Goal: Task Accomplishment & Management: Manage account settings

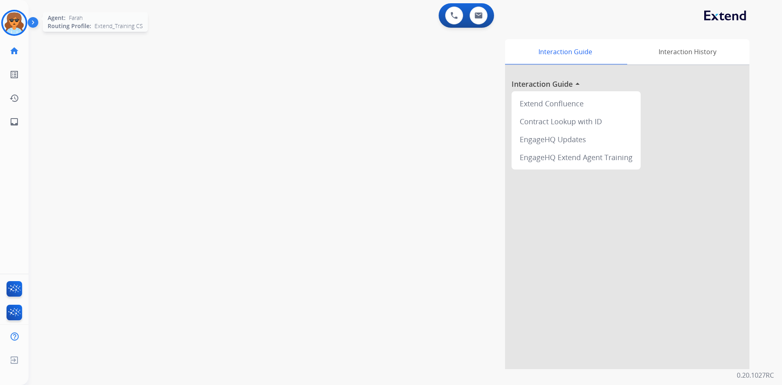
click at [19, 24] on img at bounding box center [14, 22] width 23 height 23
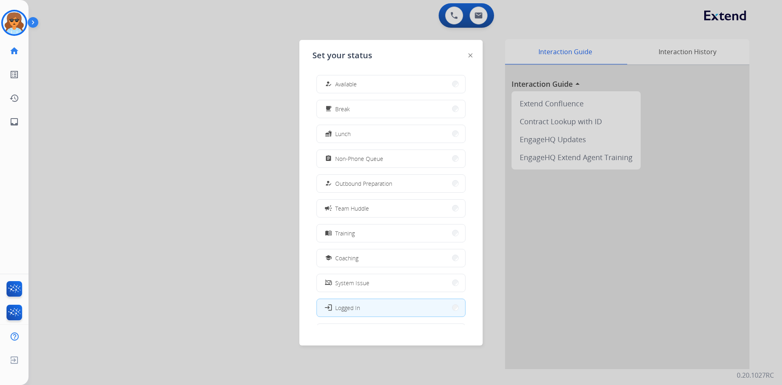
click at [166, 95] on div at bounding box center [391, 192] width 782 height 385
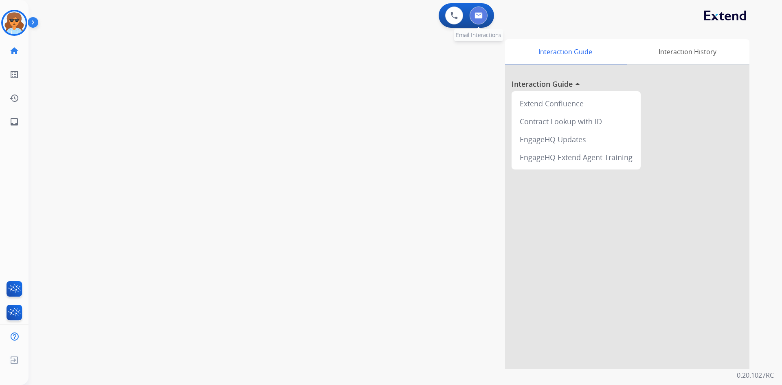
click at [475, 13] on button at bounding box center [479, 16] width 18 height 18
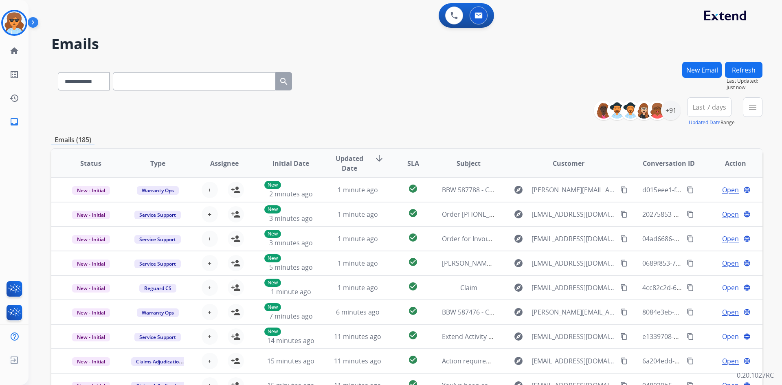
click at [229, 44] on h2 "Emails" at bounding box center [406, 44] width 711 height 16
click at [22, 27] on img at bounding box center [14, 22] width 23 height 23
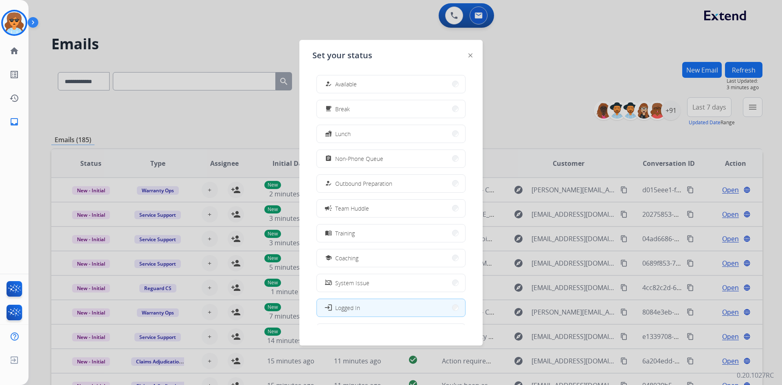
click at [376, 82] on button "how_to_reg Available" at bounding box center [391, 84] width 148 height 18
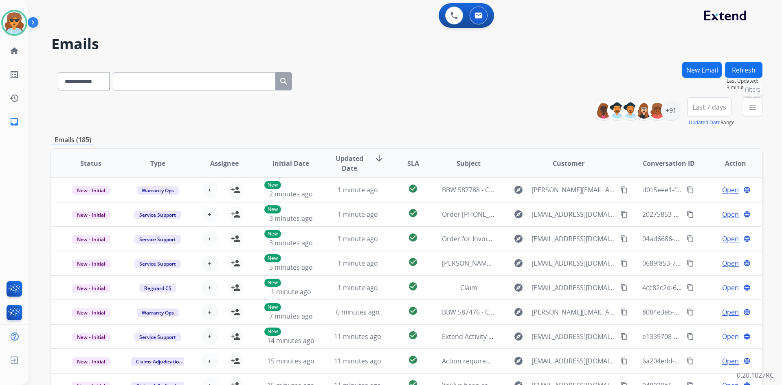
click at [759, 106] on button "menu Filters" at bounding box center [753, 107] width 20 height 20
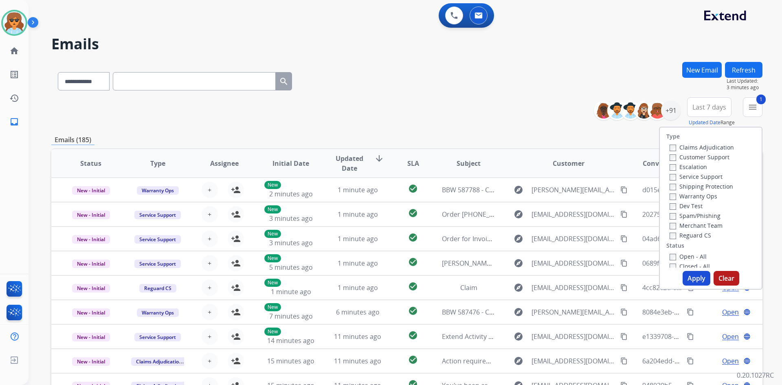
click at [670, 154] on label "Customer Support" at bounding box center [700, 157] width 60 height 8
click at [671, 189] on label "Shipping Protection" at bounding box center [702, 187] width 64 height 8
click at [670, 172] on label "Open - All" at bounding box center [688, 175] width 37 height 8
click at [670, 240] on label "On Hold - Servicers" at bounding box center [701, 244] width 62 height 8
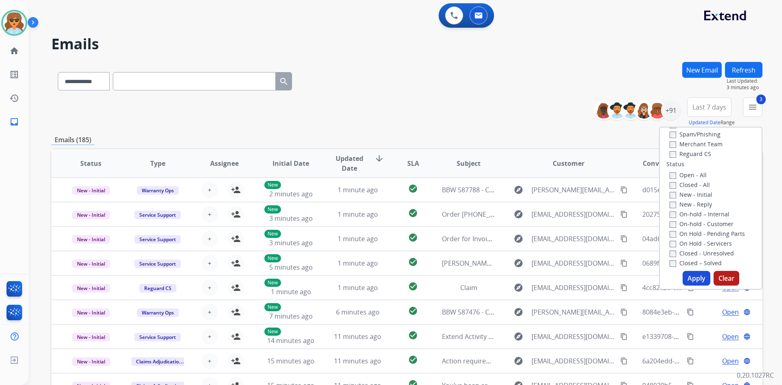
click at [670, 230] on label "On Hold - Pending Parts" at bounding box center [707, 234] width 75 height 8
click at [670, 220] on label "On-hold - Customer" at bounding box center [702, 224] width 64 height 8
click at [696, 277] on button "Apply" at bounding box center [697, 278] width 28 height 15
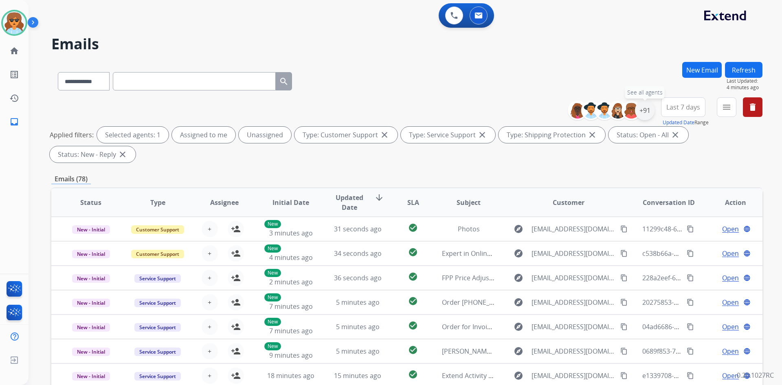
click at [644, 112] on div "+91" at bounding box center [645, 111] width 20 height 20
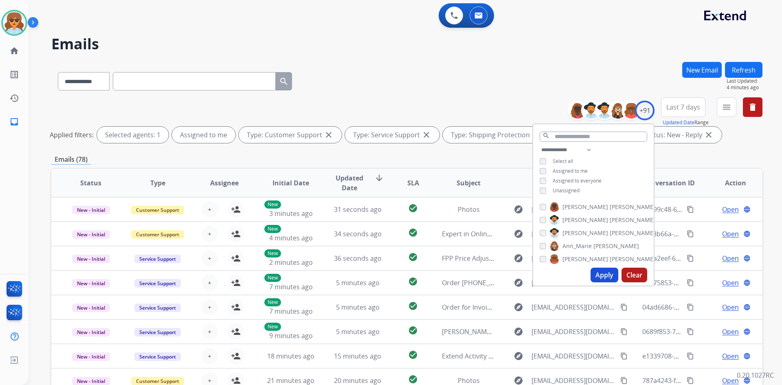
click at [601, 276] on button "Apply" at bounding box center [605, 275] width 28 height 15
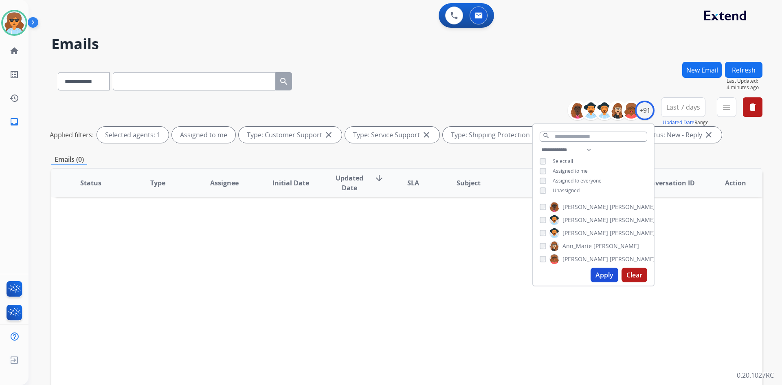
click at [598, 278] on button "Apply" at bounding box center [605, 275] width 28 height 15
click at [745, 151] on div "**********" at bounding box center [406, 272] width 711 height 421
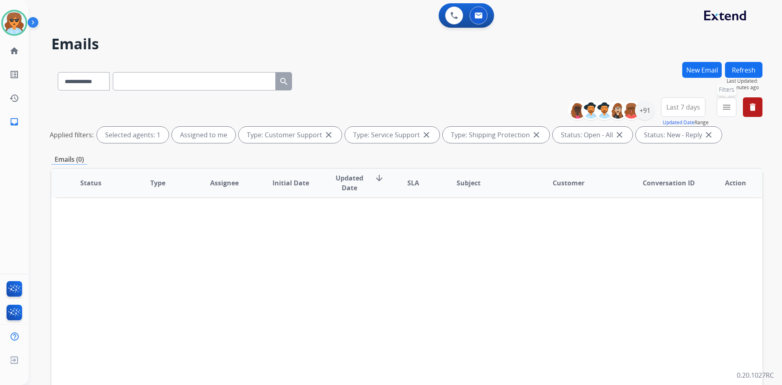
click at [726, 110] on mat-icon "menu" at bounding box center [727, 107] width 10 height 10
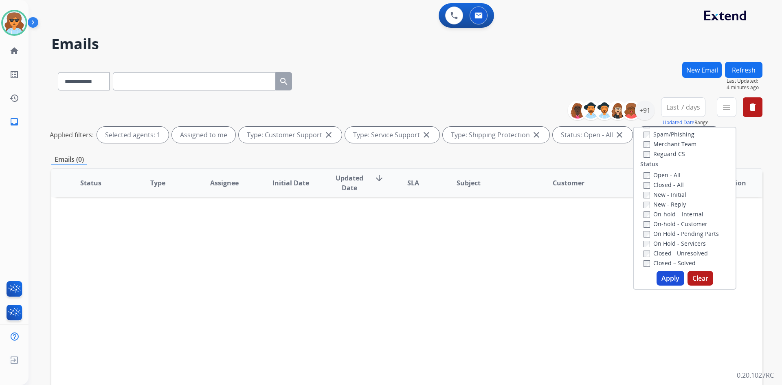
click at [673, 281] on button "Apply" at bounding box center [671, 278] width 28 height 15
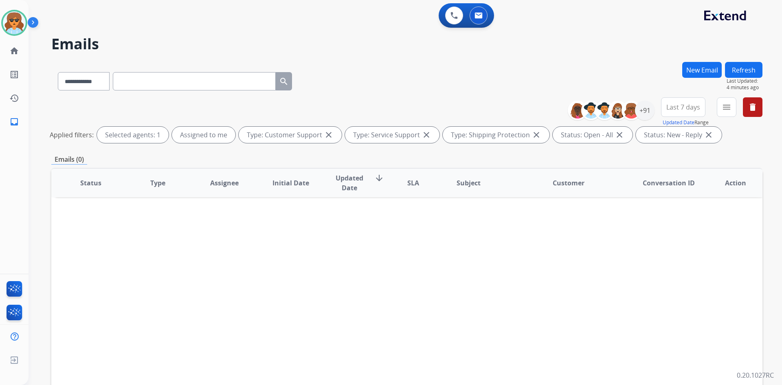
drag, startPoint x: 296, startPoint y: 277, endPoint x: 293, endPoint y: 268, distance: 9.0
click at [295, 271] on div "Status Type Assignee Initial Date Updated Date arrow_downward SLA Subject Custo…" at bounding box center [406, 304] width 711 height 273
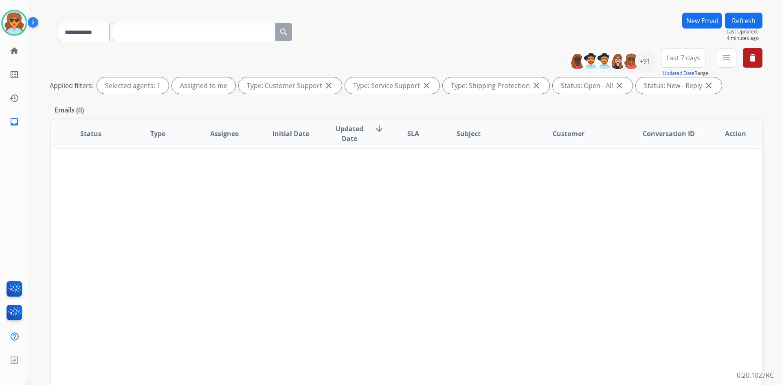
scroll to position [0, 0]
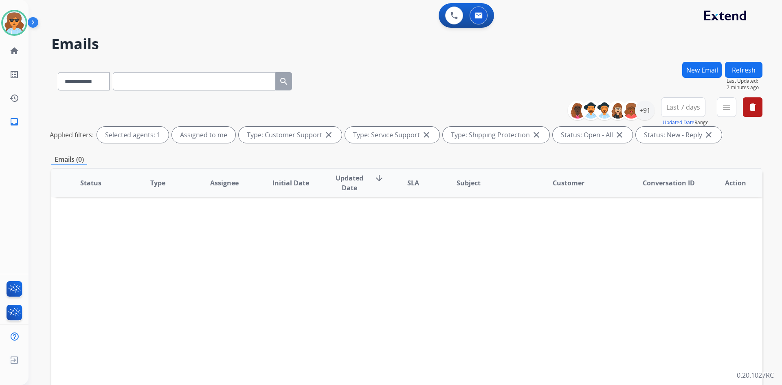
click at [752, 71] on button "Refresh" at bounding box center [743, 70] width 37 height 16
click at [185, 83] on input "text" at bounding box center [194, 81] width 163 height 18
paste input "**********"
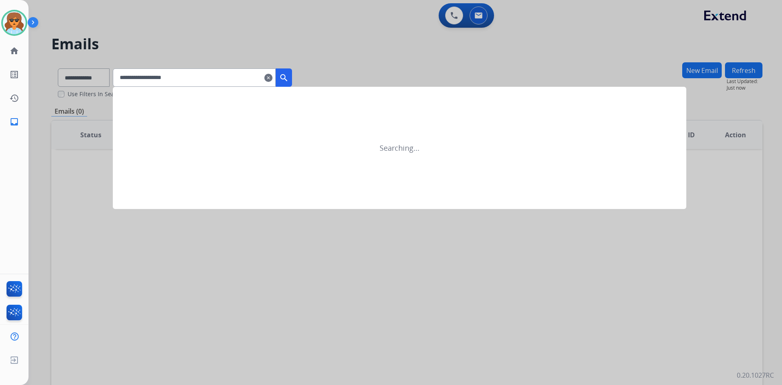
type input "**********"
click at [292, 79] on button "search" at bounding box center [284, 77] width 16 height 18
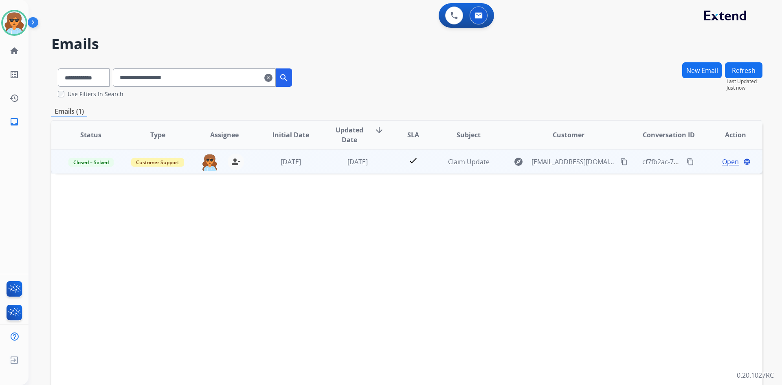
click at [729, 162] on span "Open" at bounding box center [730, 162] width 17 height 10
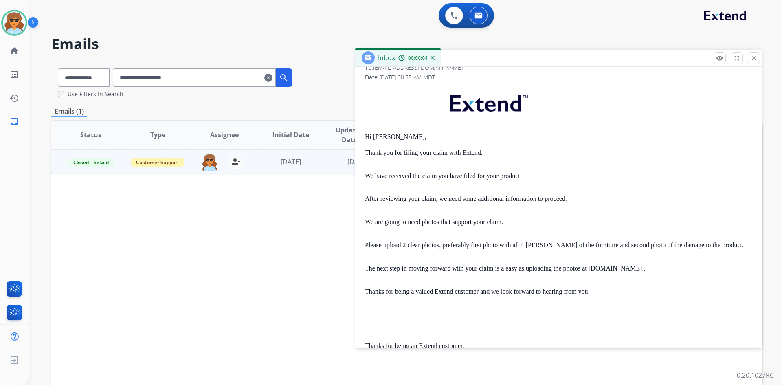
scroll to position [43, 0]
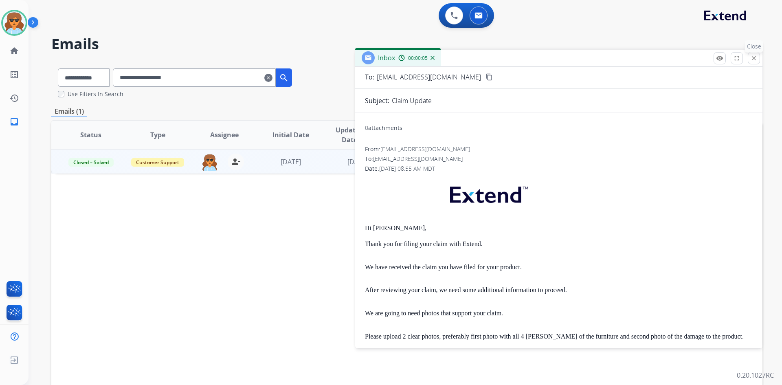
click at [758, 54] on button "close Close" at bounding box center [754, 58] width 12 height 12
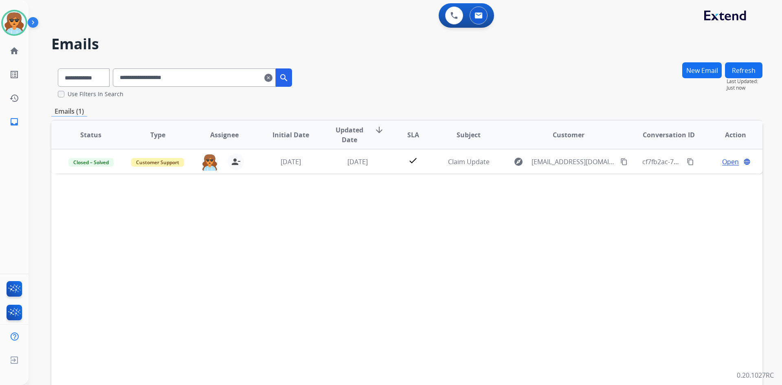
click at [746, 70] on button "Refresh" at bounding box center [743, 70] width 37 height 16
click at [710, 70] on button "New Email" at bounding box center [702, 70] width 40 height 16
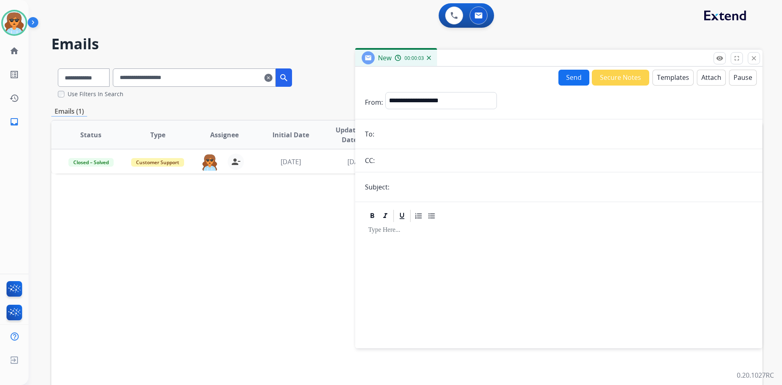
click at [625, 21] on div "0 Voice Interactions 0 Email Interactions" at bounding box center [400, 16] width 724 height 26
click at [756, 56] on mat-icon "close" at bounding box center [753, 58] width 7 height 7
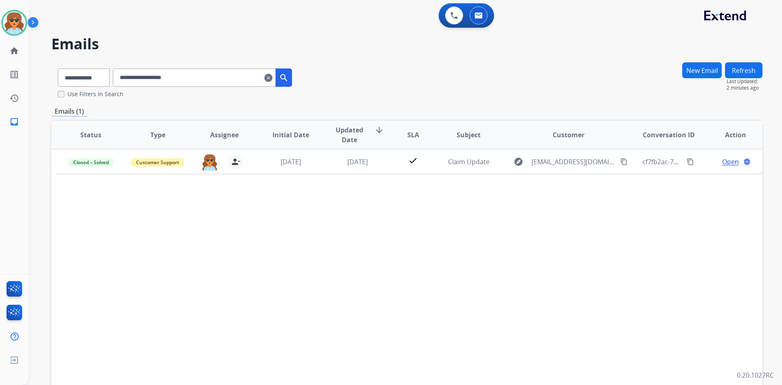
click at [747, 70] on button "Refresh" at bounding box center [743, 70] width 37 height 16
click at [713, 75] on button "New Email" at bounding box center [702, 70] width 40 height 16
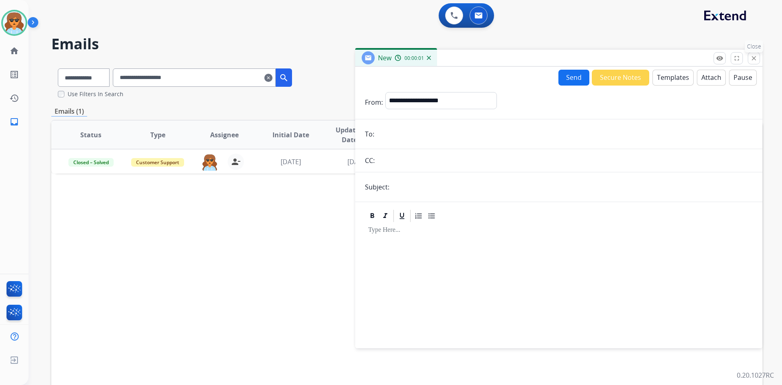
click at [758, 58] on button "close Close" at bounding box center [754, 58] width 12 height 12
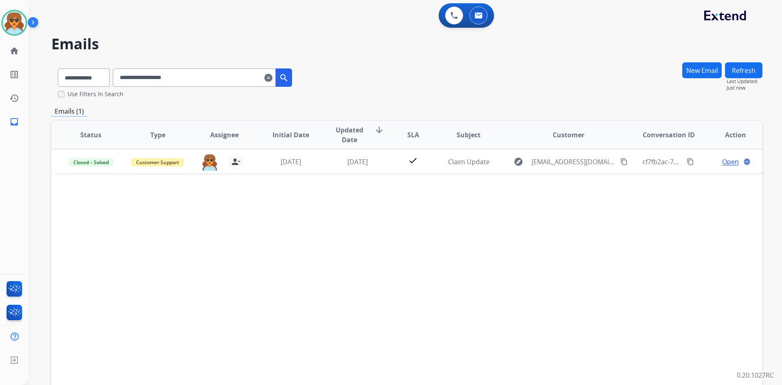
drag, startPoint x: 207, startPoint y: 82, endPoint x: 67, endPoint y: 79, distance: 140.2
click at [67, 79] on div "**********" at bounding box center [174, 76] width 247 height 28
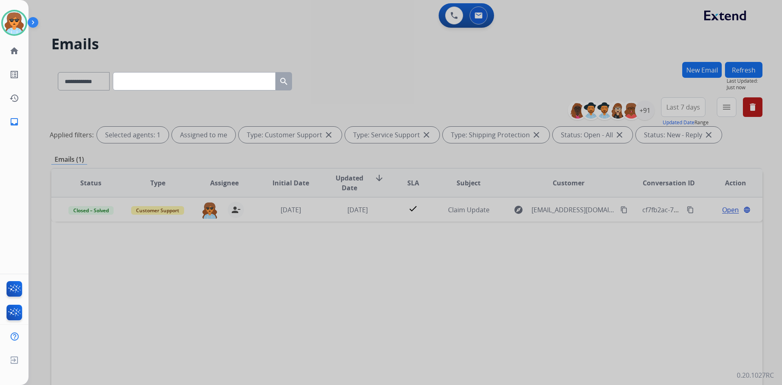
click at [728, 102] on div at bounding box center [391, 192] width 782 height 385
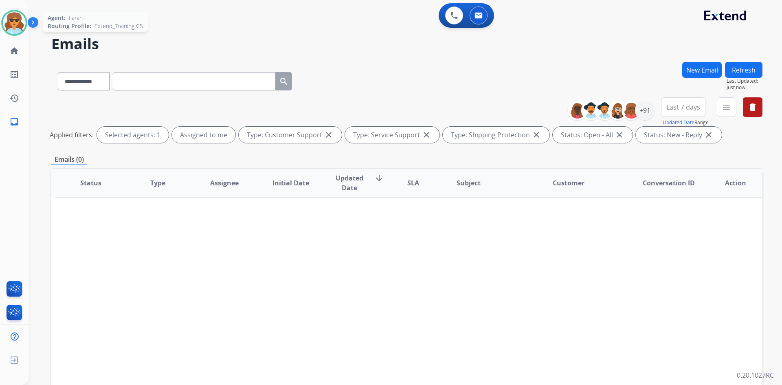
click at [17, 23] on img at bounding box center [14, 22] width 23 height 23
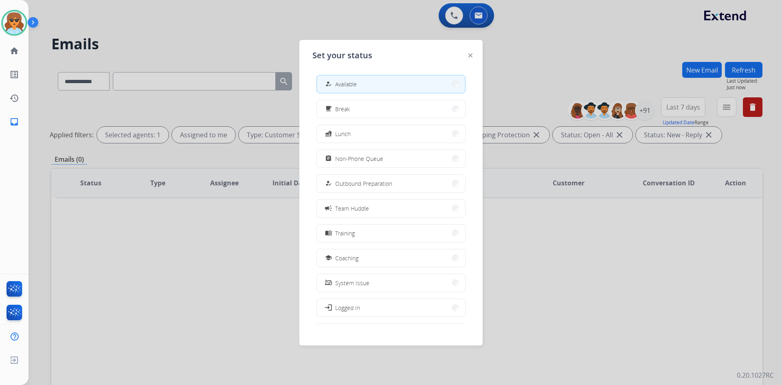
drag, startPoint x: 177, startPoint y: 28, endPoint x: 181, endPoint y: 26, distance: 5.1
click at [179, 28] on div at bounding box center [391, 192] width 782 height 385
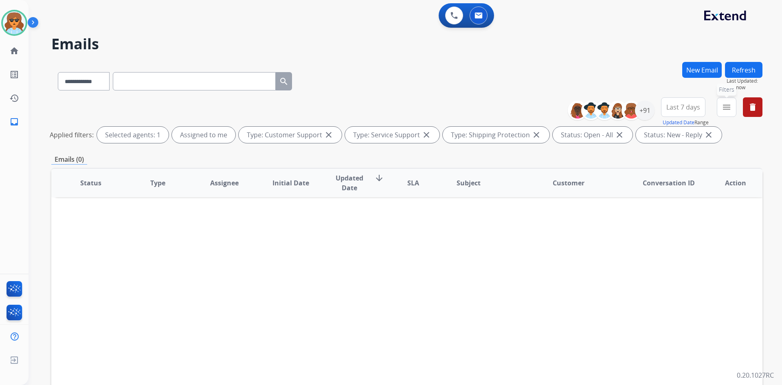
click at [735, 110] on button "menu Filters" at bounding box center [727, 107] width 20 height 20
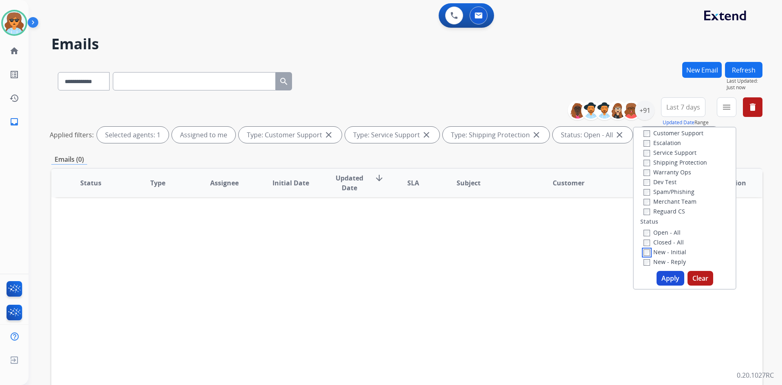
scroll to position [0, 0]
click at [662, 277] on button "Apply" at bounding box center [671, 278] width 28 height 15
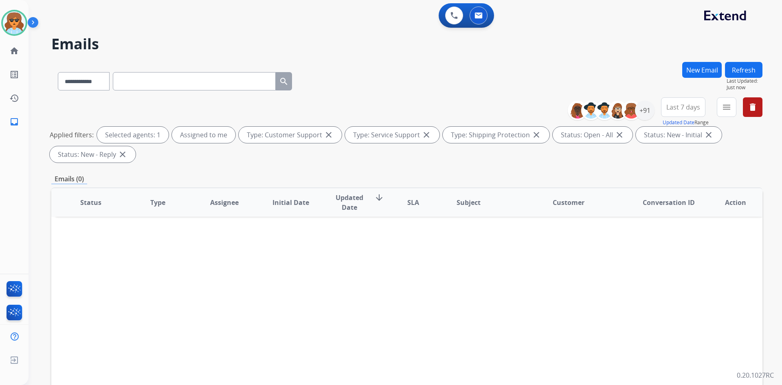
click at [750, 67] on button "Refresh" at bounding box center [743, 70] width 37 height 16
click at [753, 72] on button "Refresh" at bounding box center [743, 70] width 37 height 16
click at [733, 108] on button "menu Filters" at bounding box center [727, 107] width 20 height 20
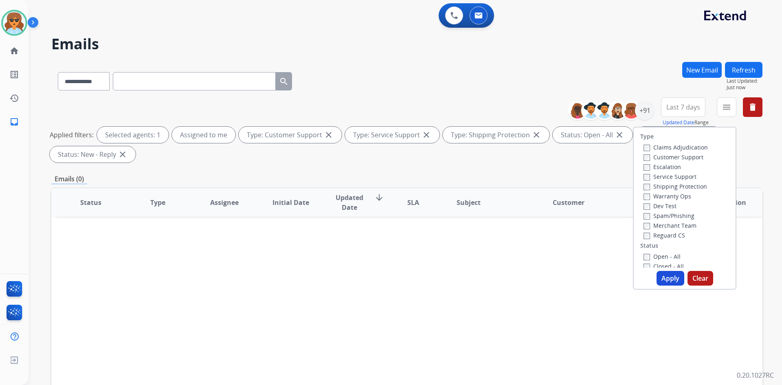
click at [668, 276] on button "Apply" at bounding box center [671, 278] width 28 height 15
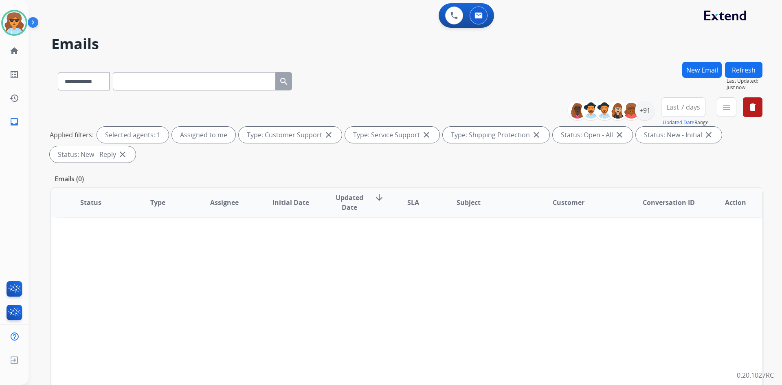
click at [709, 67] on button "New Email" at bounding box center [702, 70] width 40 height 16
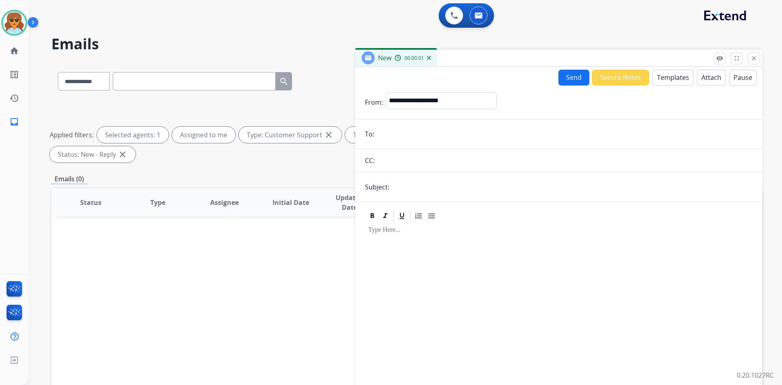
click at [761, 59] on div "New 00:00:01" at bounding box center [558, 58] width 407 height 17
click at [757, 60] on mat-icon "close" at bounding box center [753, 58] width 7 height 7
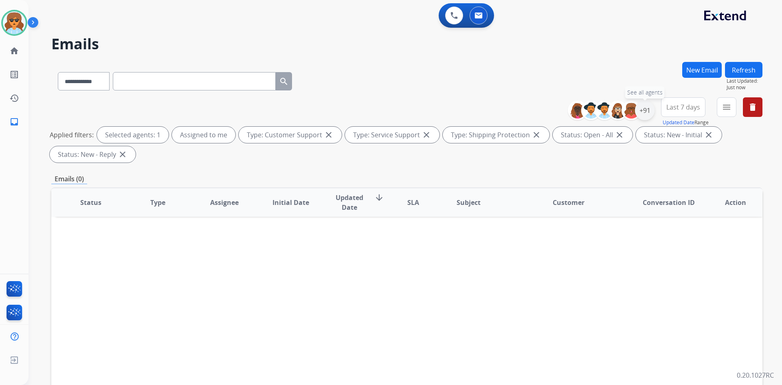
click at [640, 111] on div "+91" at bounding box center [645, 111] width 20 height 20
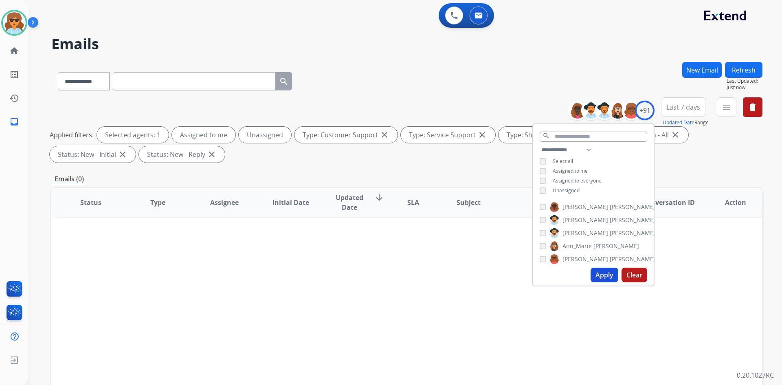
click at [603, 276] on button "Apply" at bounding box center [605, 275] width 28 height 15
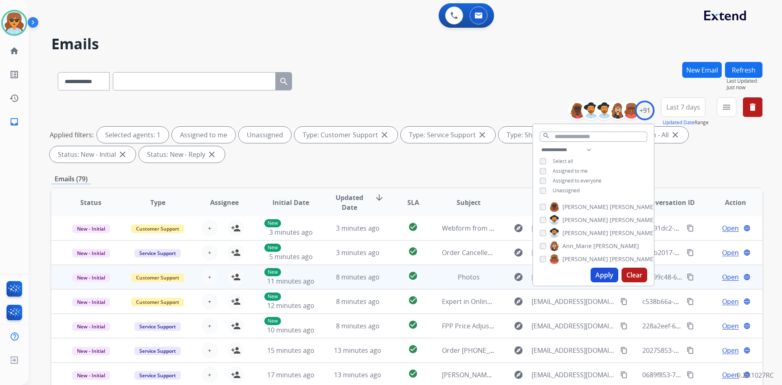
scroll to position [41, 0]
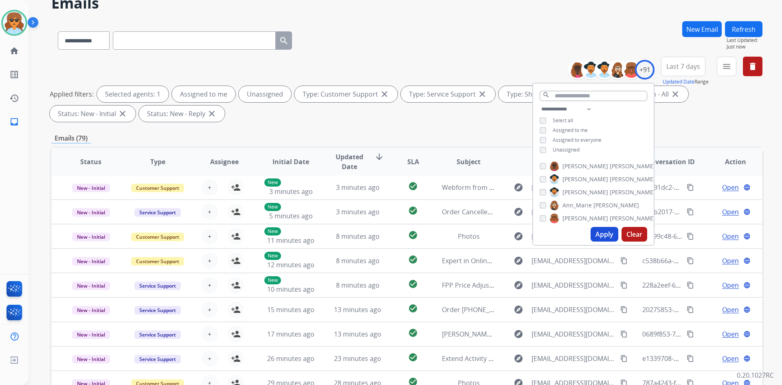
click at [635, 232] on button "Clear" at bounding box center [635, 234] width 26 height 15
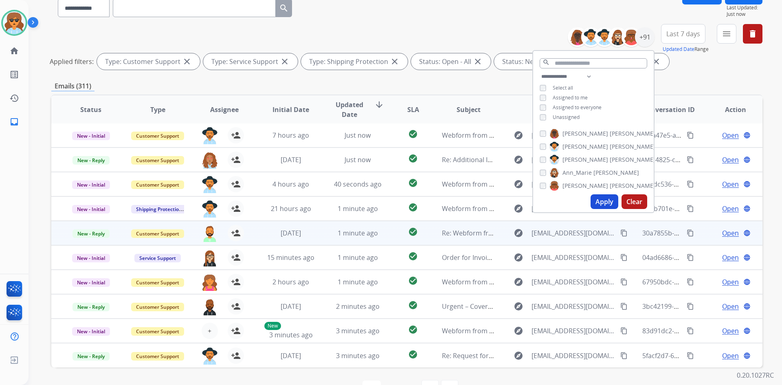
scroll to position [81, 0]
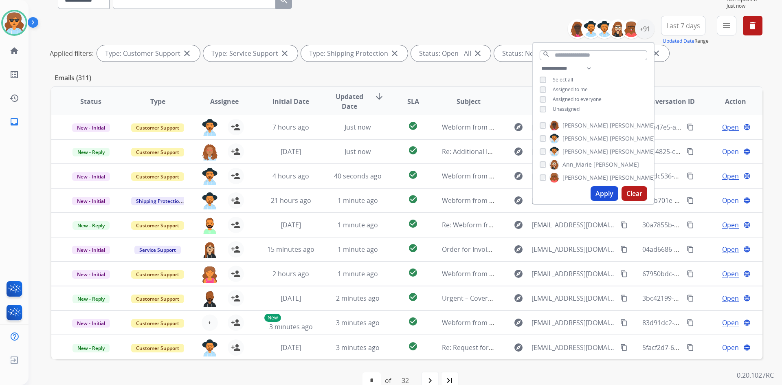
click at [452, 20] on div "**********" at bounding box center [406, 40] width 711 height 49
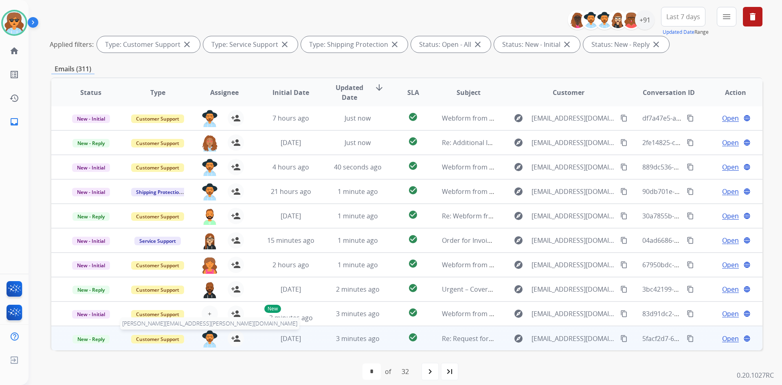
scroll to position [98, 0]
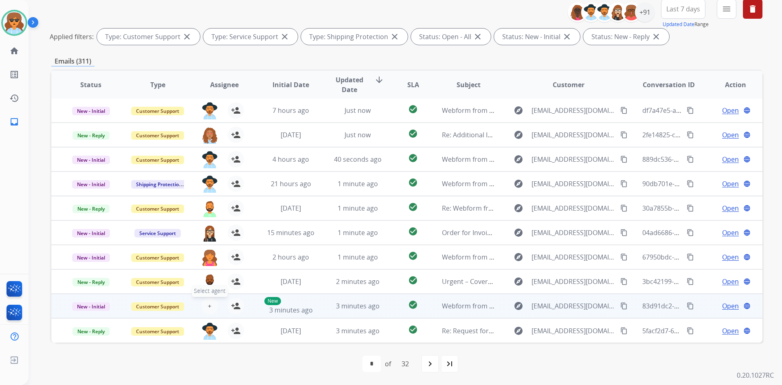
click at [208, 306] on span "+" at bounding box center [210, 306] width 4 height 10
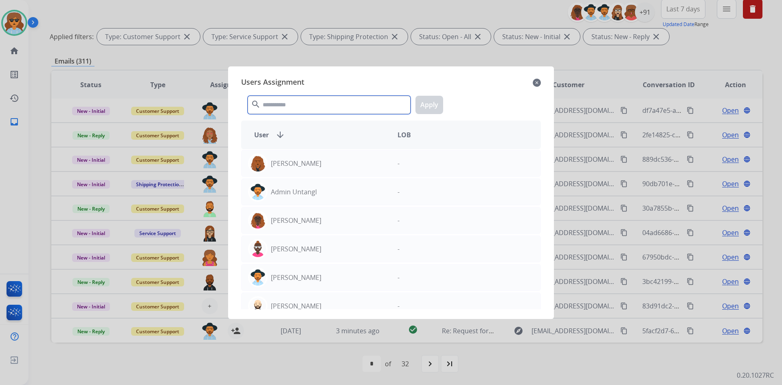
click at [278, 98] on input "text" at bounding box center [329, 105] width 163 height 18
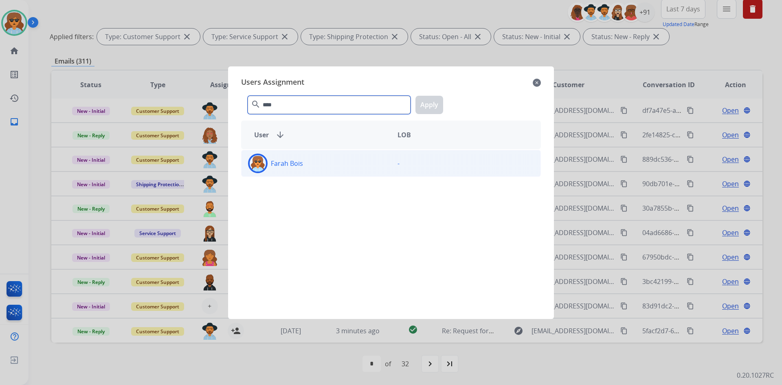
type input "****"
click at [298, 166] on p "Farah Bois" at bounding box center [287, 163] width 32 height 10
click at [433, 98] on button "Apply" at bounding box center [430, 105] width 28 height 18
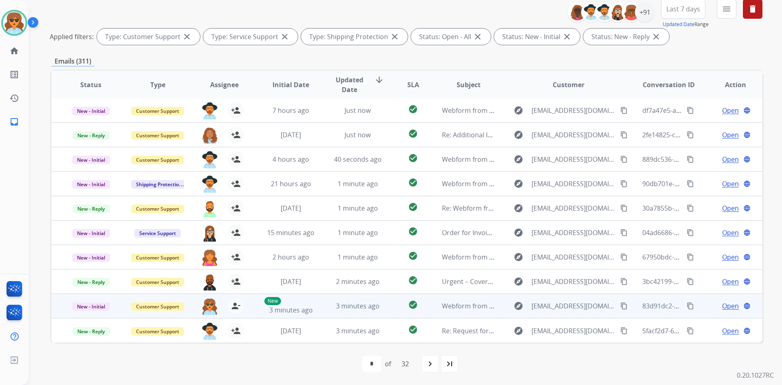
click at [730, 304] on span "Open" at bounding box center [730, 306] width 17 height 10
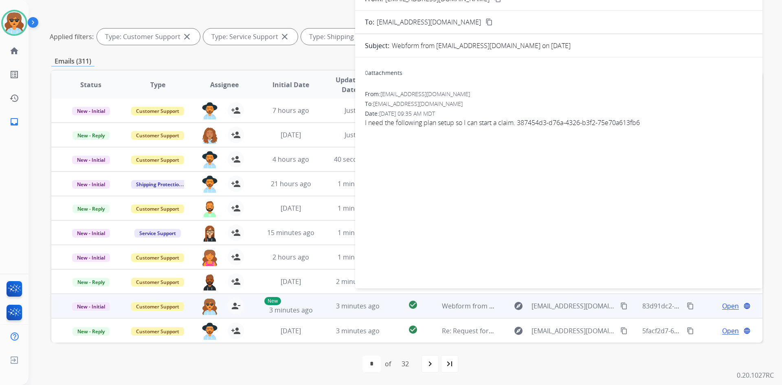
click at [520, 123] on span "I need the following plan setup so I can start a claim. 387454d3-d76a-4326-b3f2…" at bounding box center [559, 123] width 388 height 10
click at [443, 147] on div "0 attachments From: [EMAIL_ADDRESS][DOMAIN_NAME] To: [EMAIL_ADDRESS][DOMAIN_NAM…" at bounding box center [558, 171] width 407 height 215
drag, startPoint x: 651, startPoint y: 120, endPoint x: 521, endPoint y: 122, distance: 130.0
click at [519, 124] on span "I need the following plan setup so I can start a claim. 387454d3-d76a-4326-b3f2…" at bounding box center [559, 123] width 388 height 10
copy span "387454d3-d76a-4326-b3f2-75e70a613fb6"
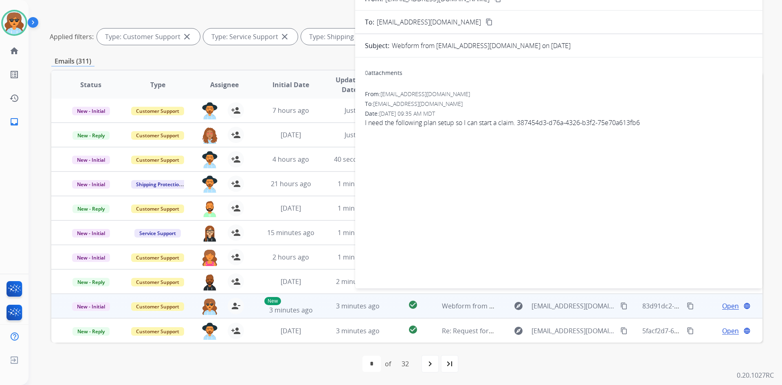
click at [415, 164] on div "0 attachments From: [EMAIL_ADDRESS][DOMAIN_NAME] To: [EMAIL_ADDRESS][DOMAIN_NAM…" at bounding box center [558, 171] width 407 height 215
drag, startPoint x: 403, startPoint y: 144, endPoint x: 406, endPoint y: 139, distance: 6.2
click at [402, 143] on div "0 attachments From: [EMAIL_ADDRESS][DOMAIN_NAME] To: [EMAIL_ADDRESS][DOMAIN_NAM…" at bounding box center [558, 171] width 407 height 215
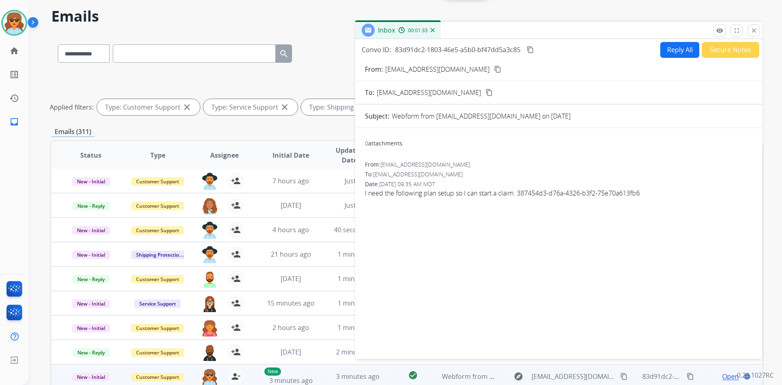
scroll to position [0, 0]
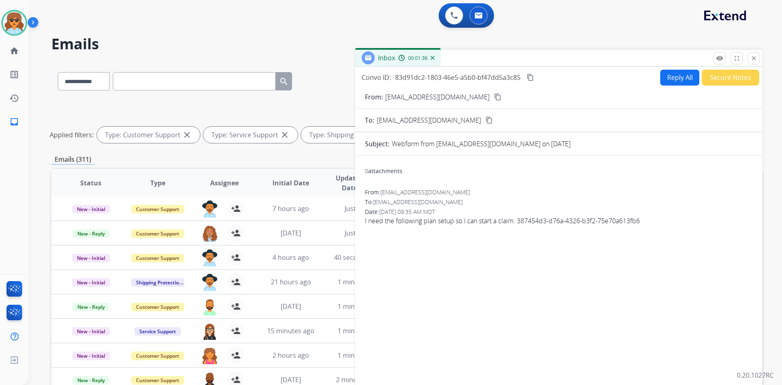
click at [664, 77] on button "Reply All" at bounding box center [679, 78] width 39 height 16
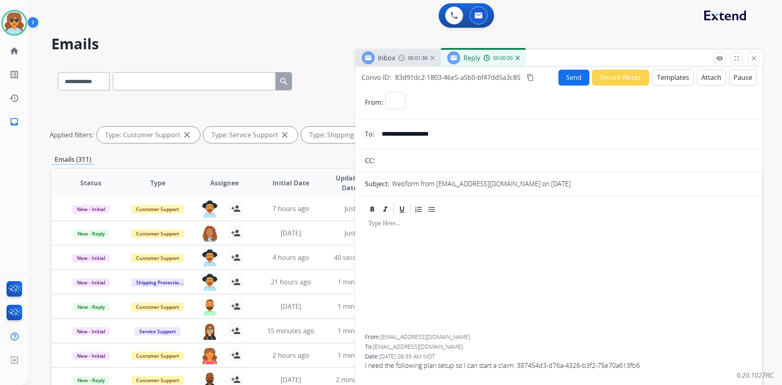
select select "**********"
drag, startPoint x: 449, startPoint y: 139, endPoint x: 381, endPoint y: 136, distance: 68.9
click at [381, 136] on input "**********" at bounding box center [565, 134] width 376 height 16
click at [670, 74] on button "Templates" at bounding box center [673, 78] width 41 height 16
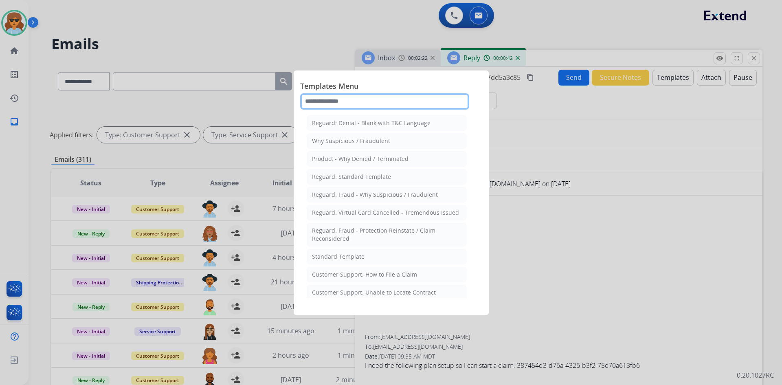
click at [347, 99] on input "text" at bounding box center [384, 101] width 169 height 16
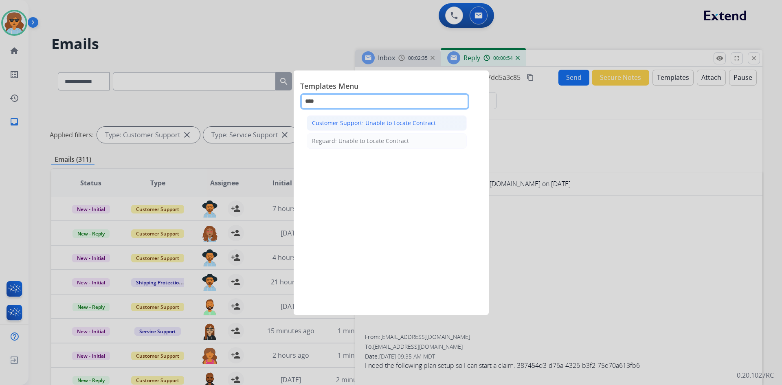
type input "****"
click at [361, 121] on div "Customer Support: Unable to Locate Contract" at bounding box center [374, 123] width 124 height 8
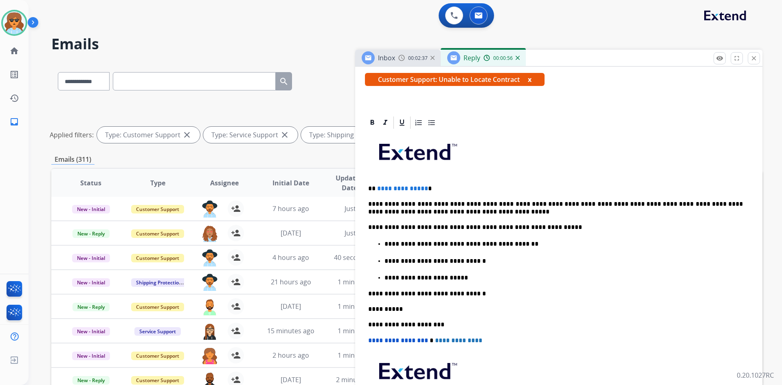
scroll to position [163, 0]
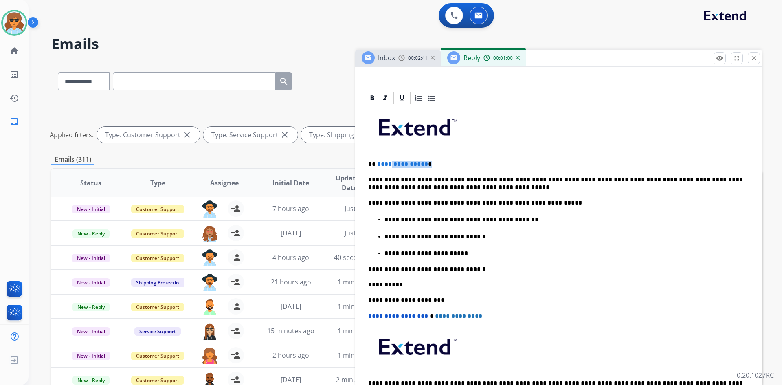
drag, startPoint x: 431, startPoint y: 163, endPoint x: 396, endPoint y: 160, distance: 35.2
click at [388, 163] on p "**********" at bounding box center [555, 164] width 375 height 7
click at [427, 156] on div "**********" at bounding box center [559, 263] width 388 height 315
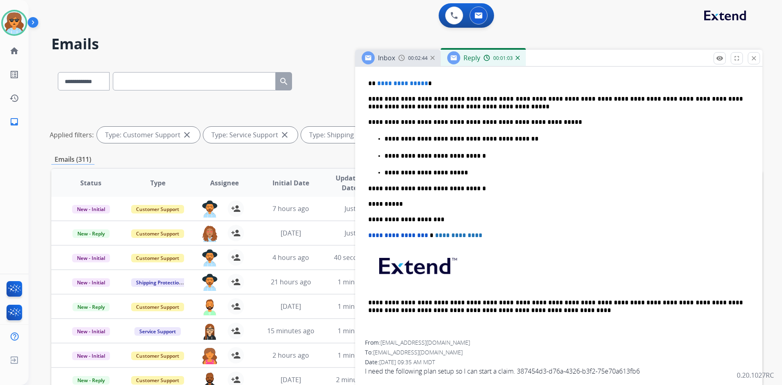
scroll to position [245, 0]
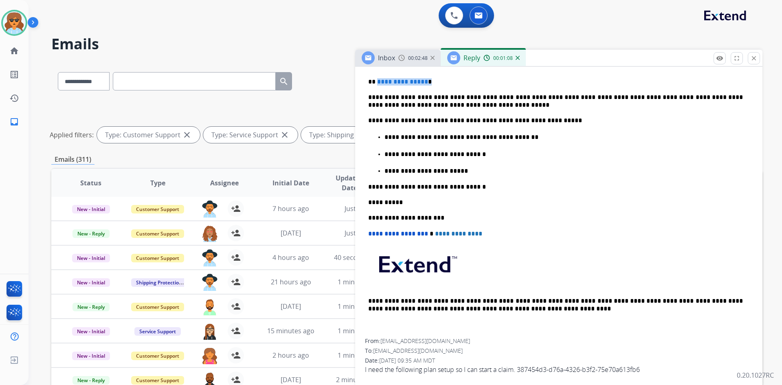
drag, startPoint x: 428, startPoint y: 85, endPoint x: 377, endPoint y: 81, distance: 50.6
click at [377, 81] on p "**********" at bounding box center [555, 81] width 375 height 7
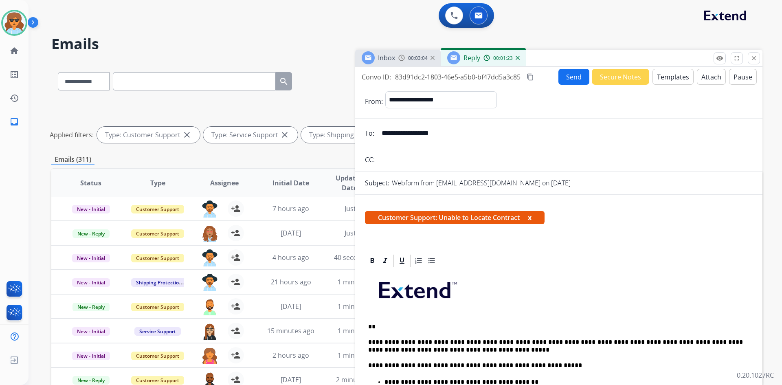
scroll to position [0, 0]
click at [571, 73] on button "Send" at bounding box center [574, 77] width 31 height 16
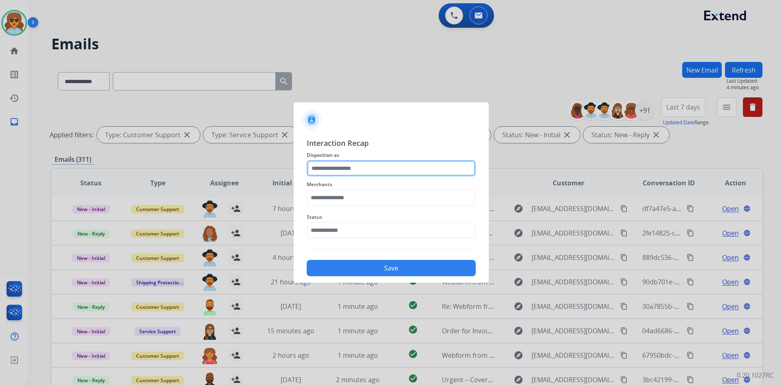
click at [429, 169] on input "text" at bounding box center [391, 168] width 169 height 16
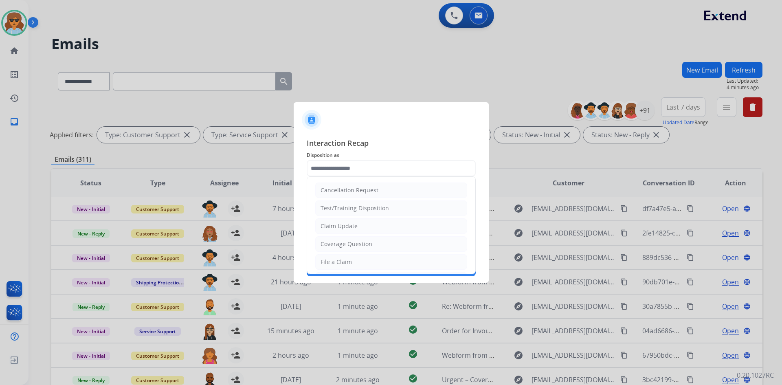
click at [337, 261] on div "File a Claim" at bounding box center [336, 262] width 31 height 8
type input "**********"
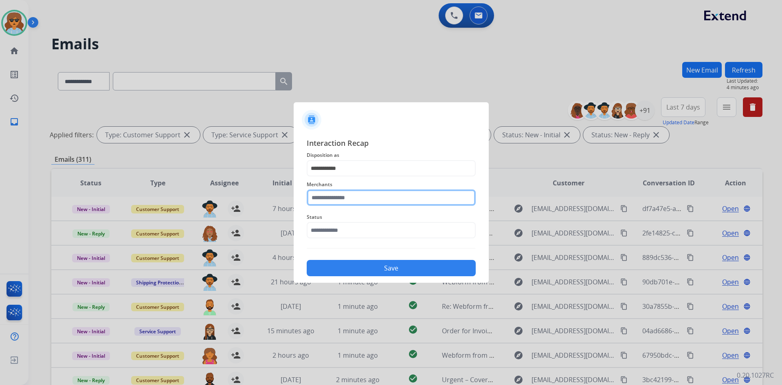
click at [356, 199] on input "text" at bounding box center [391, 197] width 169 height 16
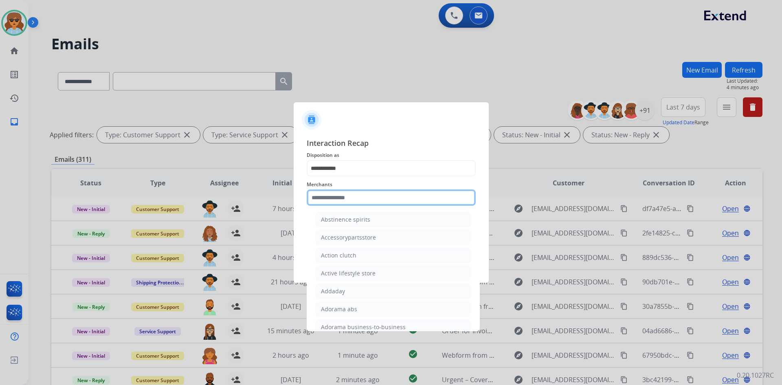
scroll to position [163, 0]
click at [337, 197] on input "text" at bounding box center [391, 197] width 169 height 16
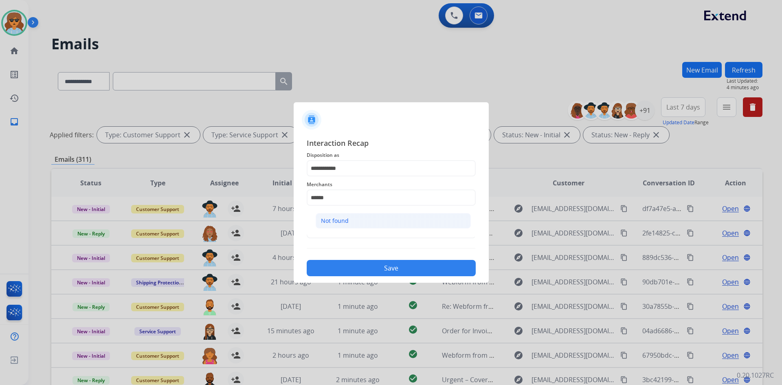
click at [342, 227] on li "Not found" at bounding box center [393, 220] width 155 height 15
type input "*********"
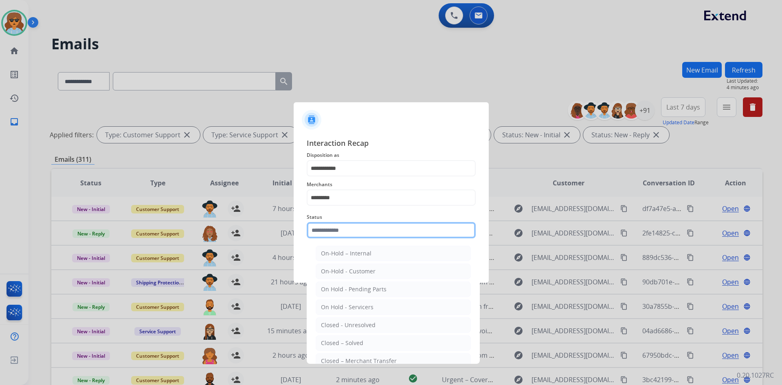
click at [370, 238] on input "text" at bounding box center [391, 230] width 169 height 16
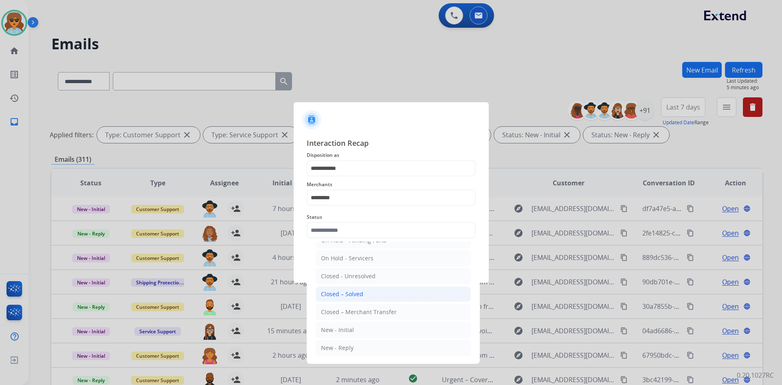
click at [348, 295] on div "Closed – Solved" at bounding box center [342, 294] width 42 height 8
type input "**********"
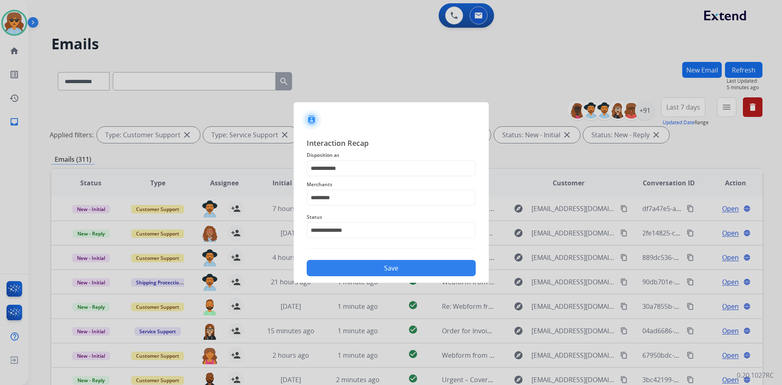
click at [413, 264] on button "Save" at bounding box center [391, 268] width 169 height 16
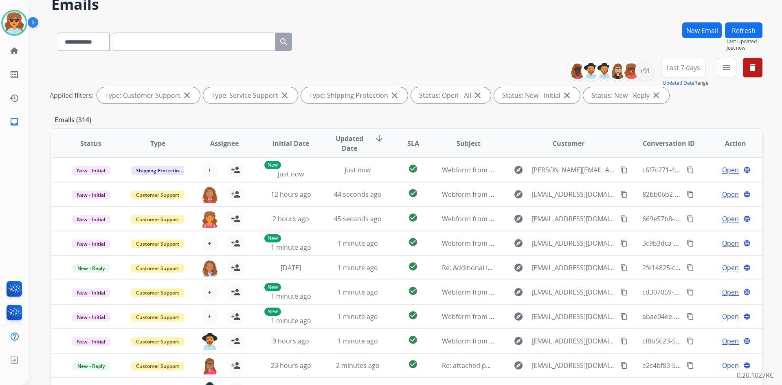
scroll to position [0, 0]
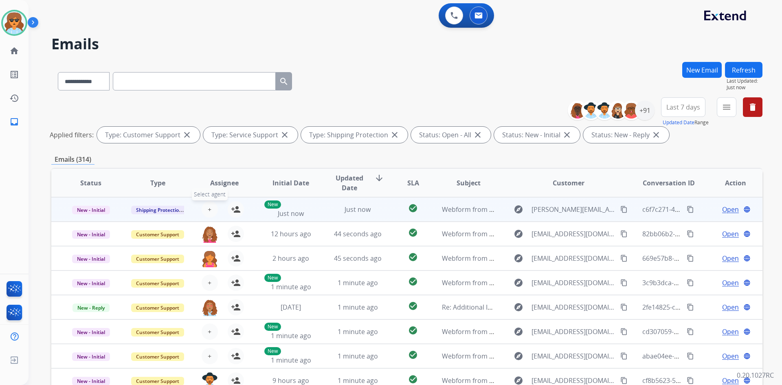
click at [209, 210] on span "+" at bounding box center [210, 210] width 4 height 10
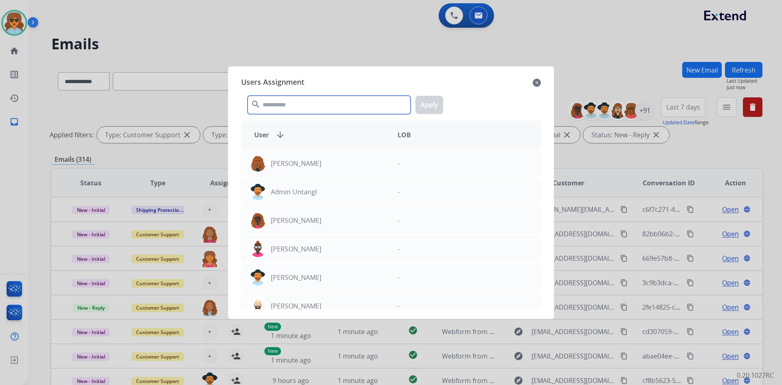
click at [276, 99] on input "text" at bounding box center [329, 105] width 163 height 18
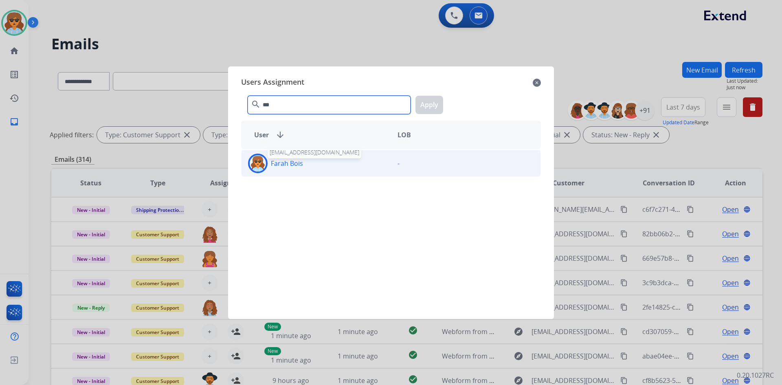
type input "***"
click at [288, 161] on p "Farah Bois" at bounding box center [287, 163] width 32 height 10
click at [288, 160] on p "Farah Bois" at bounding box center [287, 163] width 32 height 10
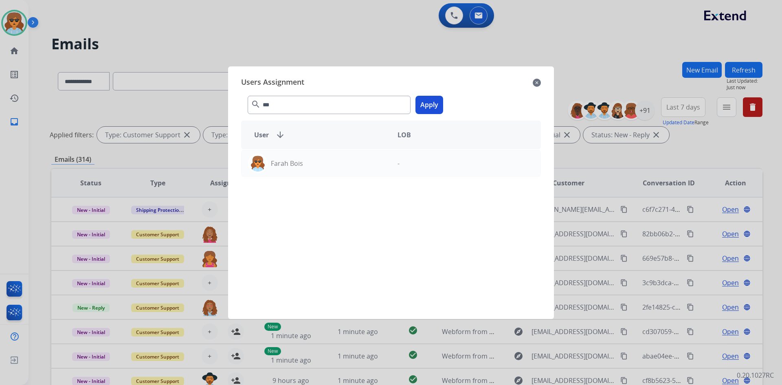
click at [430, 104] on button "Apply" at bounding box center [430, 105] width 28 height 18
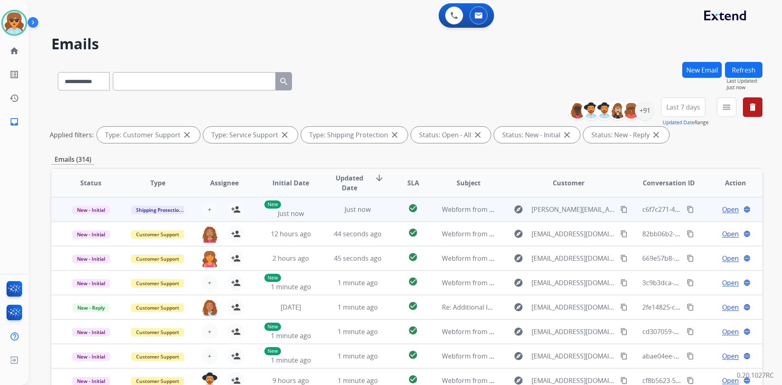
click at [725, 208] on span "Open" at bounding box center [730, 210] width 17 height 10
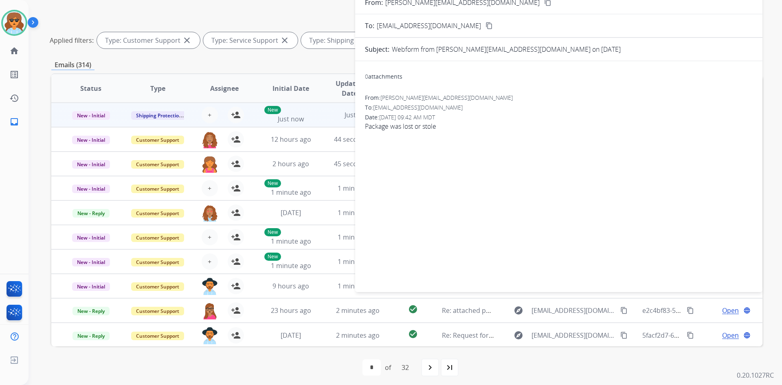
scroll to position [98, 0]
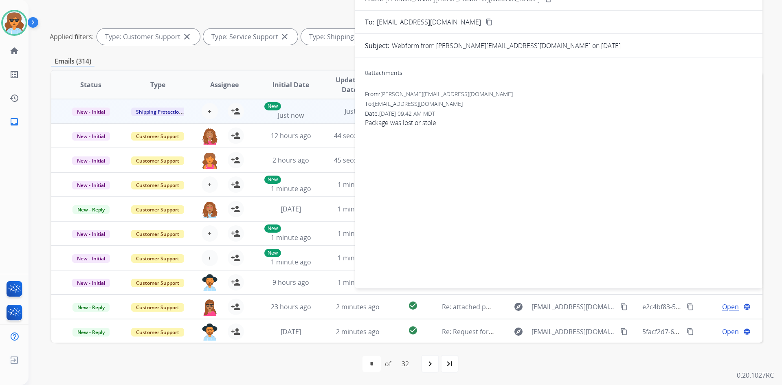
click at [437, 205] on div "0 attachments From: [PERSON_NAME][EMAIL_ADDRESS][DOMAIN_NAME] To: [EMAIL_ADDRES…" at bounding box center [558, 171] width 407 height 215
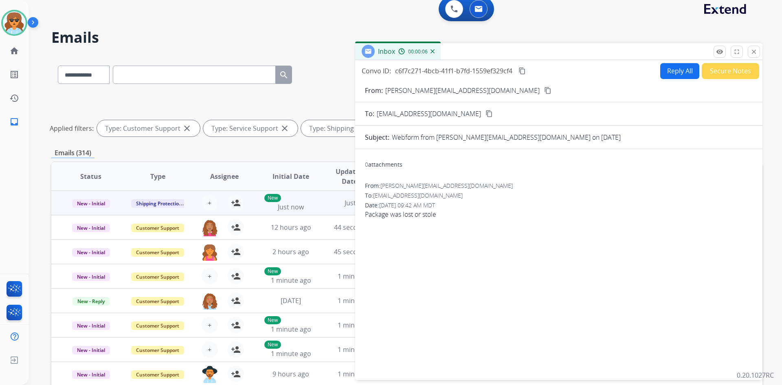
scroll to position [0, 0]
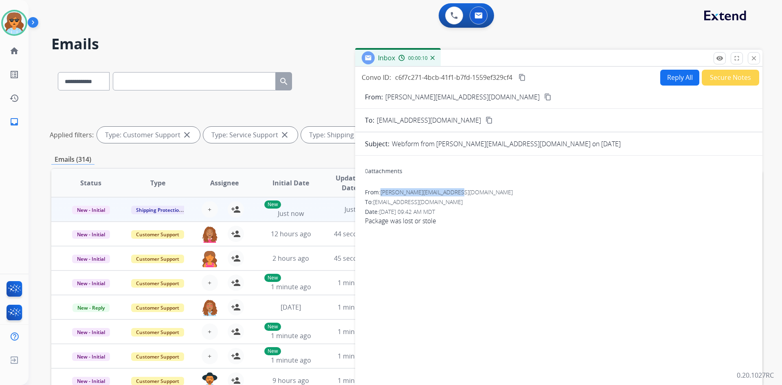
drag, startPoint x: 474, startPoint y: 188, endPoint x: 383, endPoint y: 193, distance: 91.0
click at [383, 193] on div "From: [PERSON_NAME][EMAIL_ADDRESS][DOMAIN_NAME]" at bounding box center [559, 192] width 388 height 8
copy span "[PERSON_NAME][EMAIL_ADDRESS][DOMAIN_NAME]"
click at [208, 208] on span "+" at bounding box center [210, 210] width 4 height 10
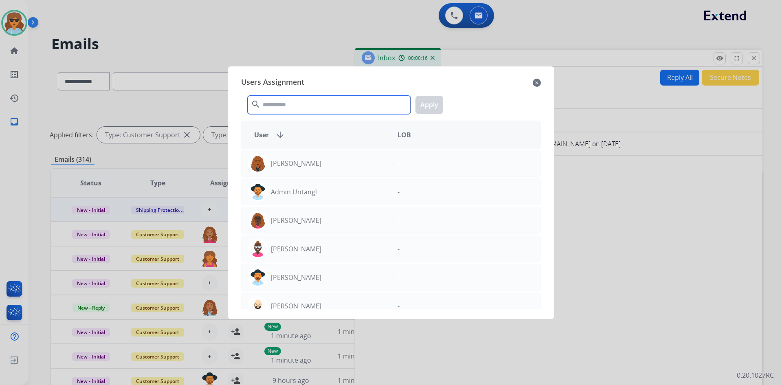
click at [279, 104] on input "text" at bounding box center [329, 105] width 163 height 18
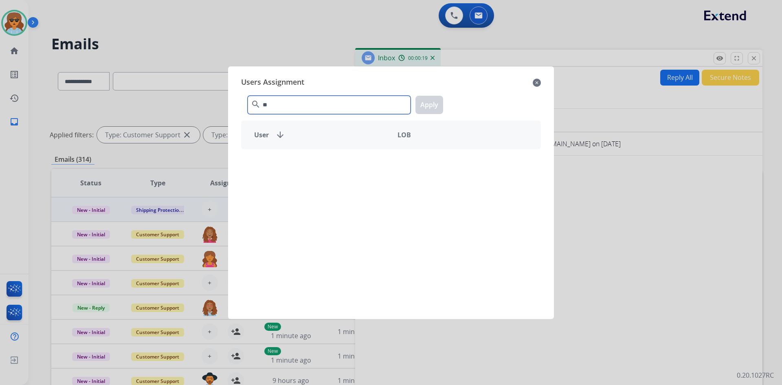
type input "*"
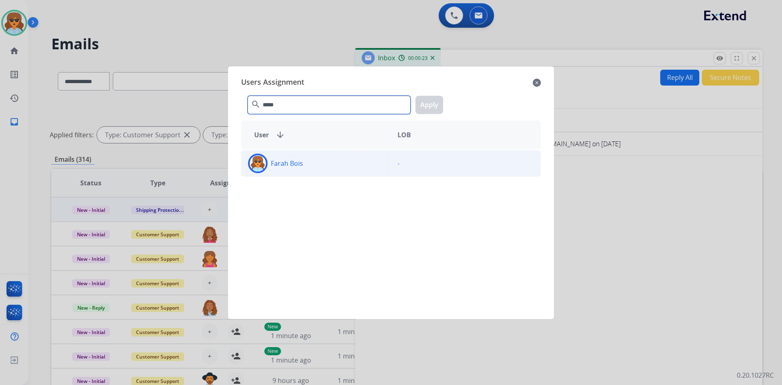
type input "*****"
click at [285, 167] on p "Farah Bois" at bounding box center [287, 163] width 32 height 10
drag, startPoint x: 432, startPoint y: 97, endPoint x: 354, endPoint y: 277, distance: 196.3
click at [433, 97] on button "Apply" at bounding box center [430, 105] width 28 height 18
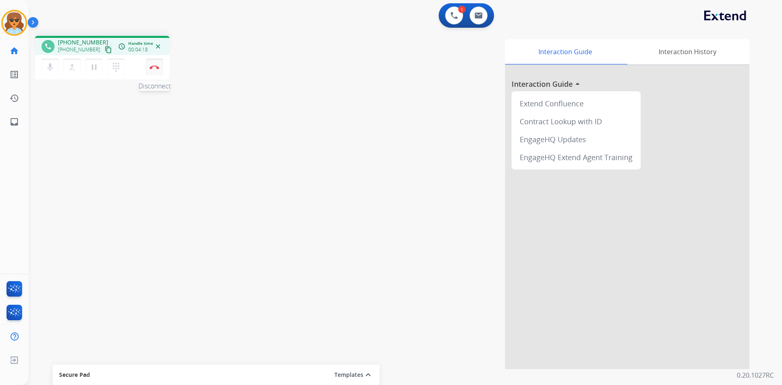
click at [150, 64] on button "Disconnect" at bounding box center [154, 67] width 17 height 17
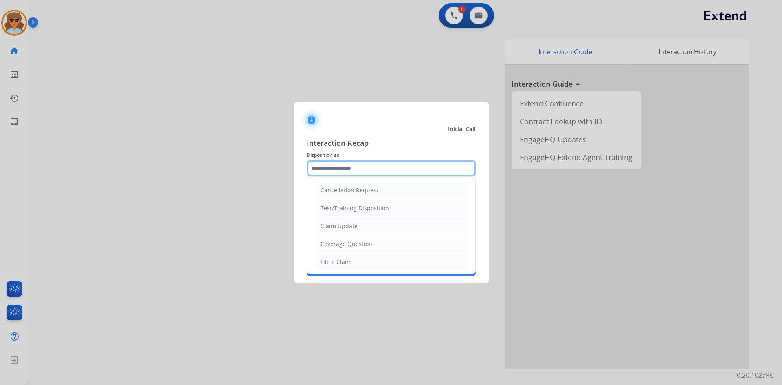
click at [394, 172] on input "text" at bounding box center [391, 168] width 169 height 16
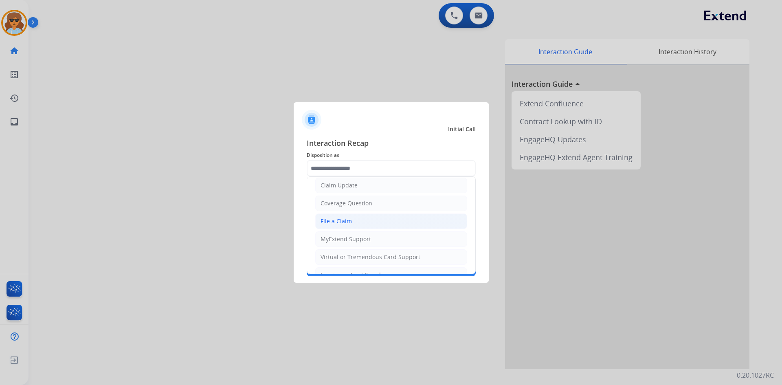
click at [341, 223] on div "File a Claim" at bounding box center [336, 221] width 31 height 8
type input "**********"
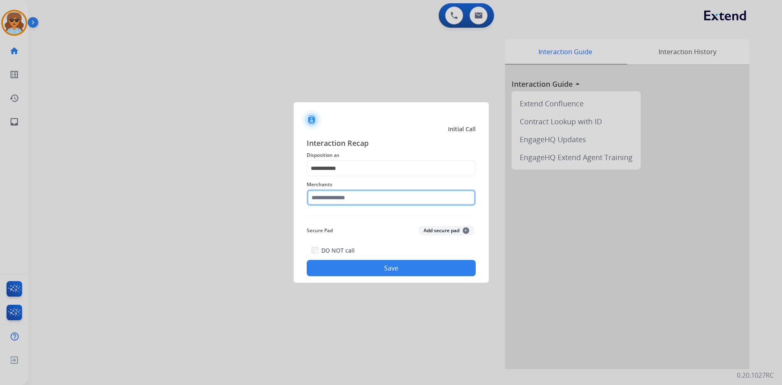
click at [351, 200] on input "text" at bounding box center [391, 197] width 169 height 16
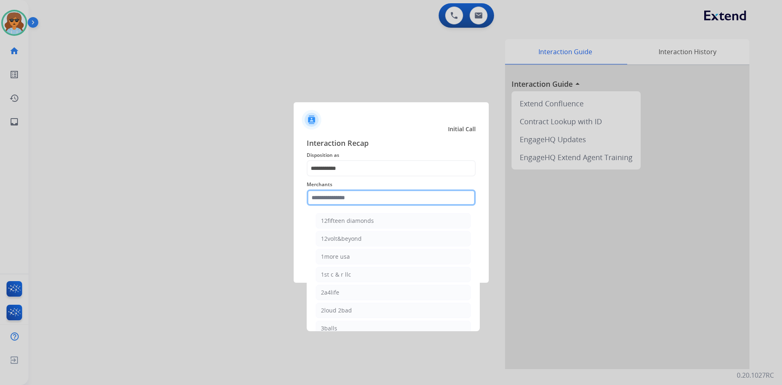
paste input "**********"
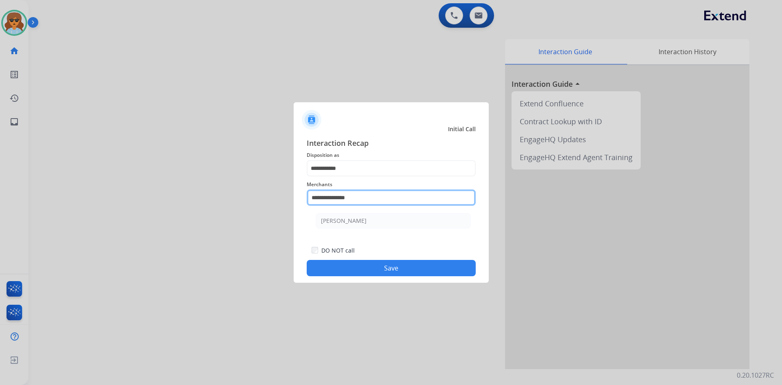
type input "**********"
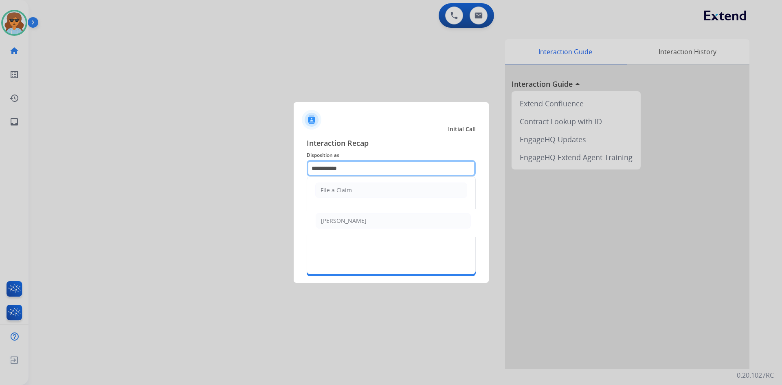
click at [408, 169] on input "**********" at bounding box center [391, 168] width 169 height 16
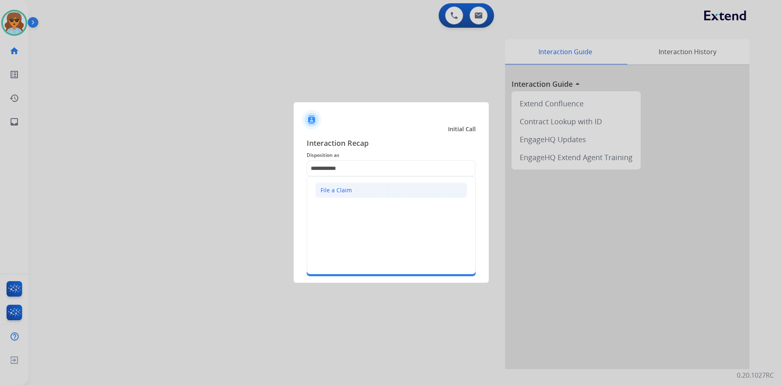
click at [347, 190] on div "File a Claim" at bounding box center [336, 190] width 31 height 8
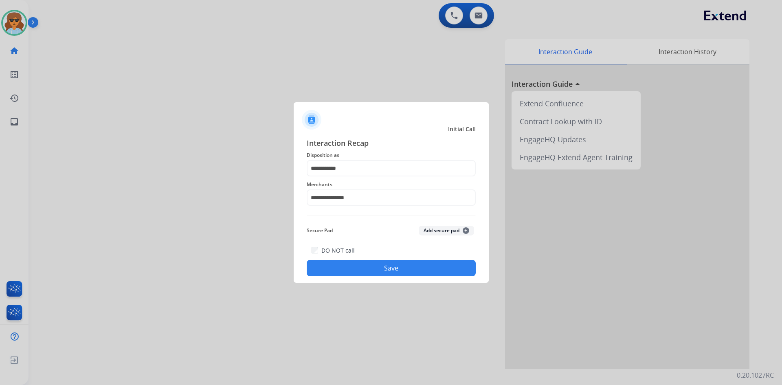
click at [412, 267] on button "Save" at bounding box center [391, 268] width 169 height 16
click at [393, 266] on button "Save" at bounding box center [391, 268] width 169 height 16
click at [381, 266] on button "Save" at bounding box center [391, 268] width 169 height 16
click at [382, 266] on button "Save" at bounding box center [391, 268] width 169 height 16
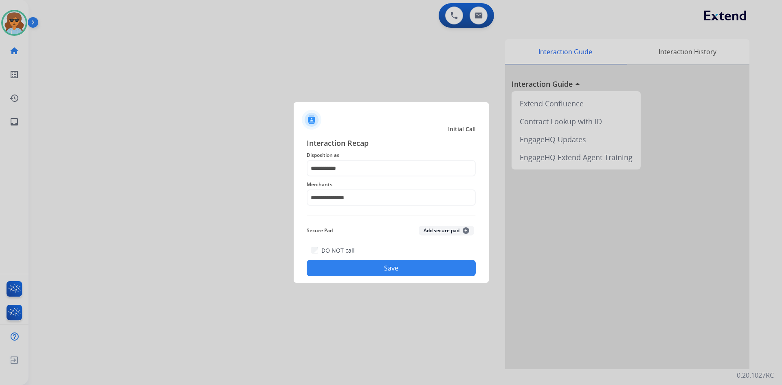
click at [381, 265] on button "Save" at bounding box center [391, 268] width 169 height 16
click at [328, 266] on button "Save" at bounding box center [391, 268] width 169 height 16
click at [340, 172] on input "**********" at bounding box center [391, 168] width 169 height 16
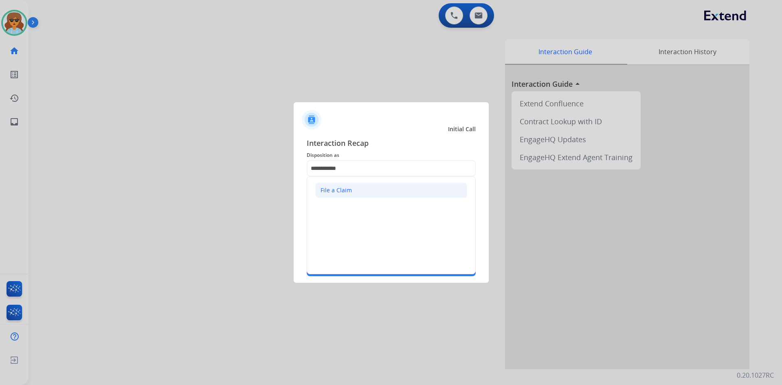
click at [345, 188] on div "File a Claim" at bounding box center [336, 190] width 31 height 8
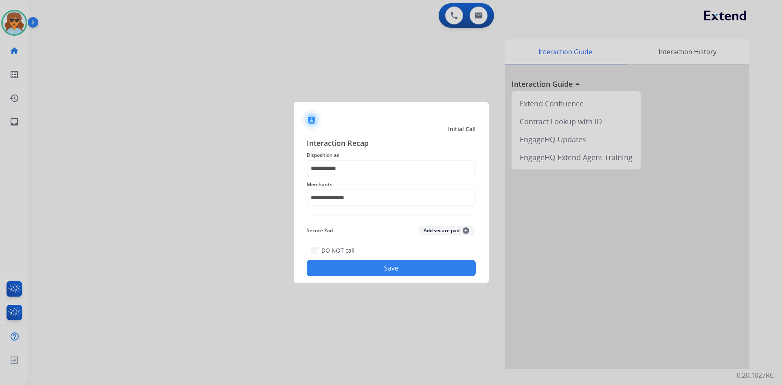
click at [379, 267] on button "Save" at bounding box center [391, 268] width 169 height 16
click at [379, 268] on button "Save" at bounding box center [391, 268] width 169 height 16
click at [376, 269] on button "Save" at bounding box center [391, 268] width 169 height 16
drag, startPoint x: 375, startPoint y: 269, endPoint x: 370, endPoint y: 285, distance: 16.4
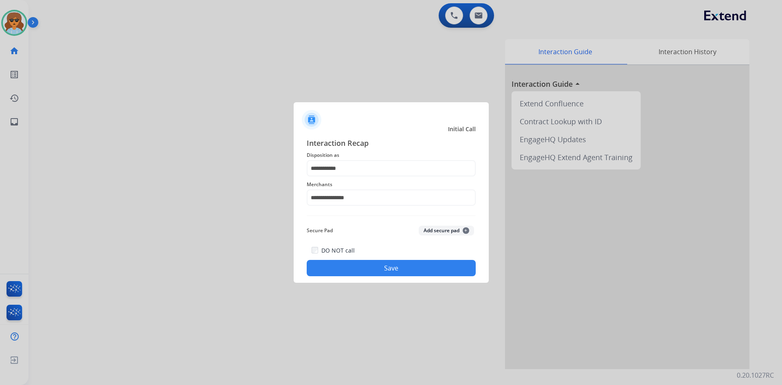
click at [373, 275] on button "Save" at bounding box center [391, 268] width 169 height 16
drag, startPoint x: 91, startPoint y: 70, endPoint x: 309, endPoint y: 68, distance: 217.6
click at [92, 70] on div at bounding box center [391, 192] width 782 height 385
drag, startPoint x: 549, startPoint y: 219, endPoint x: 545, endPoint y: 221, distance: 4.4
click at [547, 221] on div at bounding box center [391, 192] width 782 height 385
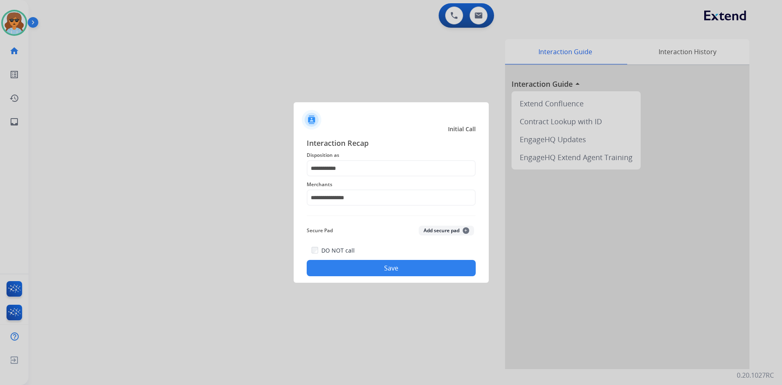
click at [381, 261] on button "Save" at bounding box center [391, 268] width 169 height 16
drag, startPoint x: 380, startPoint y: 262, endPoint x: 380, endPoint y: 268, distance: 6.1
click at [381, 269] on button "Save" at bounding box center [391, 268] width 169 height 16
click at [633, 81] on div at bounding box center [391, 192] width 782 height 385
click at [698, 64] on div at bounding box center [391, 192] width 782 height 385
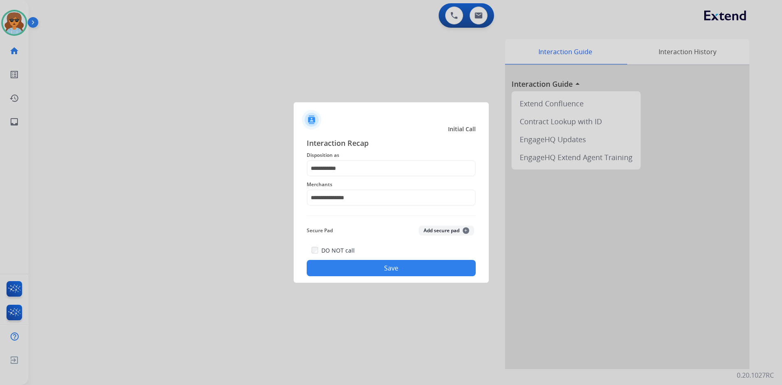
click at [301, 154] on div "**********" at bounding box center [391, 207] width 195 height 152
click at [229, 136] on div at bounding box center [391, 192] width 782 height 385
drag, startPoint x: 461, startPoint y: 121, endPoint x: 438, endPoint y: 188, distance: 70.6
click at [464, 121] on div at bounding box center [391, 116] width 195 height 29
drag, startPoint x: 389, startPoint y: 270, endPoint x: 390, endPoint y: 264, distance: 5.8
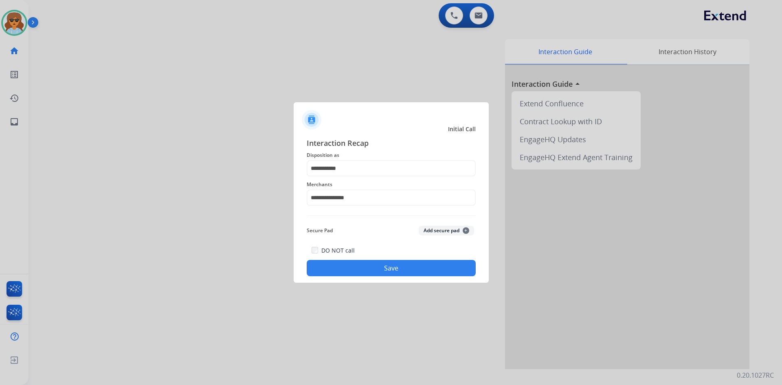
click at [391, 270] on button "Save" at bounding box center [391, 268] width 169 height 16
click at [390, 264] on button "Save" at bounding box center [391, 268] width 169 height 16
click at [392, 264] on button "Save" at bounding box center [391, 268] width 169 height 16
drag, startPoint x: 392, startPoint y: 265, endPoint x: 378, endPoint y: 262, distance: 14.2
click at [392, 265] on button "Save" at bounding box center [391, 268] width 169 height 16
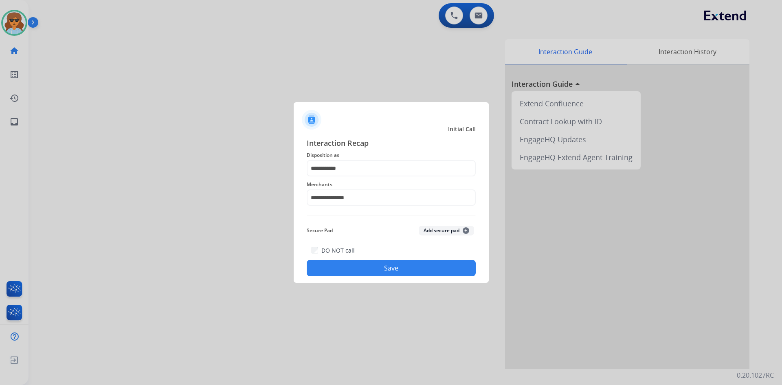
click at [401, 267] on button "Save" at bounding box center [391, 268] width 169 height 16
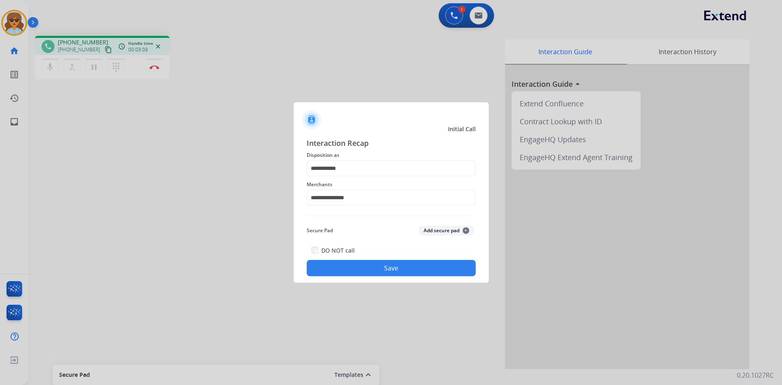
click at [96, 65] on div at bounding box center [391, 192] width 782 height 385
click at [413, 268] on button "Save" at bounding box center [391, 268] width 169 height 16
click at [459, 123] on div at bounding box center [391, 116] width 195 height 29
click at [454, 17] on div at bounding box center [391, 192] width 782 height 385
click at [454, 16] on div at bounding box center [391, 192] width 782 height 385
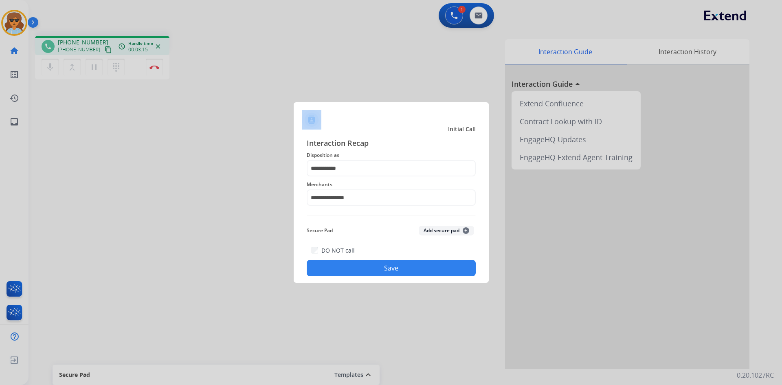
click at [453, 15] on div at bounding box center [391, 192] width 782 height 385
click at [449, 15] on div at bounding box center [391, 192] width 782 height 385
click at [428, 229] on button "Add secure pad +" at bounding box center [446, 231] width 55 height 10
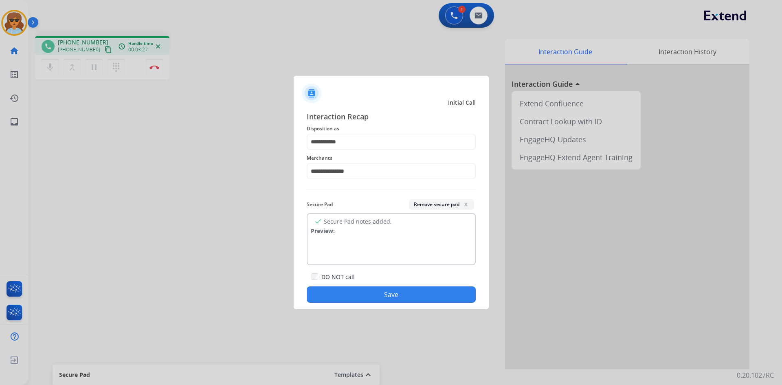
drag, startPoint x: 424, startPoint y: 224, endPoint x: 413, endPoint y: 238, distance: 18.0
click at [426, 225] on div "check Secure Pad notes added. Preview:" at bounding box center [391, 239] width 169 height 52
click at [312, 273] on div "DO NOT call" at bounding box center [333, 277] width 43 height 10
click at [351, 287] on button "Save" at bounding box center [391, 294] width 169 height 16
click at [380, 293] on button "Save" at bounding box center [391, 294] width 169 height 16
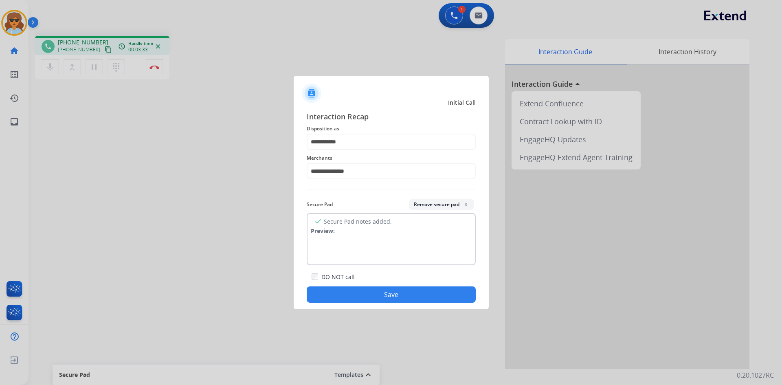
click at [381, 290] on button "Save" at bounding box center [391, 294] width 169 height 16
click at [341, 222] on div "check Secure Pad notes added. Preview:" at bounding box center [391, 239] width 169 height 52
click at [345, 225] on div "check Secure Pad notes added. Preview:" at bounding box center [391, 239] width 169 height 52
click at [375, 96] on div at bounding box center [391, 90] width 195 height 29
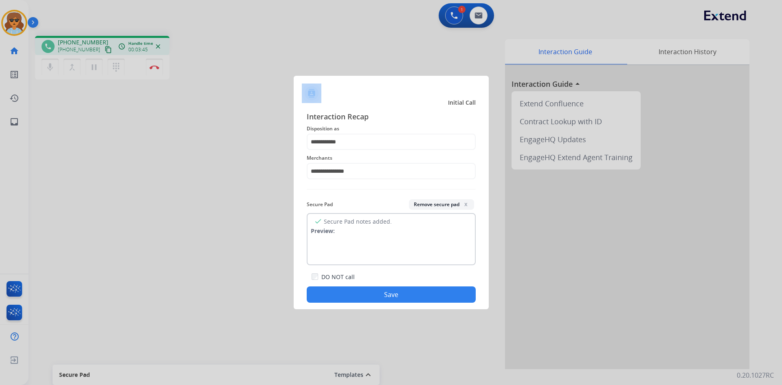
click at [375, 101] on div "**********" at bounding box center [391, 192] width 195 height 233
click at [378, 228] on div "check Secure Pad notes added. Preview:" at bounding box center [391, 239] width 169 height 52
click at [469, 204] on button "Remove secure pad x" at bounding box center [441, 204] width 65 height 11
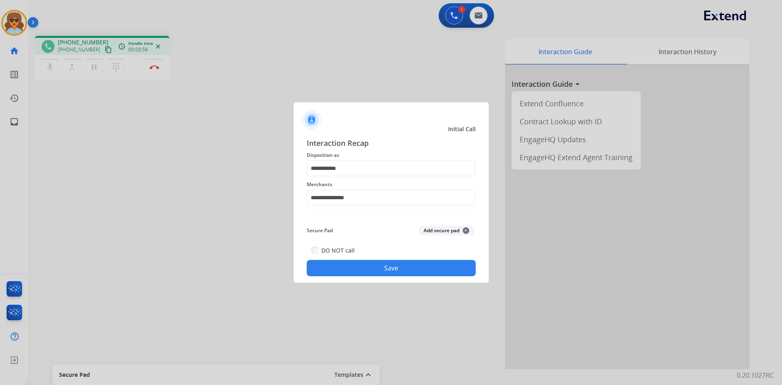
click at [364, 269] on button "Save" at bounding box center [391, 268] width 169 height 16
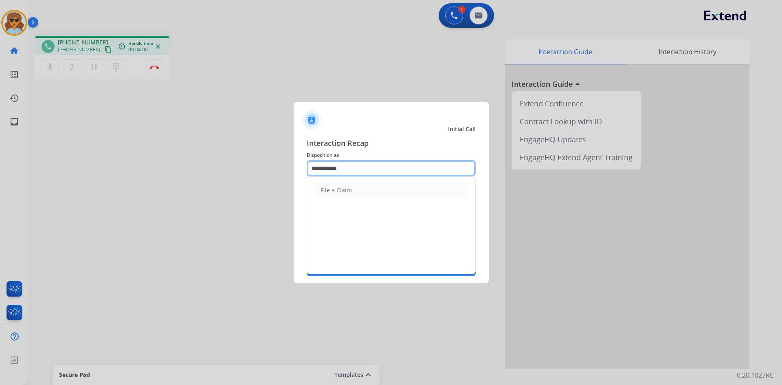
click at [387, 169] on input "**********" at bounding box center [391, 168] width 169 height 16
click at [370, 189] on li "File a Claim" at bounding box center [391, 190] width 152 height 15
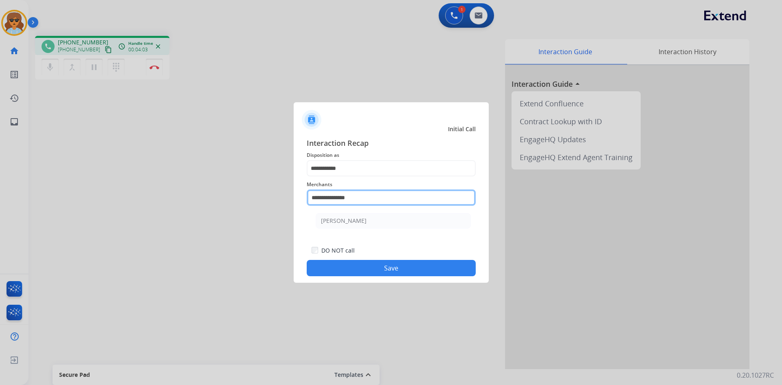
click at [372, 200] on input "**********" at bounding box center [391, 197] width 169 height 16
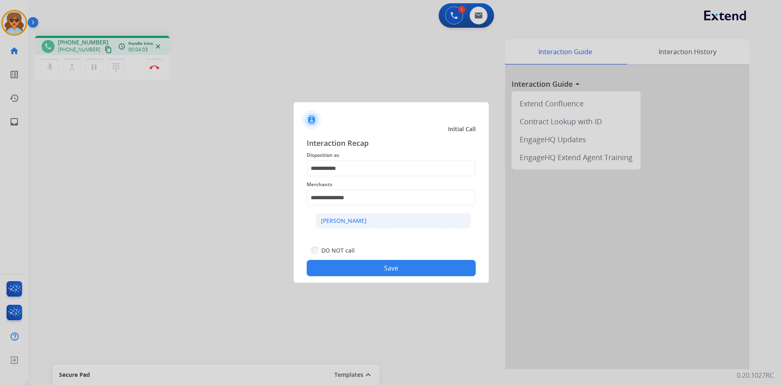
click at [362, 218] on div "[PERSON_NAME]" at bounding box center [344, 221] width 46 height 8
click at [370, 270] on button "Save" at bounding box center [391, 268] width 169 height 16
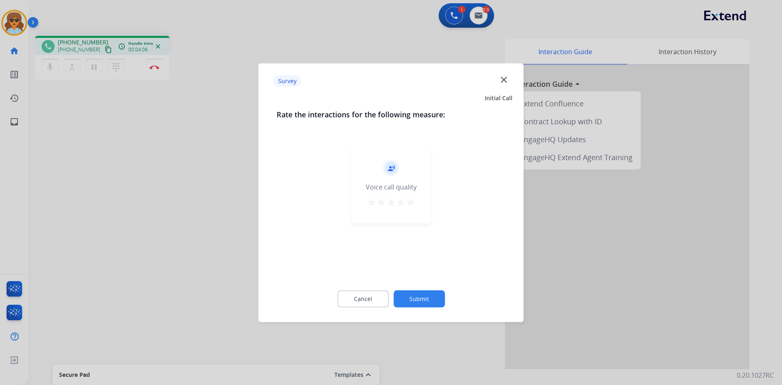
click at [407, 203] on mat-icon "star" at bounding box center [411, 202] width 10 height 10
click at [430, 295] on button "Submit" at bounding box center [419, 298] width 51 height 17
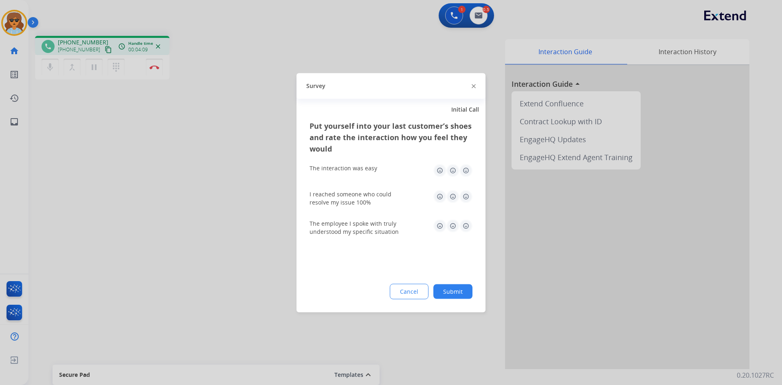
click at [472, 89] on div at bounding box center [474, 86] width 4 height 10
click at [473, 85] on img at bounding box center [474, 86] width 4 height 4
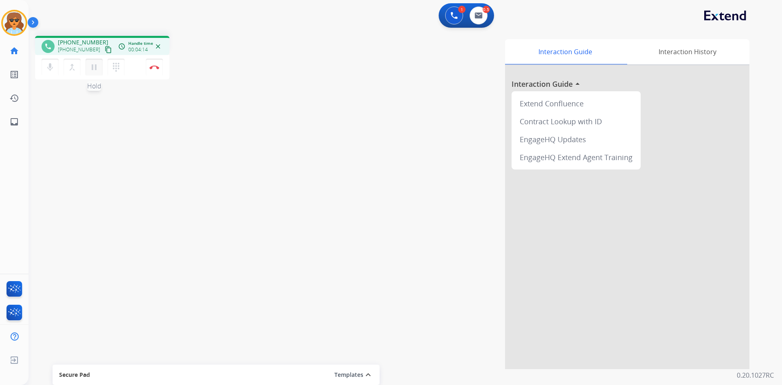
click at [91, 66] on mat-icon "pause" at bounding box center [94, 67] width 10 height 10
click at [92, 68] on mat-icon "play_arrow" at bounding box center [94, 67] width 10 height 10
click at [96, 67] on mat-icon "pause" at bounding box center [94, 67] width 10 height 10
click at [97, 65] on mat-icon "play_arrow" at bounding box center [94, 67] width 10 height 10
click at [91, 65] on mat-icon "pause" at bounding box center [94, 67] width 10 height 10
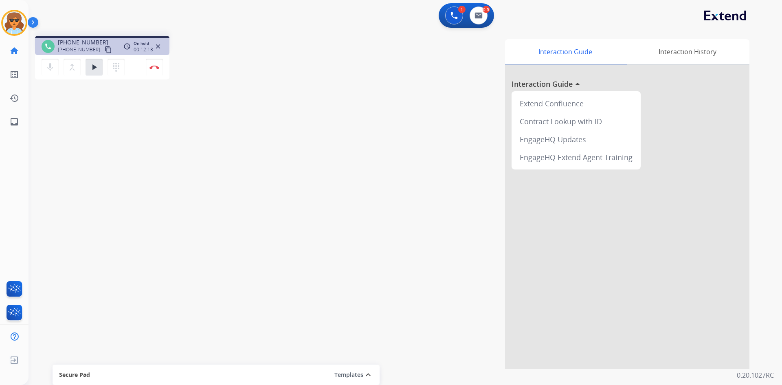
click at [225, 53] on div "phone [PHONE_NUMBER] [PHONE_NUMBER] content_copy access_time Call metrics Queue…" at bounding box center [150, 59] width 231 height 46
click at [95, 64] on mat-icon "play_arrow" at bounding box center [94, 67] width 10 height 10
click at [148, 66] on button "Disconnect" at bounding box center [154, 67] width 17 height 17
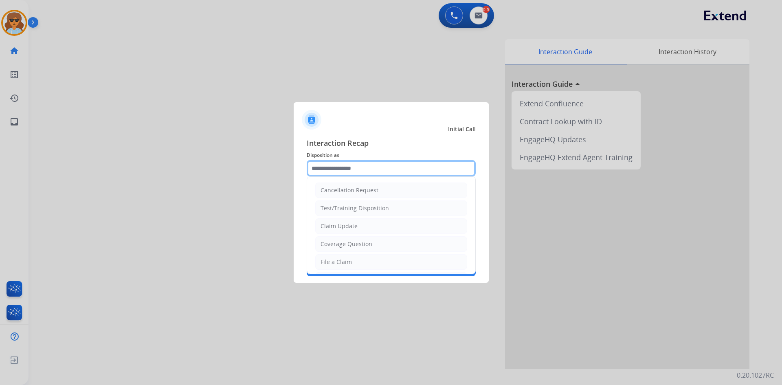
drag, startPoint x: 392, startPoint y: 172, endPoint x: 297, endPoint y: 204, distance: 100.1
click at [392, 172] on input "text" at bounding box center [391, 168] width 169 height 16
click at [337, 169] on input "text" at bounding box center [391, 168] width 169 height 16
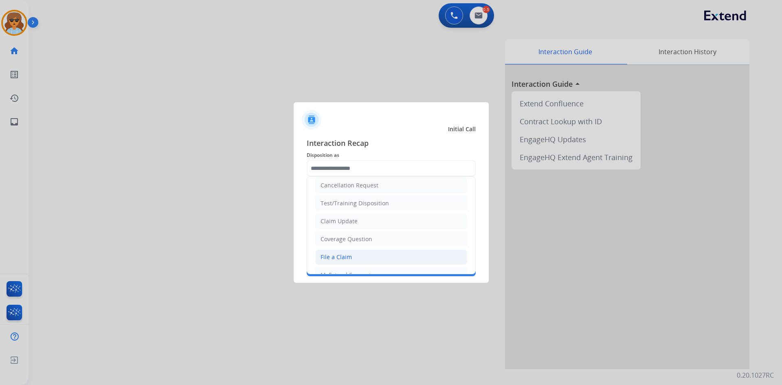
click at [341, 255] on div "File a Claim" at bounding box center [336, 257] width 31 height 8
type input "**********"
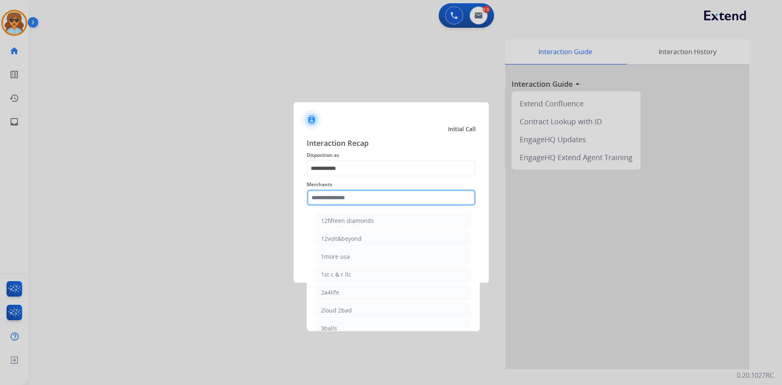
drag, startPoint x: 356, startPoint y: 199, endPoint x: 348, endPoint y: 199, distance: 7.8
click at [356, 198] on input "text" at bounding box center [391, 197] width 169 height 16
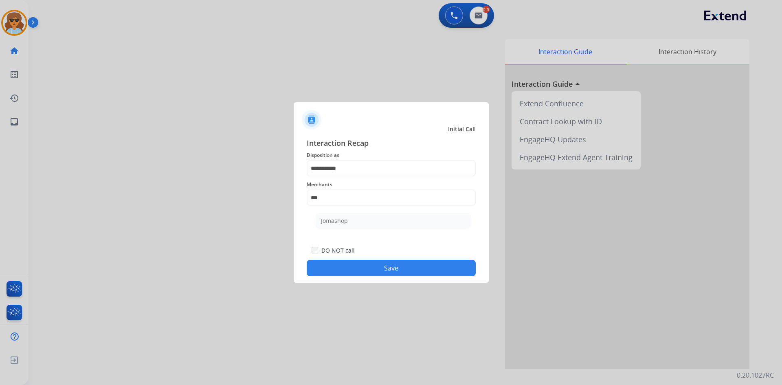
click at [338, 220] on div "Jomashop" at bounding box center [334, 221] width 27 height 8
type input "********"
click at [394, 263] on button "Save" at bounding box center [391, 268] width 169 height 16
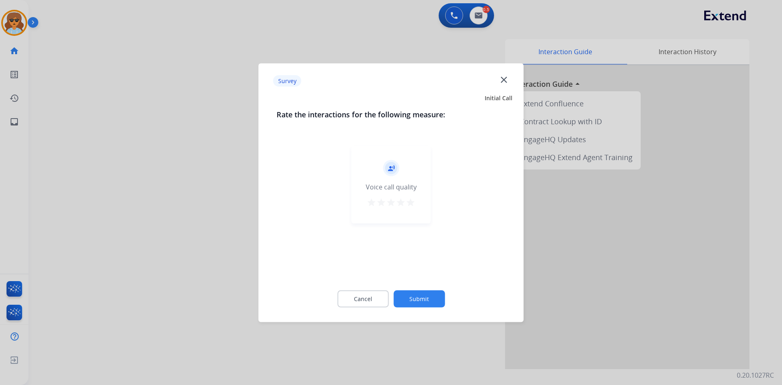
click at [407, 201] on mat-icon "star" at bounding box center [411, 202] width 10 height 10
click at [411, 300] on button "Submit" at bounding box center [419, 298] width 51 height 17
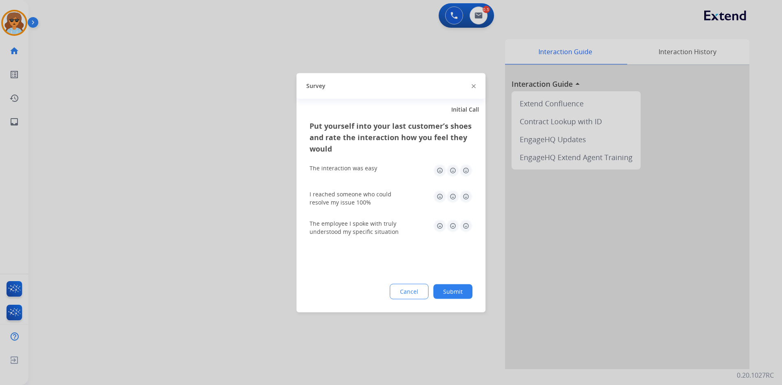
click at [469, 172] on img at bounding box center [466, 170] width 13 height 13
click at [467, 165] on img at bounding box center [466, 170] width 13 height 13
click at [468, 198] on img at bounding box center [466, 196] width 13 height 13
click at [469, 224] on img at bounding box center [466, 225] width 13 height 13
click at [454, 290] on button "Submit" at bounding box center [452, 291] width 39 height 15
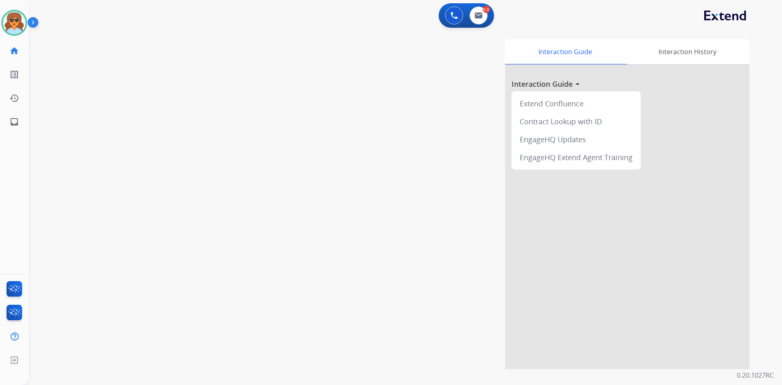
click at [361, 165] on div "Interaction Guide Interaction History Interaction Guide arrow_drop_up Extend Co…" at bounding box center [510, 204] width 480 height 330
click at [409, 139] on div "Interaction Guide Interaction History Interaction Guide arrow_drop_up Extend Co…" at bounding box center [510, 204] width 480 height 330
drag, startPoint x: 174, startPoint y: 106, endPoint x: 263, endPoint y: 87, distance: 90.8
click at [174, 106] on div "swap_horiz Break voice bridge close_fullscreen Connect 3-Way Call merge_type Se…" at bounding box center [396, 199] width 734 height 340
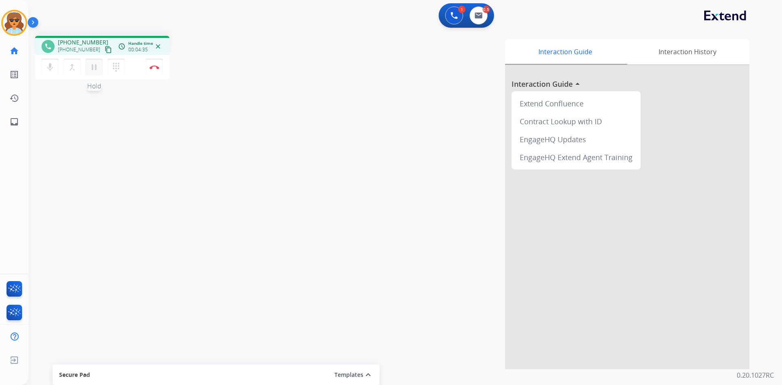
click at [92, 65] on mat-icon "pause" at bounding box center [94, 67] width 10 height 10
click at [95, 67] on mat-icon "play_arrow" at bounding box center [94, 67] width 10 height 10
click at [157, 65] on button "Disconnect" at bounding box center [154, 67] width 17 height 17
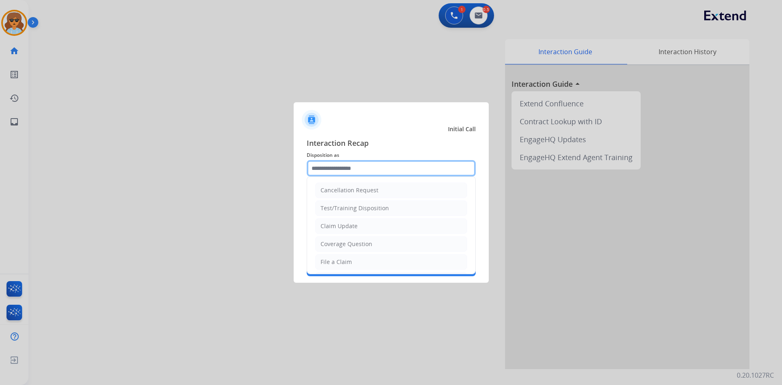
drag, startPoint x: 420, startPoint y: 167, endPoint x: 406, endPoint y: 178, distance: 17.7
click at [420, 166] on input "text" at bounding box center [391, 168] width 169 height 16
click at [341, 187] on div "Cancellation Request" at bounding box center [350, 190] width 58 height 8
type input "**********"
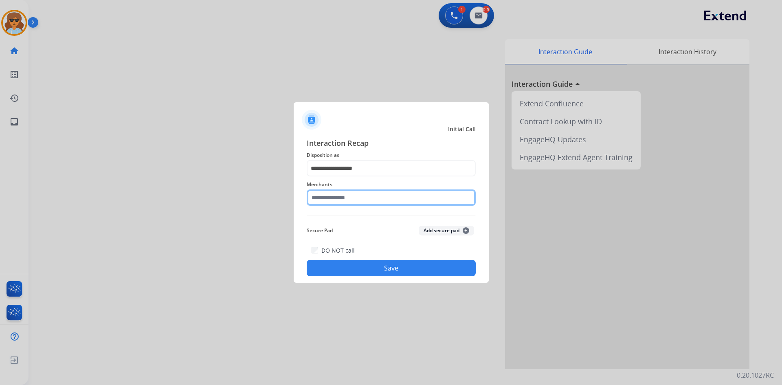
click at [366, 198] on input "text" at bounding box center [391, 197] width 169 height 16
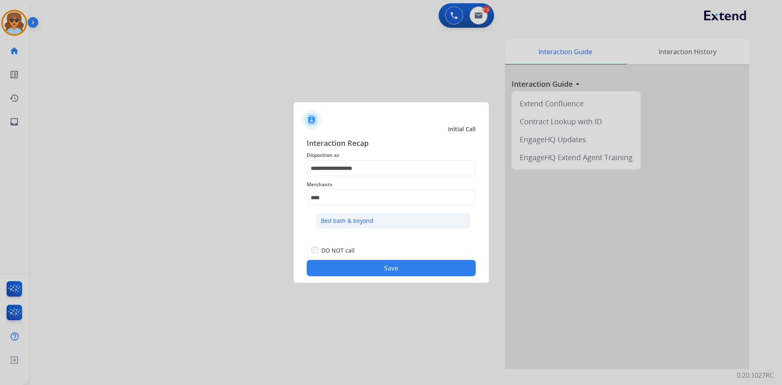
click at [348, 219] on div "Bed bath & beyond" at bounding box center [347, 221] width 53 height 8
type input "**********"
click at [379, 268] on button "Save" at bounding box center [391, 268] width 169 height 16
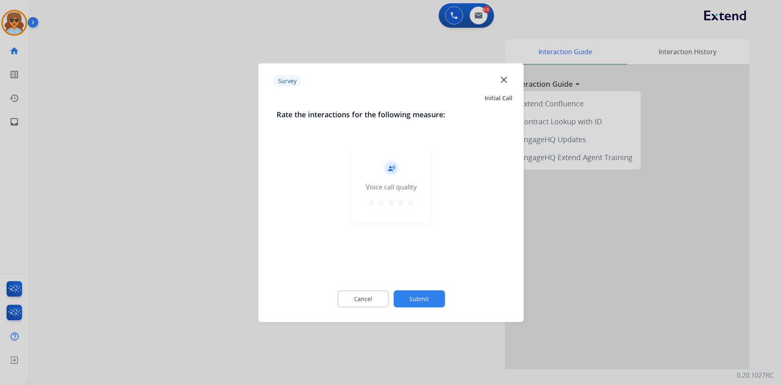
click at [411, 202] on mat-icon "star" at bounding box center [411, 202] width 10 height 10
click at [412, 294] on button "Submit" at bounding box center [419, 298] width 51 height 17
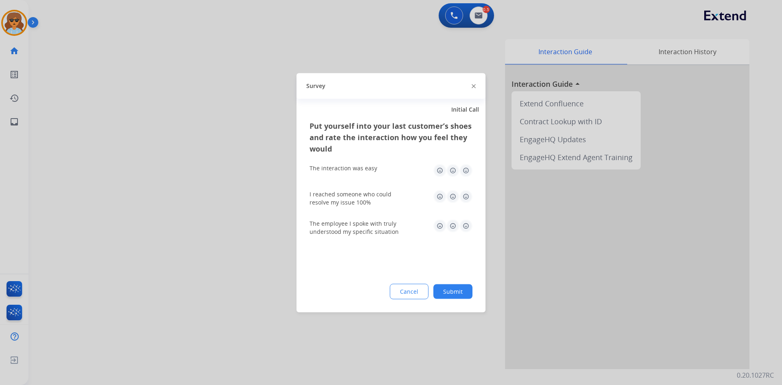
click at [464, 171] on img at bounding box center [466, 170] width 13 height 13
click at [469, 196] on img at bounding box center [466, 196] width 13 height 13
click at [468, 227] on img at bounding box center [466, 225] width 13 height 13
click at [464, 286] on div "Put yourself into your last customer’s shoes and rate the interaction how you f…" at bounding box center [391, 216] width 189 height 192
click at [462, 290] on button "Submit" at bounding box center [452, 291] width 39 height 15
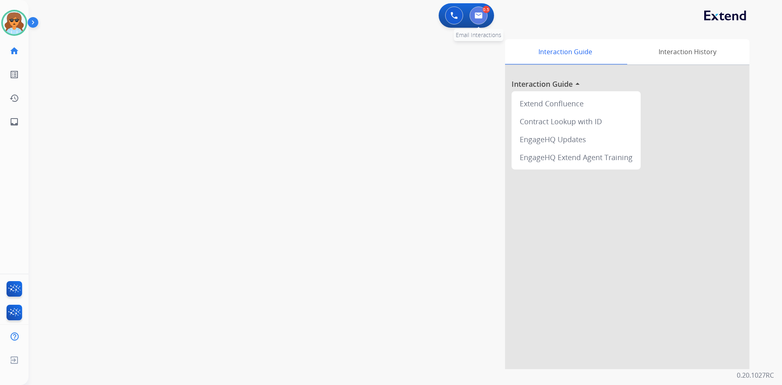
click at [483, 15] on button at bounding box center [479, 16] width 18 height 18
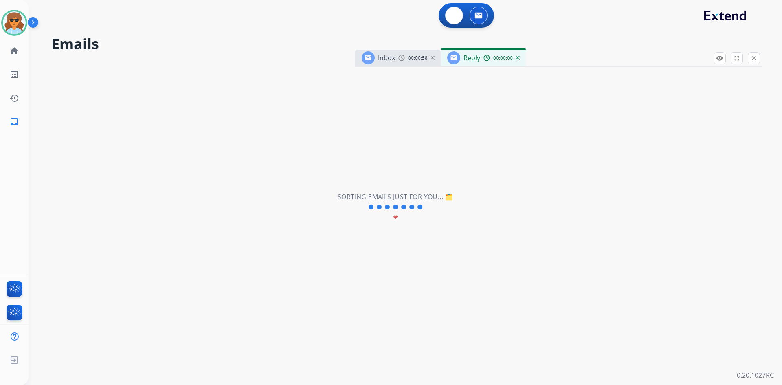
select select "**********"
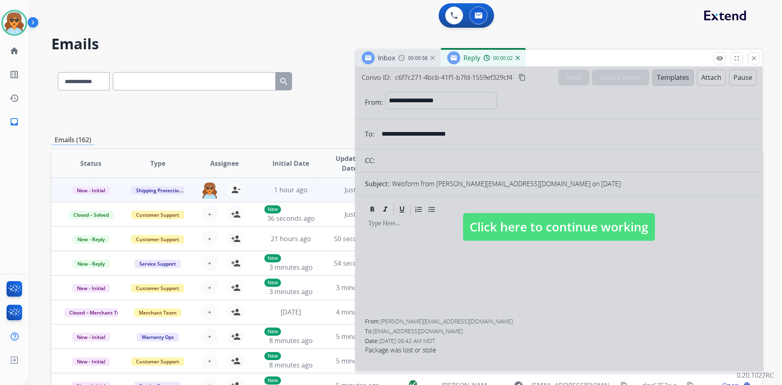
click at [557, 229] on span "Click here to continue working" at bounding box center [559, 227] width 192 height 28
select select
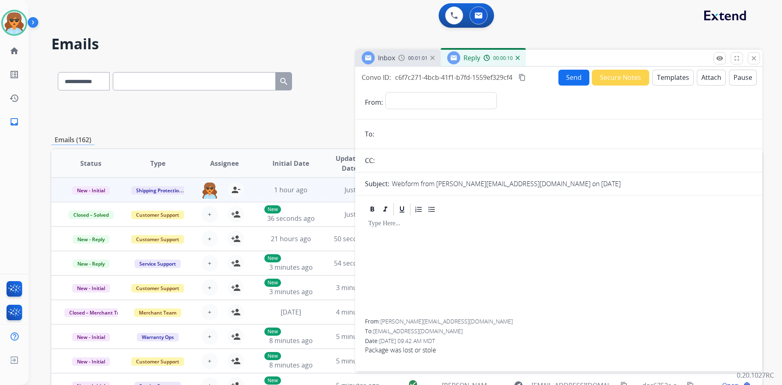
click at [365, 229] on div "From: [PERSON_NAME][EMAIL_ADDRESS][DOMAIN_NAME] To: [EMAIL_ADDRESS][DOMAIN_NAME…" at bounding box center [558, 281] width 407 height 159
click at [376, 239] on div at bounding box center [559, 268] width 388 height 102
click at [668, 75] on button "Templates" at bounding box center [673, 78] width 41 height 16
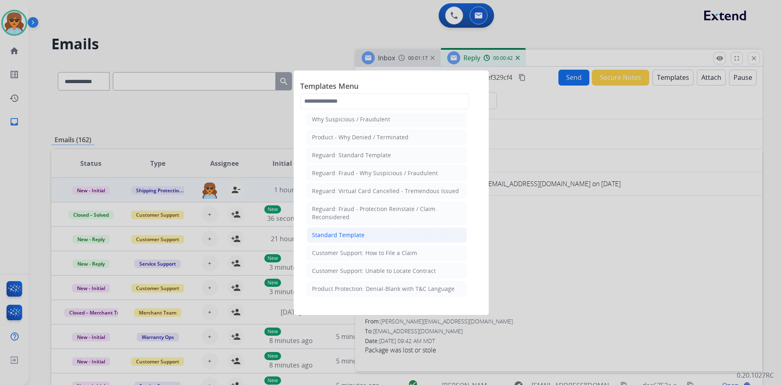
scroll to position [41, 0]
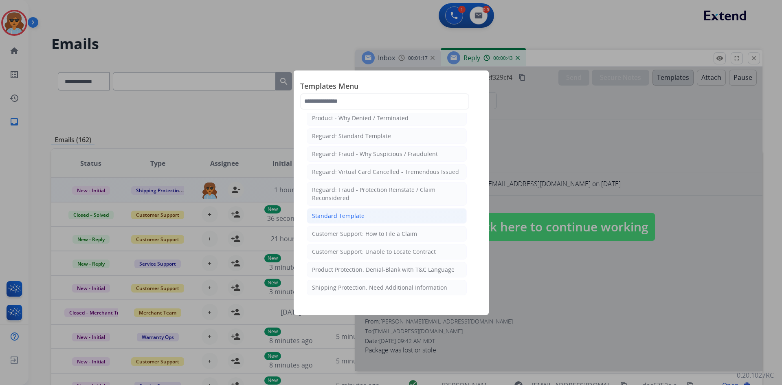
click at [345, 214] on div "Standard Template" at bounding box center [338, 216] width 53 height 8
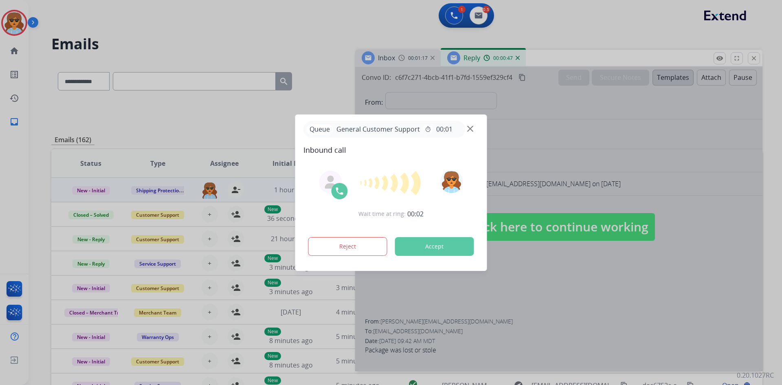
click at [469, 127] on img at bounding box center [470, 128] width 6 height 6
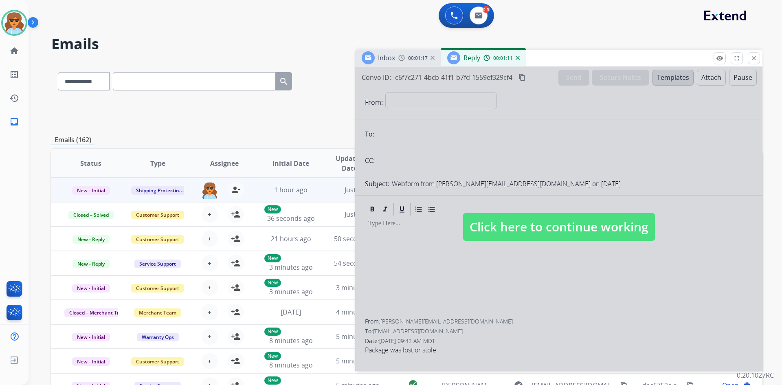
click at [528, 227] on span "Click here to continue working" at bounding box center [559, 227] width 192 height 28
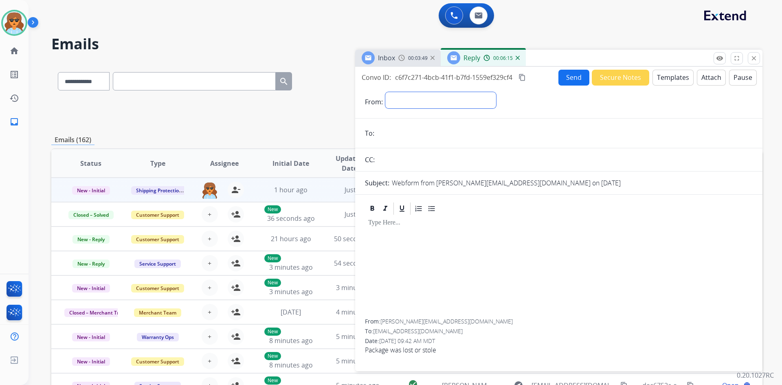
click at [412, 97] on select "**********" at bounding box center [440, 100] width 111 height 16
select select "**********"
click at [385, 92] on select "**********" at bounding box center [440, 100] width 111 height 16
click at [665, 77] on button "Templates" at bounding box center [673, 78] width 41 height 16
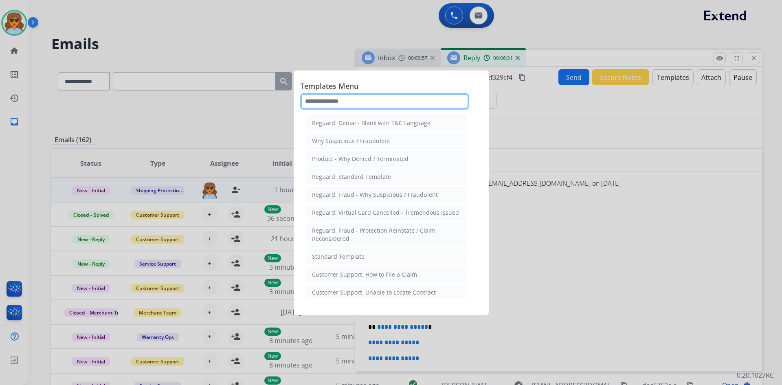
click at [341, 97] on input "text" at bounding box center [384, 101] width 169 height 16
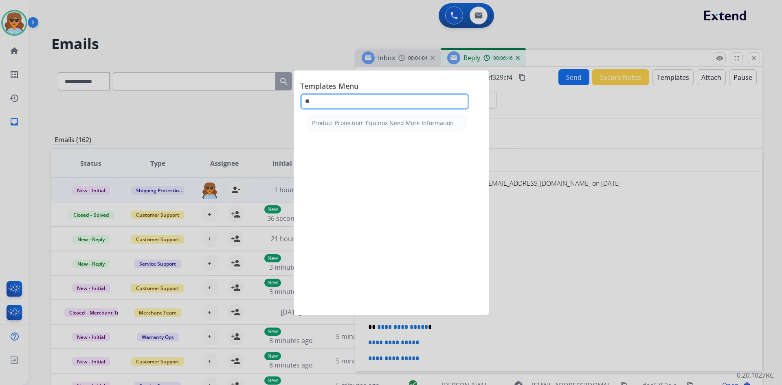
type input "*"
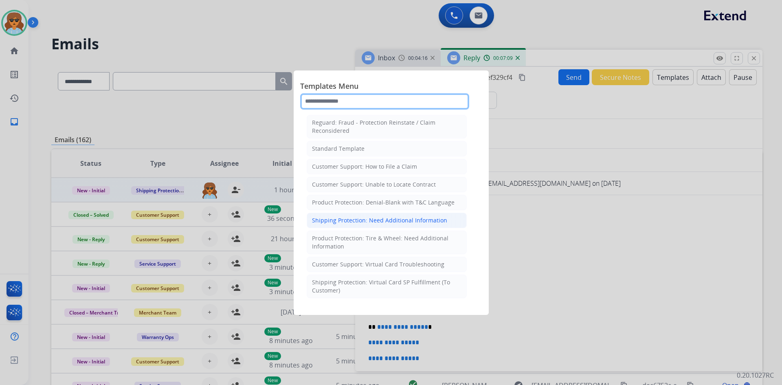
scroll to position [122, 0]
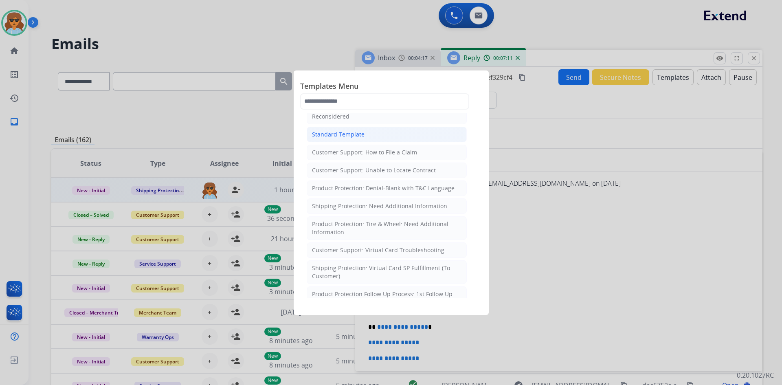
click at [338, 131] on div "Standard Template" at bounding box center [338, 134] width 53 height 8
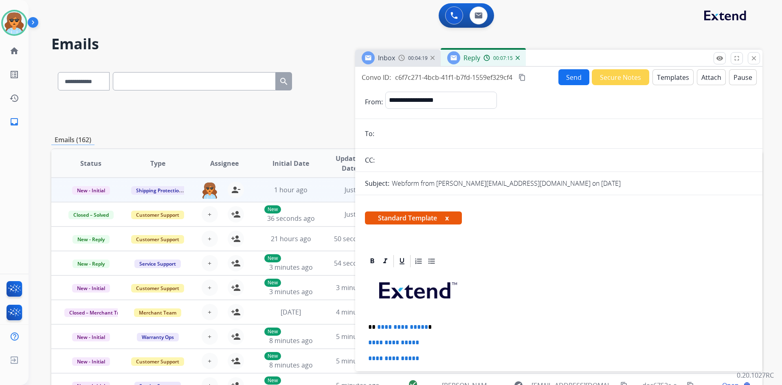
click at [404, 134] on input "email" at bounding box center [565, 133] width 376 height 16
click at [187, 21] on div "0 Voice Interactions 0.5 Email Interactions" at bounding box center [400, 16] width 724 height 26
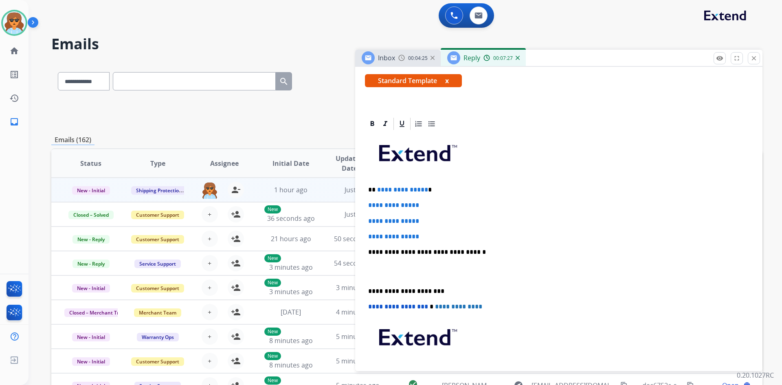
scroll to position [0, 0]
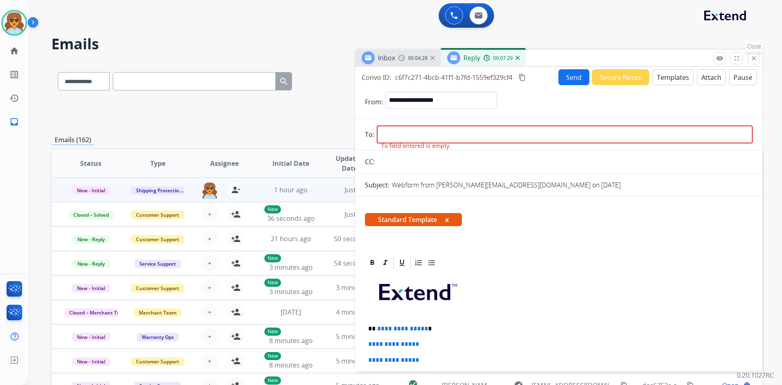
click at [752, 59] on mat-icon "close" at bounding box center [753, 58] width 7 height 7
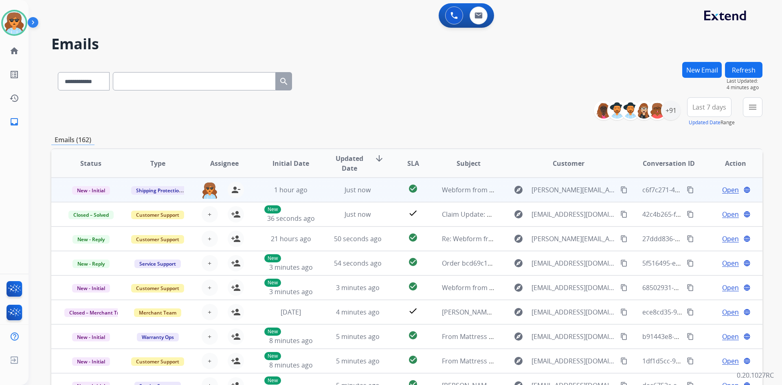
click at [722, 188] on span "Open" at bounding box center [730, 190] width 17 height 10
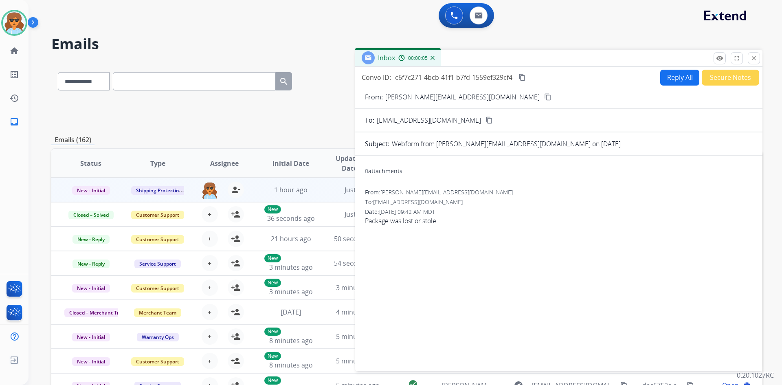
click at [544, 98] on mat-icon "content_copy" at bounding box center [547, 96] width 7 height 7
click at [681, 73] on button "Reply All" at bounding box center [679, 78] width 39 height 16
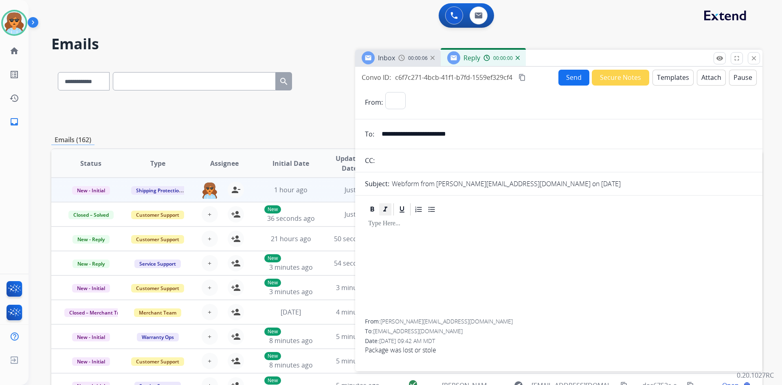
select select "**********"
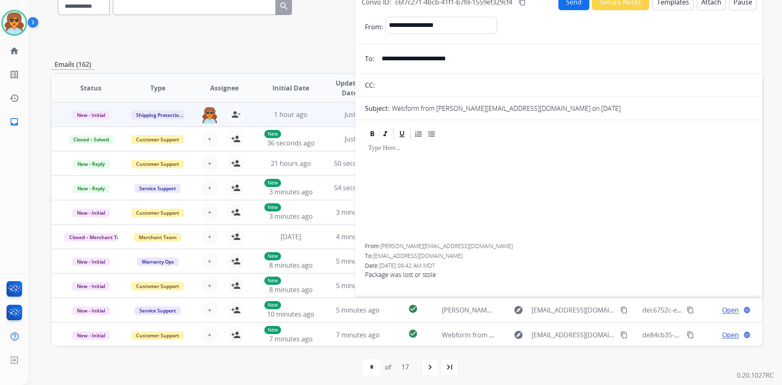
scroll to position [79, 0]
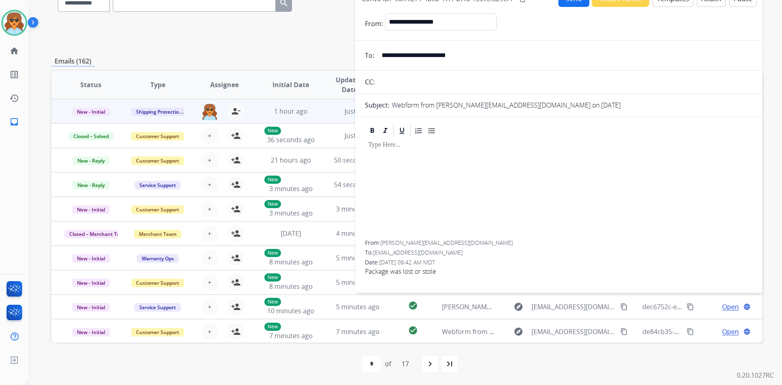
click at [375, 153] on div at bounding box center [559, 189] width 388 height 102
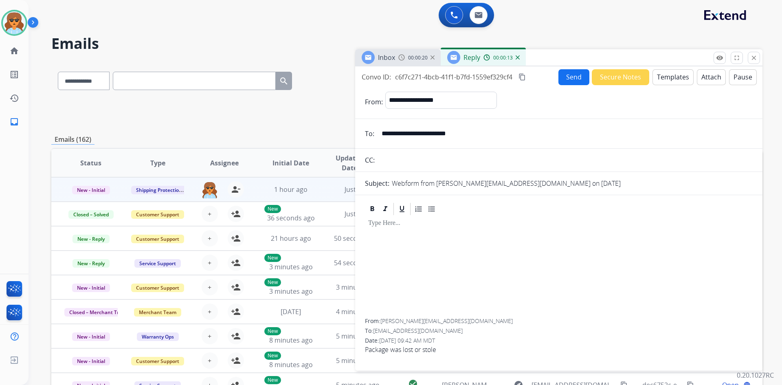
scroll to position [0, 0]
click at [662, 71] on button "Templates" at bounding box center [673, 78] width 41 height 16
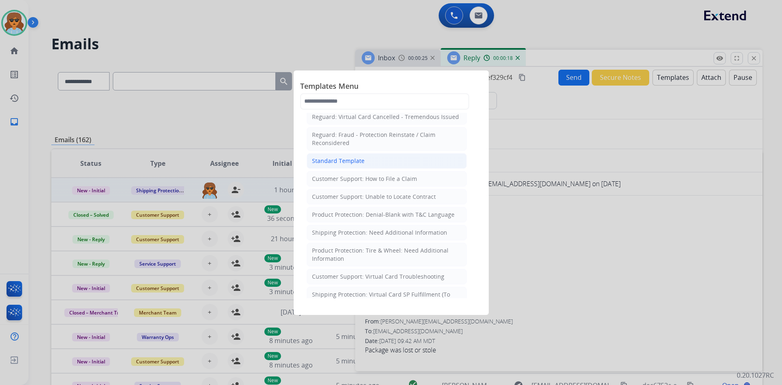
scroll to position [81, 0]
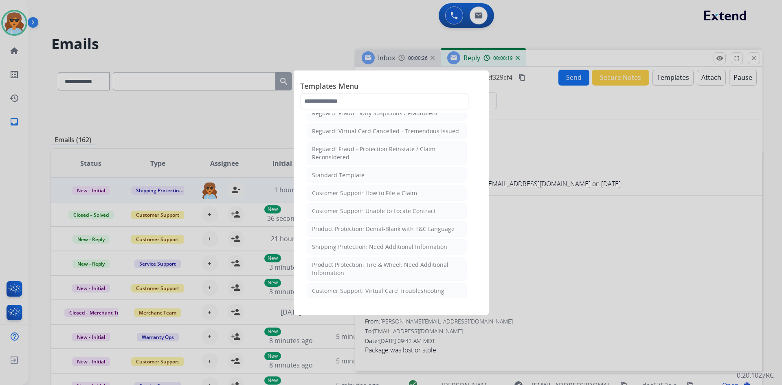
click at [352, 172] on div "Standard Template" at bounding box center [338, 175] width 53 height 8
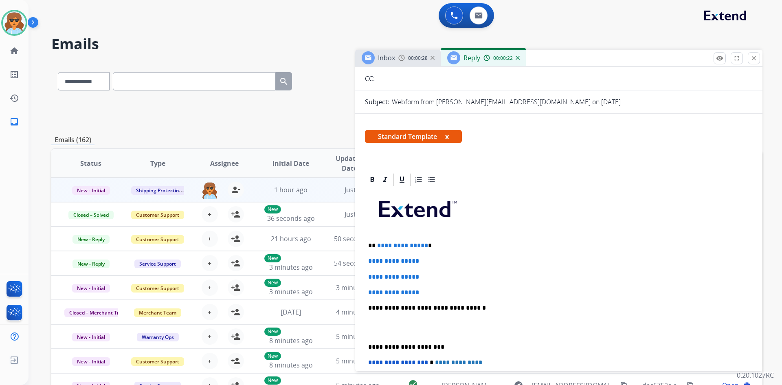
drag, startPoint x: 420, startPoint y: 244, endPoint x: 438, endPoint y: 242, distance: 18.5
click at [426, 244] on p "**********" at bounding box center [555, 245] width 375 height 7
click at [438, 242] on p "**********" at bounding box center [555, 245] width 375 height 7
drag, startPoint x: 432, startPoint y: 243, endPoint x: 534, endPoint y: 244, distance: 101.5
click at [378, 243] on p "**********" at bounding box center [555, 245] width 375 height 7
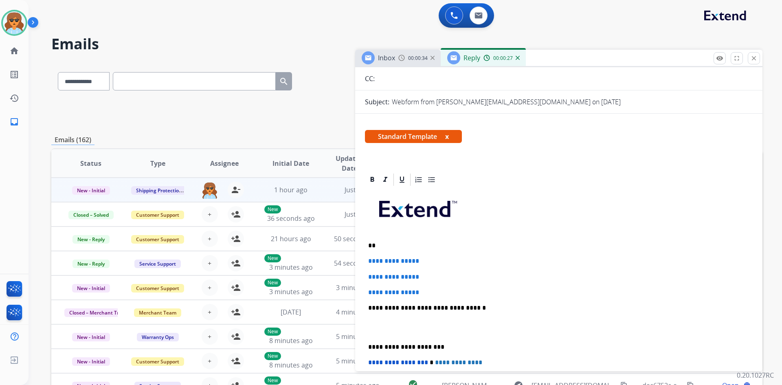
click at [293, 112] on div "**********" at bounding box center [406, 111] width 711 height 29
click at [752, 59] on mat-icon "close" at bounding box center [753, 58] width 7 height 7
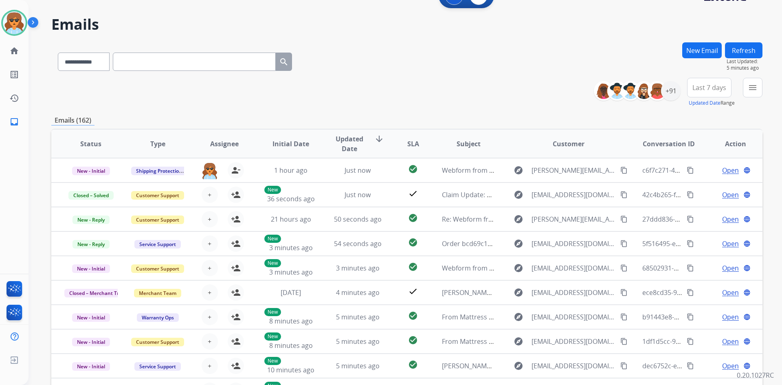
scroll to position [0, 0]
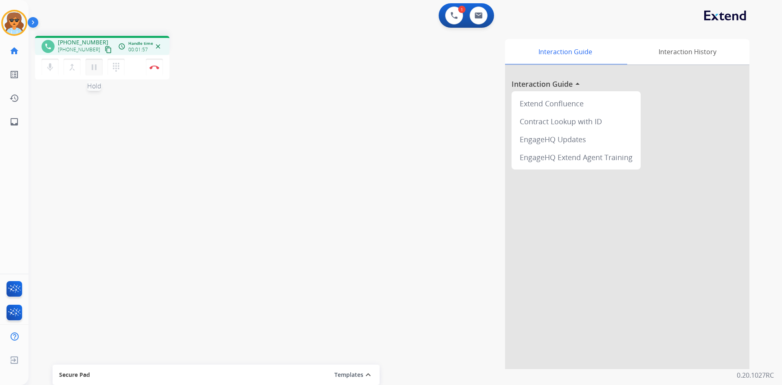
click at [91, 62] on mat-icon "pause" at bounding box center [94, 67] width 10 height 10
click at [95, 67] on mat-icon "play_arrow" at bounding box center [94, 67] width 10 height 10
click at [147, 65] on button "Disconnect" at bounding box center [154, 67] width 17 height 17
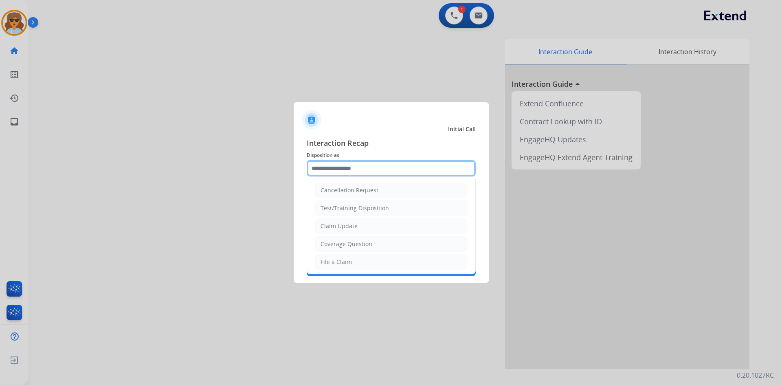
drag, startPoint x: 384, startPoint y: 170, endPoint x: 373, endPoint y: 178, distance: 13.5
click at [384, 170] on input "text" at bounding box center [391, 168] width 169 height 16
click at [343, 262] on div "File a Claim" at bounding box center [336, 262] width 31 height 8
type input "**********"
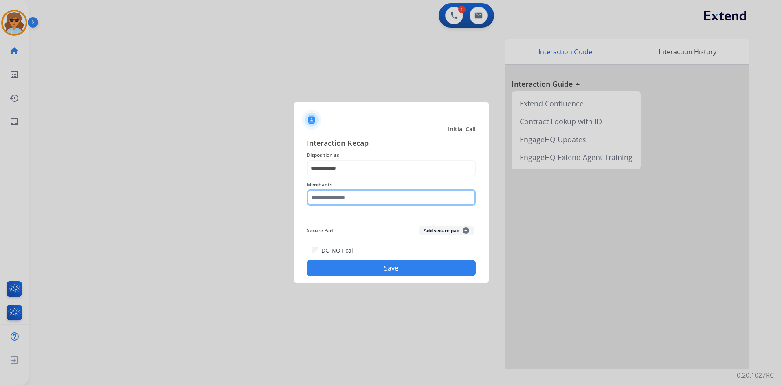
click at [408, 192] on input "text" at bounding box center [391, 197] width 169 height 16
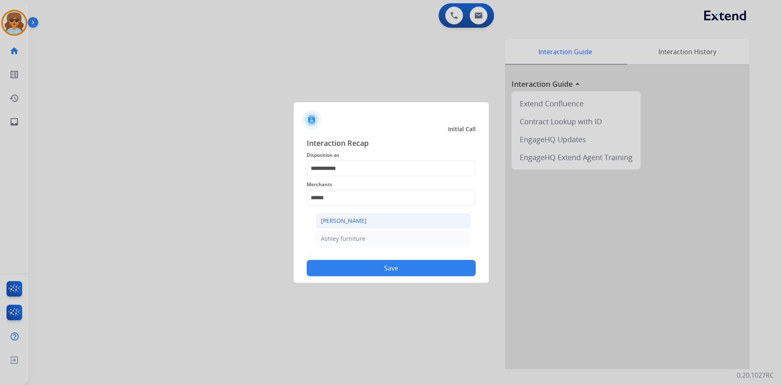
click at [349, 221] on div "[PERSON_NAME]" at bounding box center [344, 221] width 46 height 8
type input "**********"
click at [392, 267] on button "Save" at bounding box center [391, 268] width 169 height 16
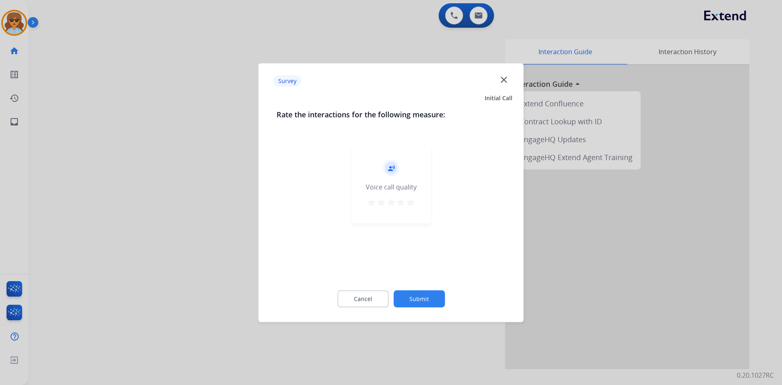
click at [409, 202] on mat-icon "star" at bounding box center [411, 202] width 10 height 10
click at [408, 299] on button "Submit" at bounding box center [419, 298] width 51 height 17
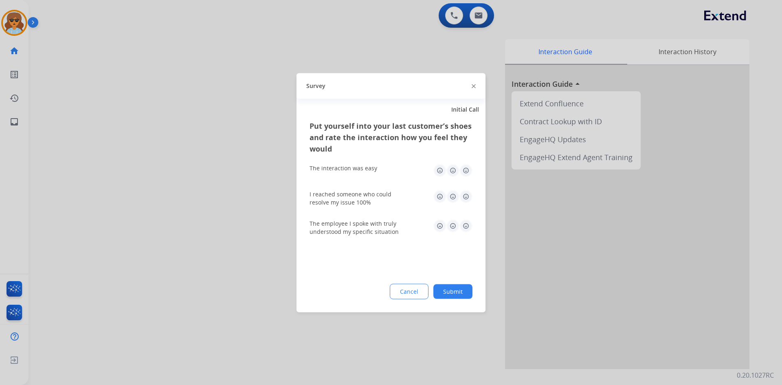
click at [465, 172] on img at bounding box center [466, 170] width 13 height 13
click at [470, 195] on img at bounding box center [466, 196] width 13 height 13
click at [469, 229] on img at bounding box center [466, 225] width 13 height 13
click at [455, 310] on div "Put yourself into your last customer’s shoes and rate the interaction how you f…" at bounding box center [391, 216] width 189 height 192
click at [456, 301] on div "Put yourself into your last customer’s shoes and rate the interaction how you f…" at bounding box center [391, 216] width 189 height 192
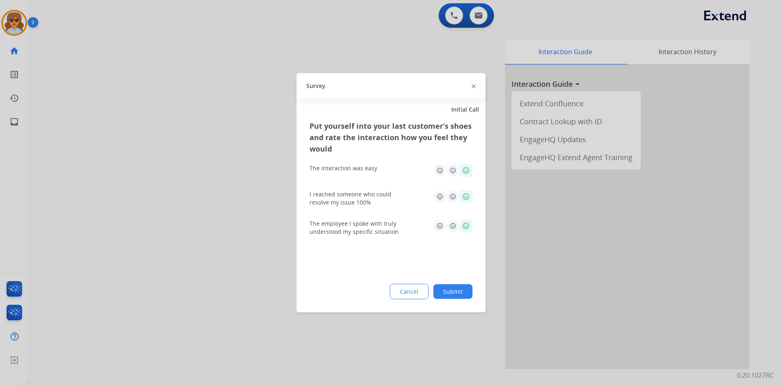
click at [460, 293] on button "Submit" at bounding box center [452, 291] width 39 height 15
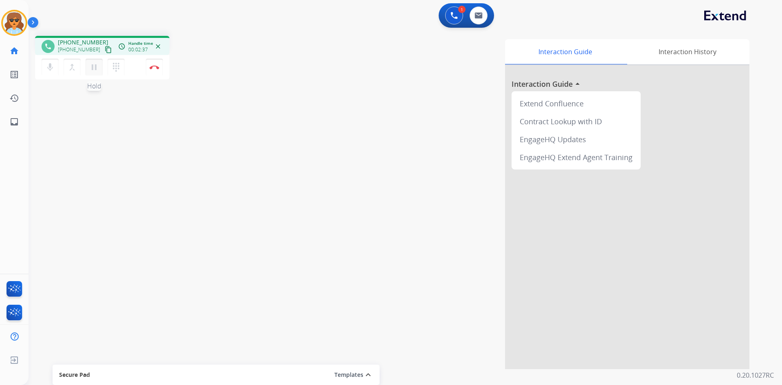
click at [88, 64] on button "pause Hold" at bounding box center [94, 67] width 17 height 17
click at [95, 63] on mat-icon "play_arrow" at bounding box center [94, 67] width 10 height 10
click at [455, 13] on img at bounding box center [454, 15] width 7 height 7
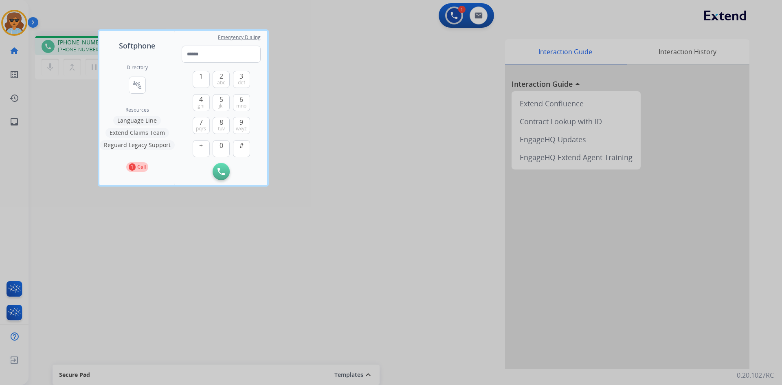
click at [424, 87] on div at bounding box center [391, 192] width 782 height 385
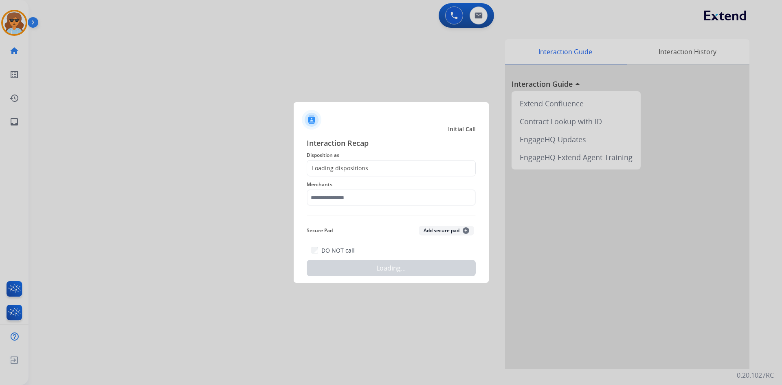
click at [147, 66] on div at bounding box center [391, 192] width 782 height 385
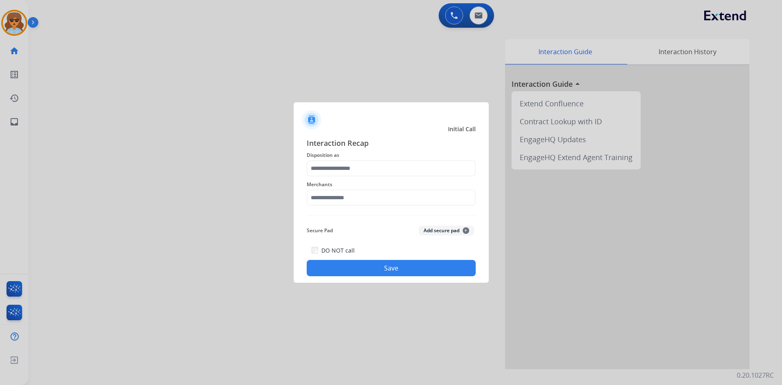
click at [431, 160] on span "Disposition as" at bounding box center [391, 155] width 169 height 10
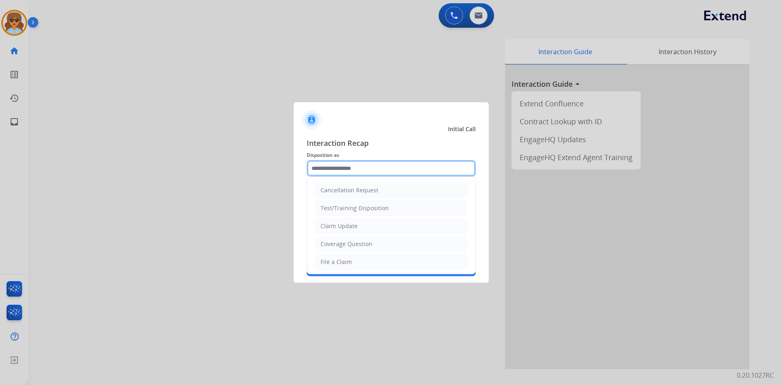
click at [411, 165] on input "text" at bounding box center [391, 168] width 169 height 16
click at [355, 224] on div "Claim Update" at bounding box center [339, 226] width 37 height 8
type input "**********"
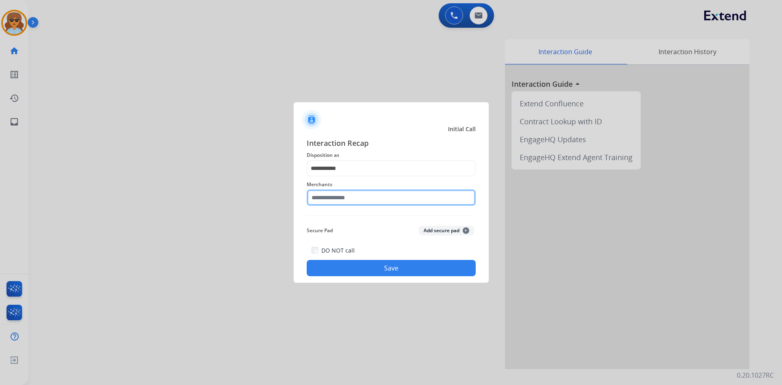
click at [367, 197] on input "text" at bounding box center [391, 197] width 169 height 16
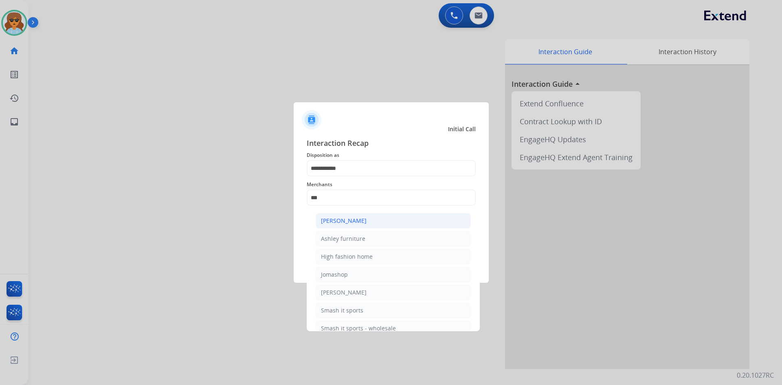
click at [350, 219] on div "[PERSON_NAME]" at bounding box center [344, 221] width 46 height 8
type input "**********"
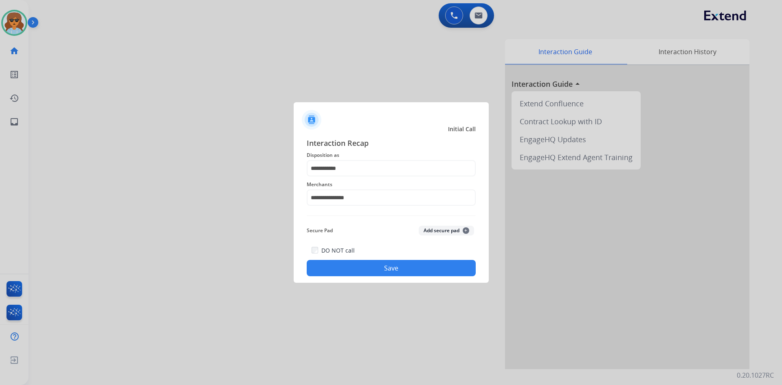
drag, startPoint x: 414, startPoint y: 267, endPoint x: 418, endPoint y: 264, distance: 4.8
click at [418, 264] on button "Save" at bounding box center [391, 268] width 169 height 16
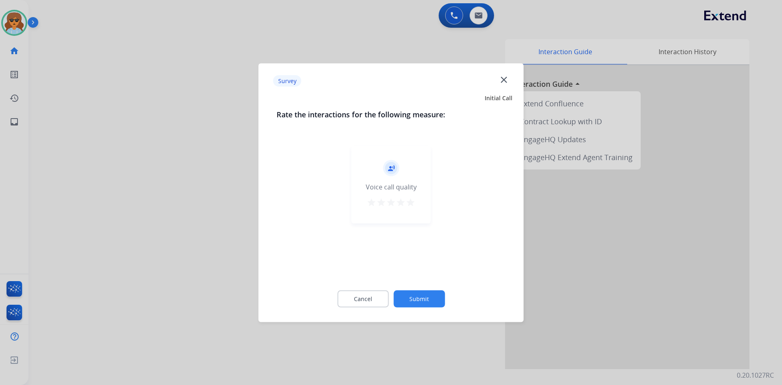
click at [410, 203] on mat-icon "star" at bounding box center [411, 202] width 10 height 10
click at [418, 312] on div "Cancel Submit" at bounding box center [391, 298] width 229 height 37
click at [429, 299] on button "Submit" at bounding box center [419, 298] width 51 height 17
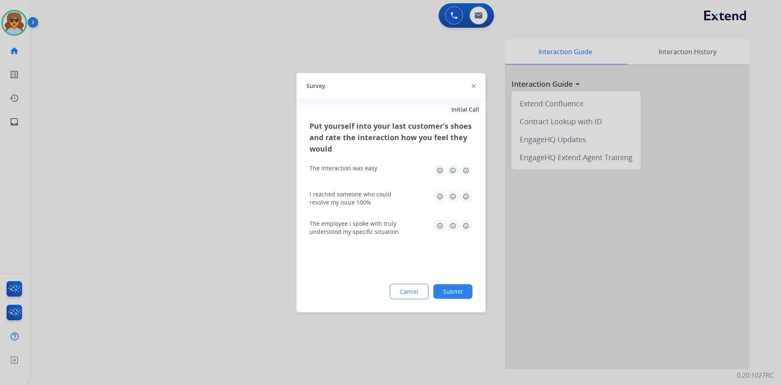
drag, startPoint x: 469, startPoint y: 169, endPoint x: 463, endPoint y: 176, distance: 9.9
click at [469, 169] on img at bounding box center [466, 170] width 13 height 13
click at [469, 198] on img at bounding box center [466, 196] width 13 height 13
click at [468, 227] on img at bounding box center [466, 225] width 13 height 13
click at [455, 291] on button "Submit" at bounding box center [452, 291] width 39 height 15
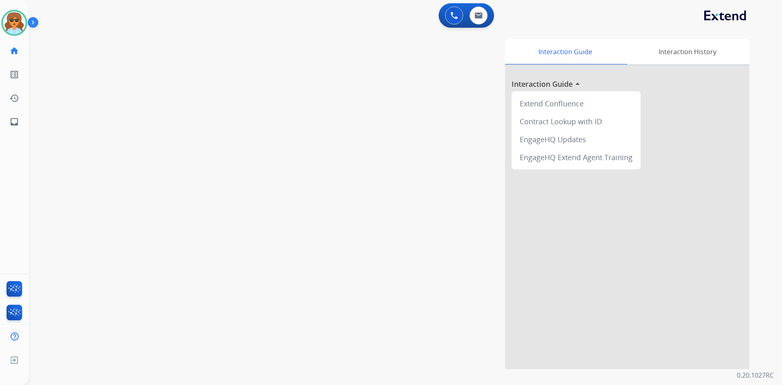
click at [437, 184] on div "Interaction Guide Interaction History Interaction Guide arrow_drop_up Extend Co…" at bounding box center [510, 204] width 480 height 330
click at [479, 13] on img at bounding box center [479, 15] width 8 height 7
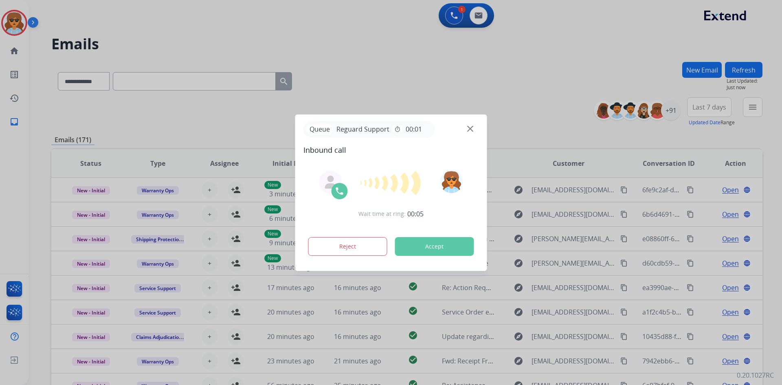
click at [473, 129] on img at bounding box center [470, 128] width 6 height 6
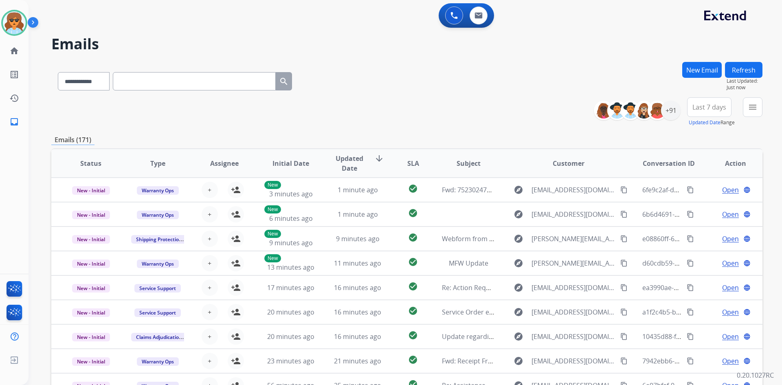
click at [506, 80] on div "**********" at bounding box center [406, 79] width 711 height 35
click at [506, 82] on div "**********" at bounding box center [406, 79] width 711 height 35
click at [588, 114] on div "**********" at bounding box center [406, 111] width 711 height 29
click at [710, 62] on button "New Email" at bounding box center [702, 70] width 40 height 16
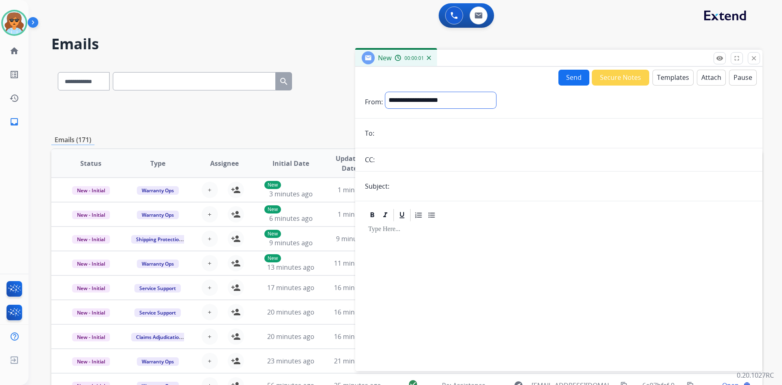
click at [451, 102] on select "**********" at bounding box center [440, 100] width 111 height 16
select select "**********"
click at [385, 92] on select "**********" at bounding box center [440, 100] width 111 height 16
click at [397, 131] on input "email" at bounding box center [565, 134] width 376 height 16
paste input "**********"
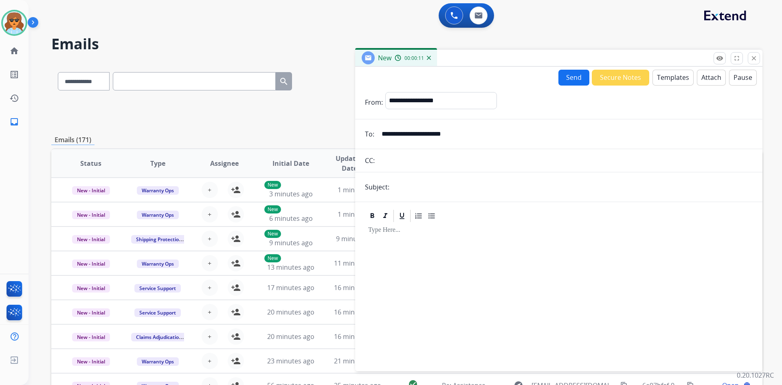
type input "**********"
drag, startPoint x: 472, startPoint y: 95, endPoint x: 460, endPoint y: 98, distance: 12.3
click at [460, 98] on select "**********" at bounding box center [440, 100] width 111 height 16
select select "**********"
click at [385, 92] on select "**********" at bounding box center [440, 100] width 111 height 16
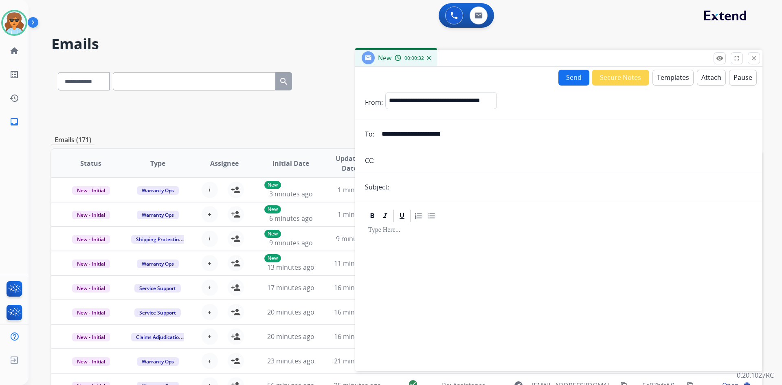
click at [410, 249] on div at bounding box center [559, 293] width 388 height 140
click at [672, 74] on button "Templates" at bounding box center [673, 78] width 41 height 16
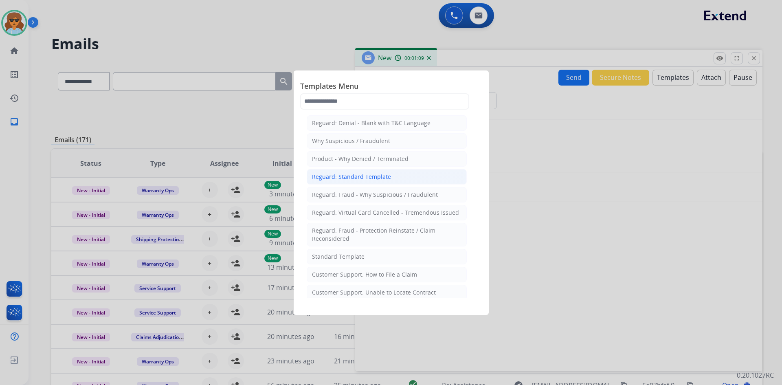
click at [345, 176] on div "Reguard: Standard Template" at bounding box center [351, 177] width 79 height 8
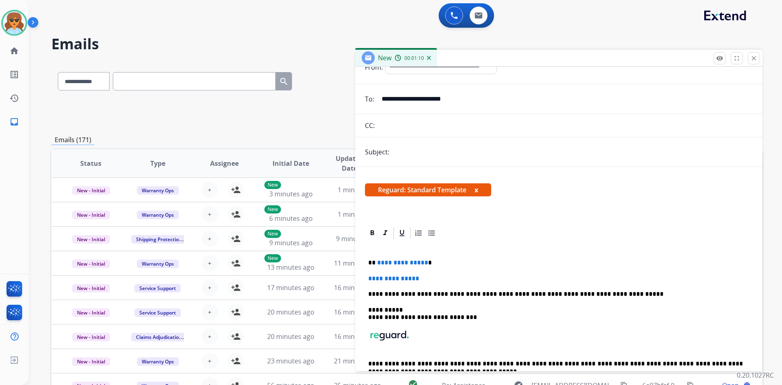
scroll to position [69, 0]
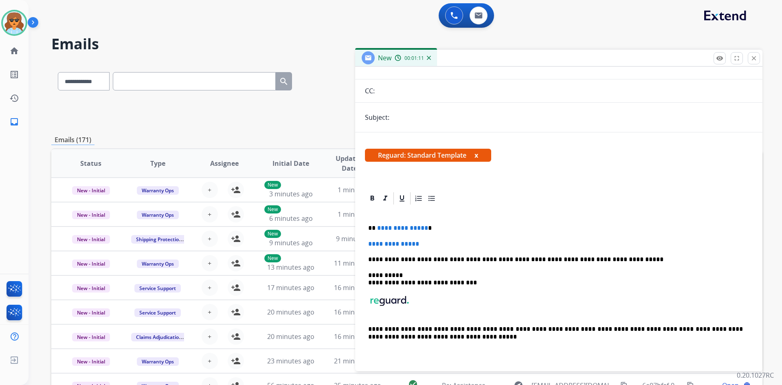
click at [433, 233] on div "**********" at bounding box center [559, 286] width 388 height 161
click at [428, 227] on p "**********" at bounding box center [555, 227] width 375 height 7
click at [375, 225] on p "********" at bounding box center [555, 227] width 375 height 7
click at [436, 244] on p "**********" at bounding box center [558, 243] width 381 height 7
drag, startPoint x: 440, startPoint y: 244, endPoint x: 362, endPoint y: 245, distance: 78.6
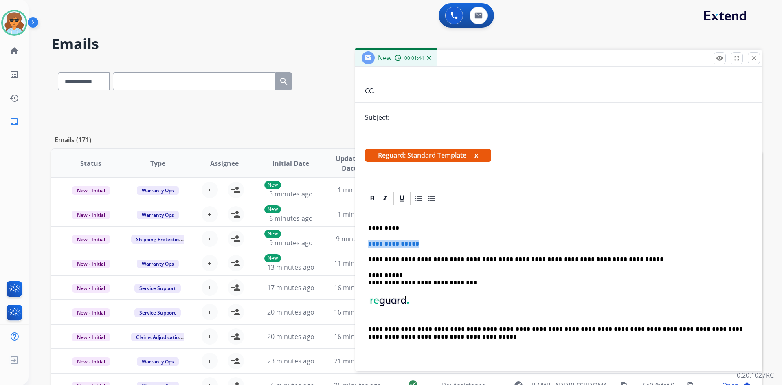
click at [362, 245] on div "**********" at bounding box center [558, 278] width 407 height 174
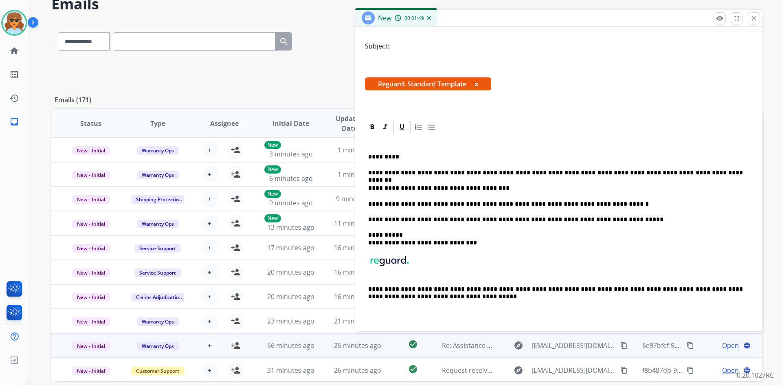
scroll to position [79, 0]
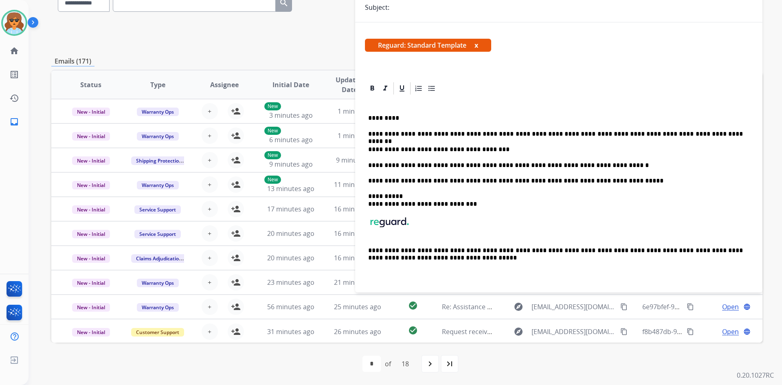
click at [486, 149] on p "**********" at bounding box center [555, 149] width 375 height 7
click at [395, 118] on p "*********" at bounding box center [555, 117] width 375 height 7
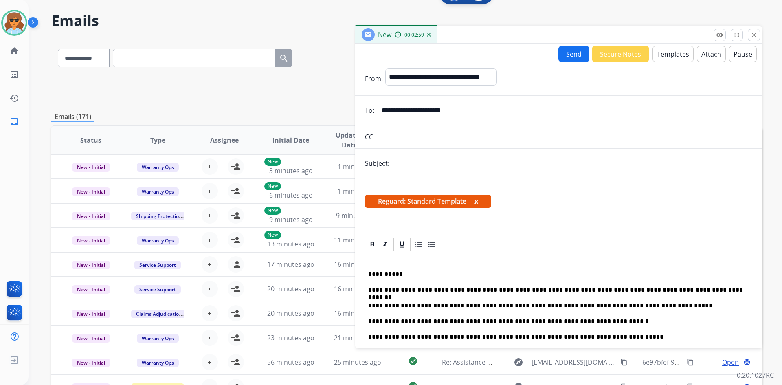
scroll to position [0, 0]
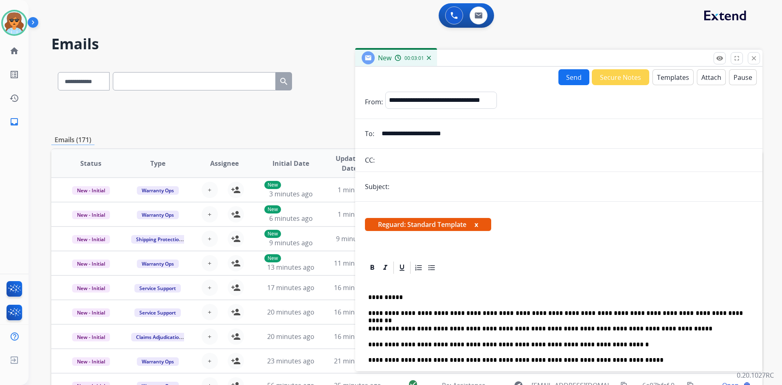
click at [572, 77] on button "Send" at bounding box center [574, 77] width 31 height 16
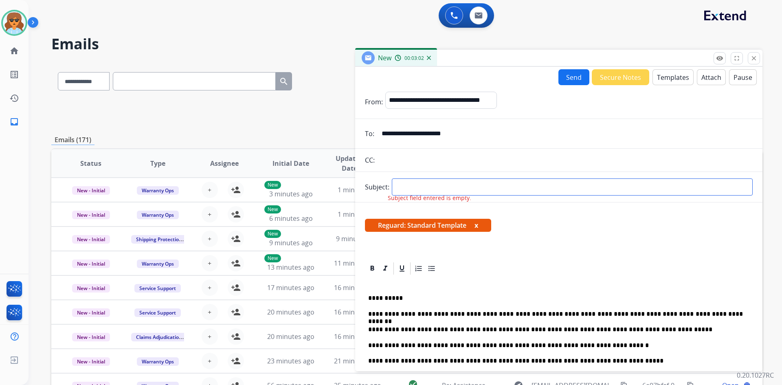
click at [497, 182] on input "text" at bounding box center [572, 186] width 361 height 17
type input "**********"
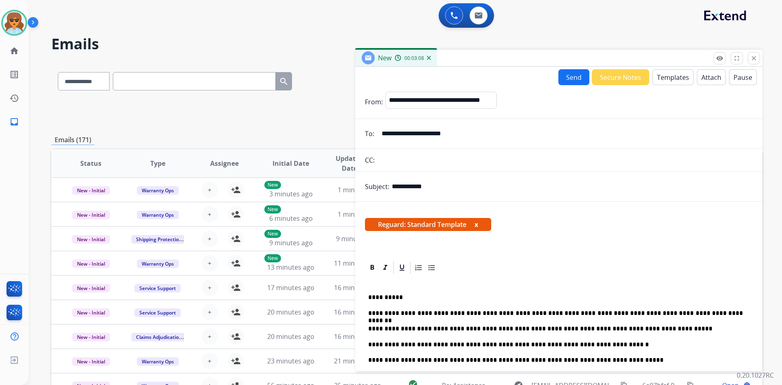
click at [571, 73] on button "Send" at bounding box center [574, 77] width 31 height 16
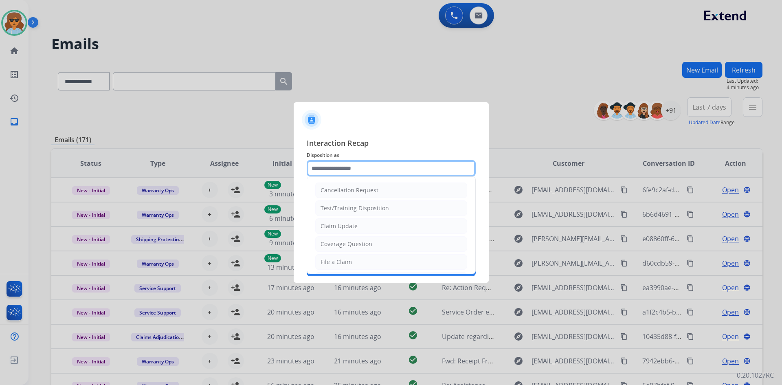
click at [366, 165] on input "text" at bounding box center [391, 168] width 169 height 16
click at [348, 226] on div "Claim Update" at bounding box center [339, 226] width 37 height 8
type input "**********"
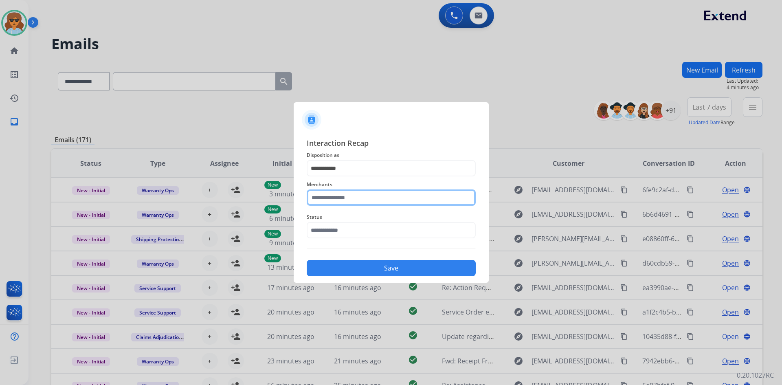
click at [367, 192] on input "text" at bounding box center [391, 197] width 169 height 16
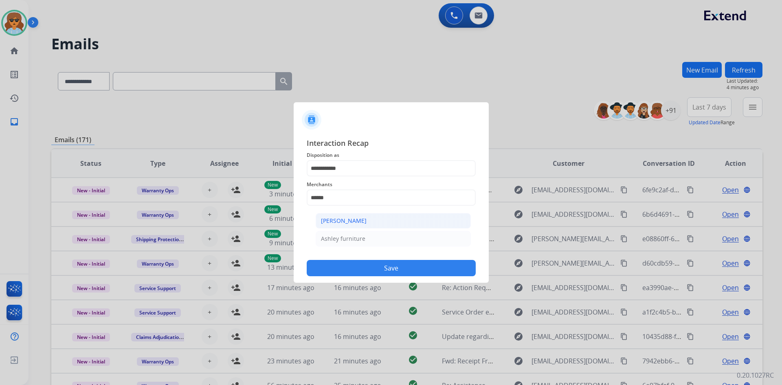
click at [339, 227] on li "[PERSON_NAME]" at bounding box center [393, 220] width 155 height 15
type input "**********"
click at [356, 231] on input "text" at bounding box center [391, 230] width 169 height 16
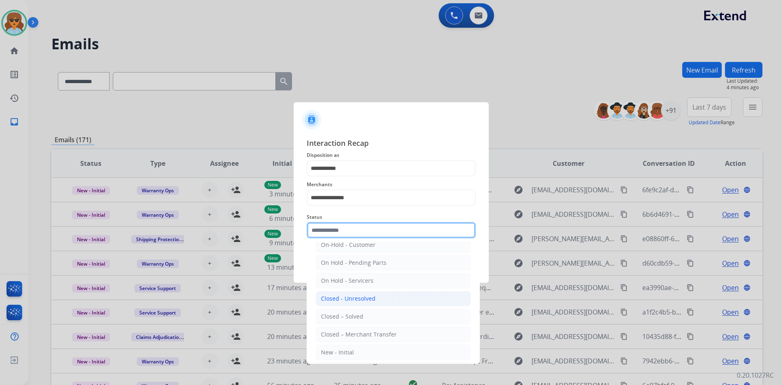
scroll to position [49, 0]
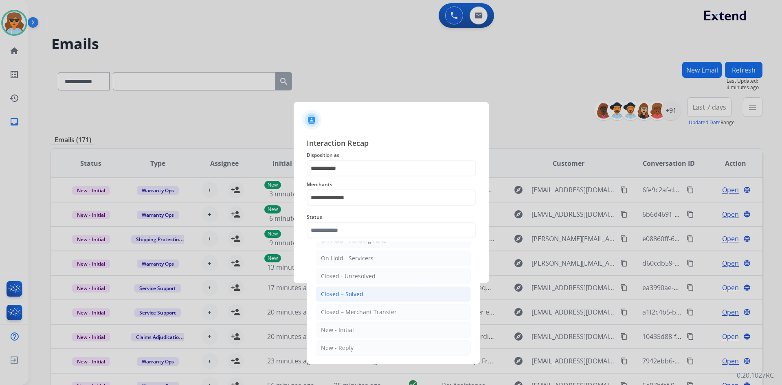
click at [354, 293] on div "Closed – Solved" at bounding box center [342, 294] width 42 height 8
type input "**********"
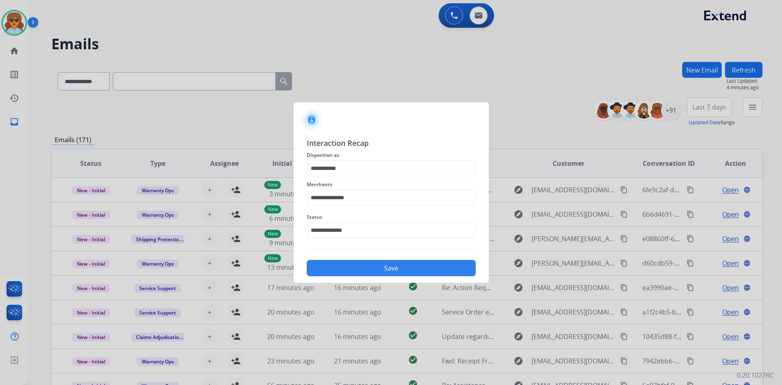
click at [402, 266] on button "Save" at bounding box center [391, 268] width 169 height 16
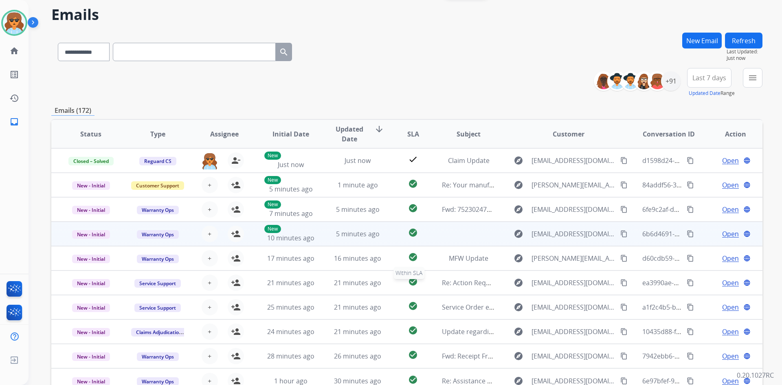
scroll to position [0, 0]
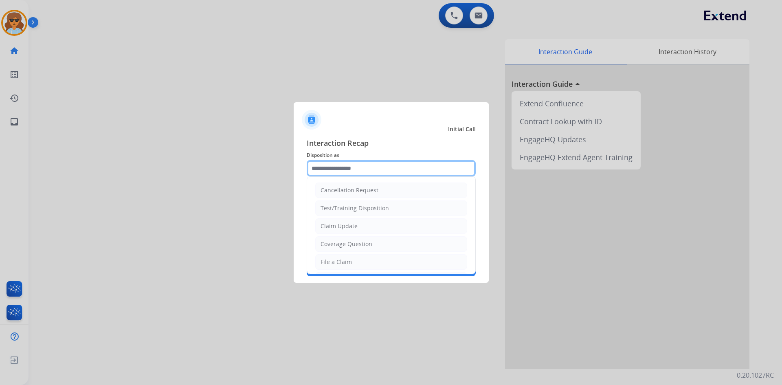
drag, startPoint x: 367, startPoint y: 169, endPoint x: 348, endPoint y: 192, distance: 29.5
click at [367, 169] on input "text" at bounding box center [391, 168] width 169 height 16
click at [339, 260] on div "File a Claim" at bounding box center [336, 262] width 31 height 8
type input "**********"
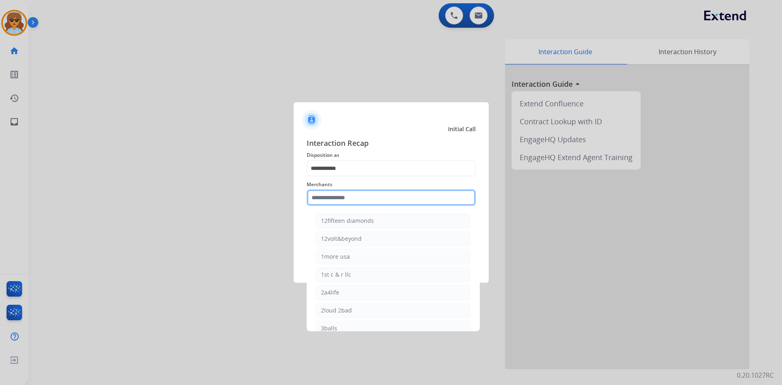
click at [329, 198] on input "text" at bounding box center [391, 197] width 169 height 16
paste input "**********"
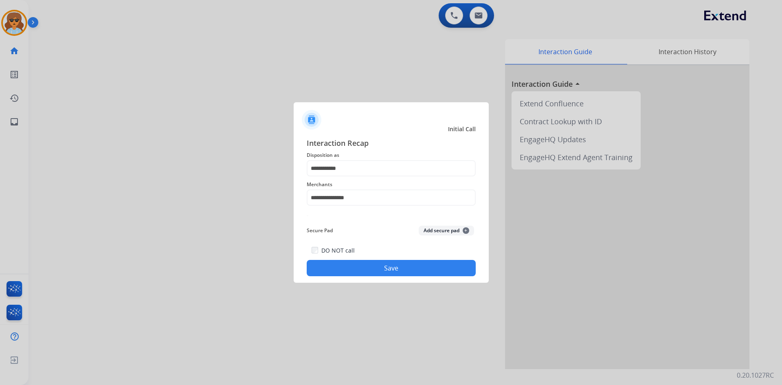
click at [408, 269] on button "Save" at bounding box center [391, 268] width 169 height 16
click at [360, 195] on input "**********" at bounding box center [391, 197] width 169 height 16
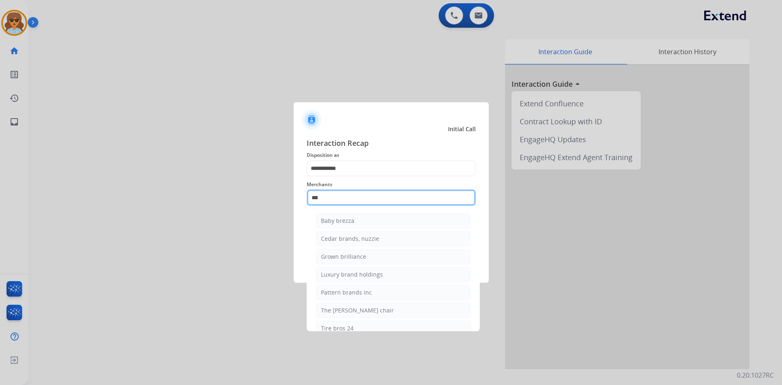
type input "*"
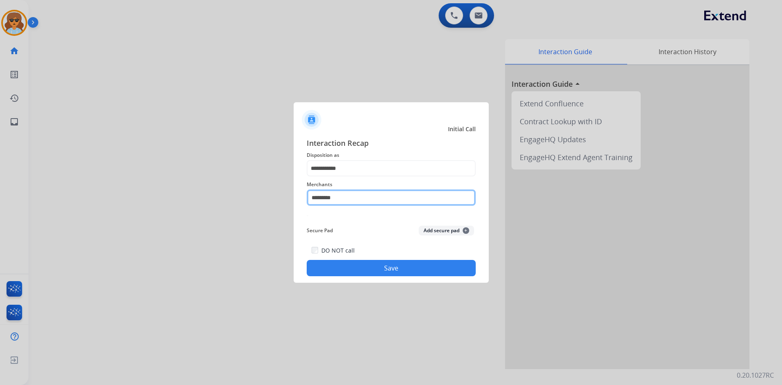
click at [315, 201] on input "********" at bounding box center [391, 197] width 169 height 16
drag, startPoint x: 341, startPoint y: 194, endPoint x: 332, endPoint y: 196, distance: 9.3
click at [341, 194] on input "********" at bounding box center [391, 197] width 169 height 16
drag, startPoint x: 334, startPoint y: 202, endPoint x: 259, endPoint y: 202, distance: 75.4
click at [0, 205] on app-contact-recap-modal "**********" at bounding box center [0, 192] width 0 height 385
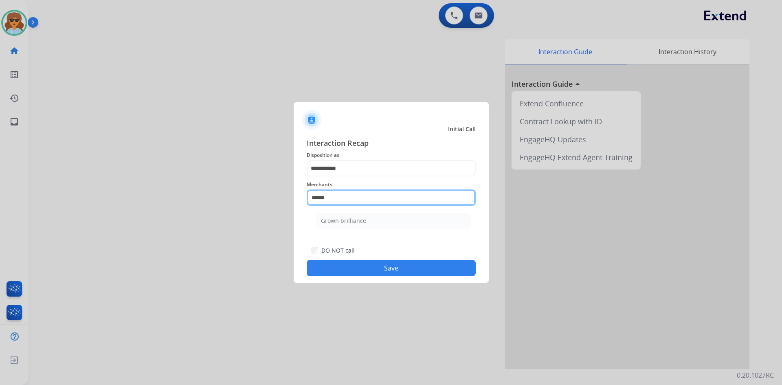
click at [324, 200] on input "*****" at bounding box center [391, 197] width 169 height 16
type input "**********"
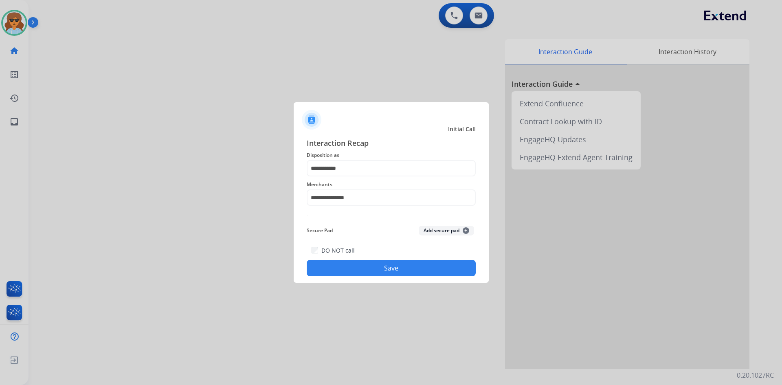
click at [361, 268] on button "Save" at bounding box center [391, 268] width 169 height 16
click at [366, 186] on span "Please select a Merchant" at bounding box center [361, 184] width 59 height 7
click at [350, 200] on input "**********" at bounding box center [391, 197] width 169 height 16
drag, startPoint x: 350, startPoint y: 200, endPoint x: 194, endPoint y: 202, distance: 156.0
click at [0, 200] on app-contact-recap-modal "**********" at bounding box center [0, 192] width 0 height 385
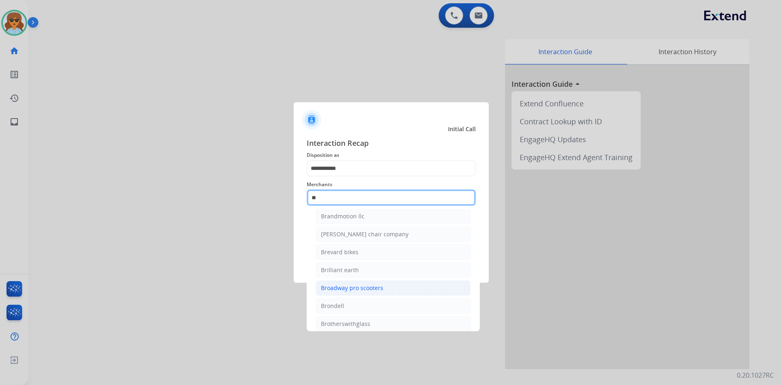
scroll to position [67, 0]
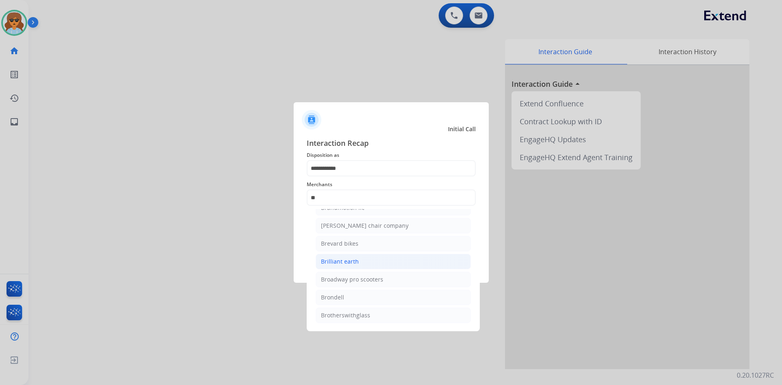
click at [350, 264] on div "Brilliant earth" at bounding box center [340, 261] width 38 height 8
type input "**********"
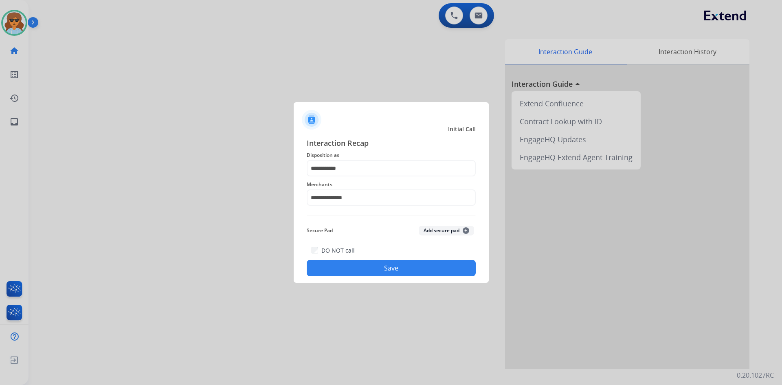
click at [382, 265] on button "Save" at bounding box center [391, 268] width 169 height 16
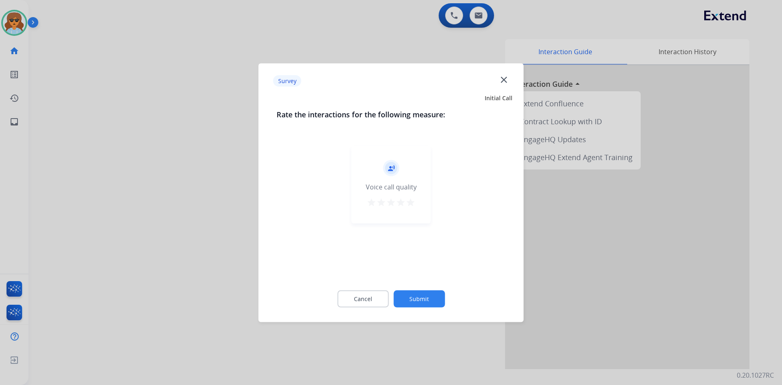
click at [411, 201] on mat-icon "star" at bounding box center [411, 202] width 10 height 10
click at [411, 297] on button "Submit" at bounding box center [419, 298] width 51 height 17
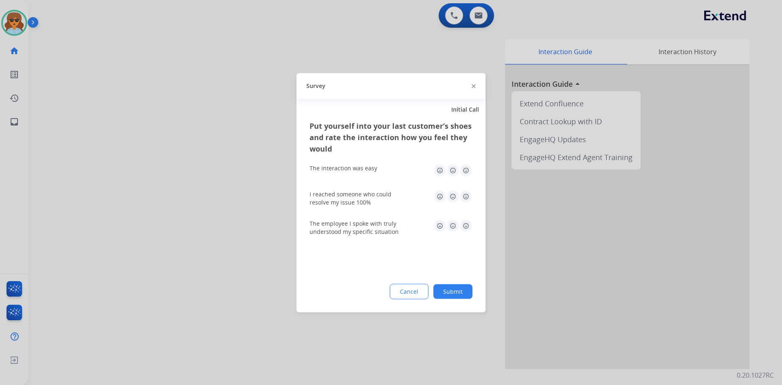
click at [464, 166] on img at bounding box center [466, 170] width 13 height 13
click at [469, 197] on img at bounding box center [466, 196] width 13 height 13
click at [469, 226] on img at bounding box center [466, 225] width 13 height 13
click at [462, 296] on button "Submit" at bounding box center [452, 291] width 39 height 15
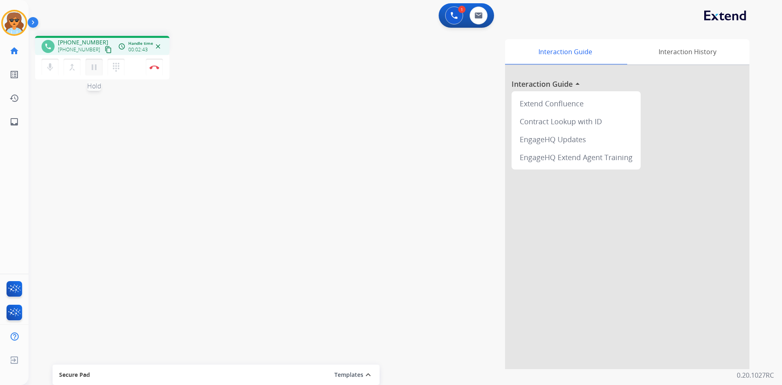
click at [92, 68] on mat-icon "pause" at bounding box center [94, 67] width 10 height 10
click at [97, 66] on mat-icon "play_arrow" at bounding box center [94, 67] width 10 height 10
click at [158, 67] on img at bounding box center [155, 67] width 10 height 4
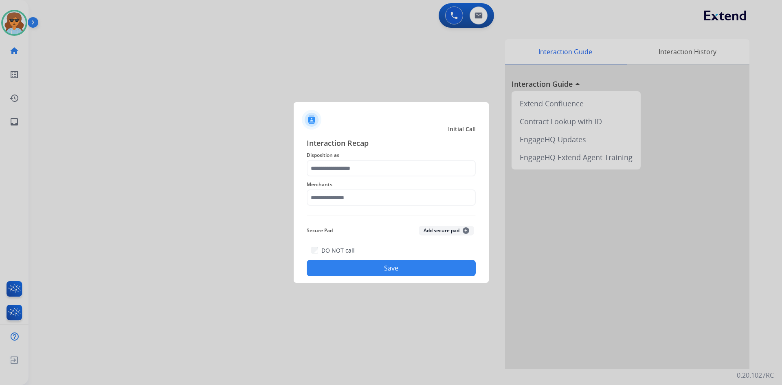
click at [13, 19] on div at bounding box center [391, 192] width 782 height 385
click at [415, 164] on input "text" at bounding box center [391, 168] width 169 height 16
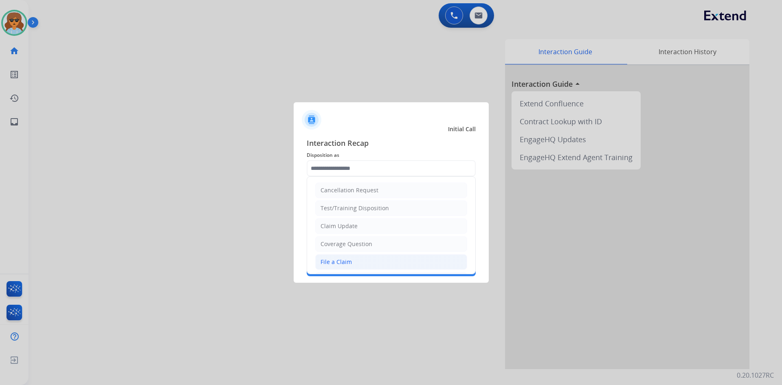
click at [335, 262] on div "File a Claim" at bounding box center [336, 262] width 31 height 8
type input "**********"
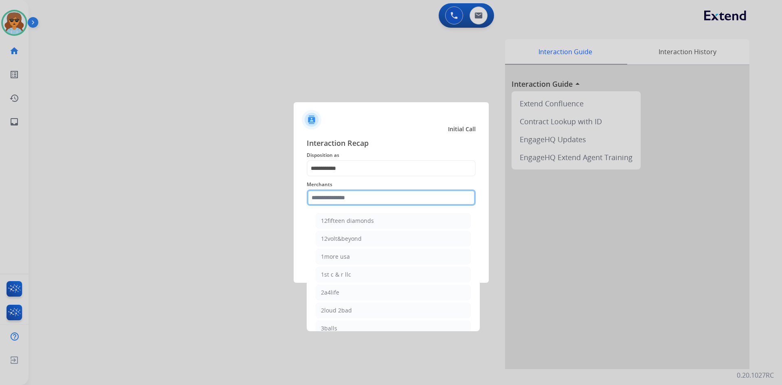
click at [331, 200] on input "text" at bounding box center [391, 197] width 169 height 16
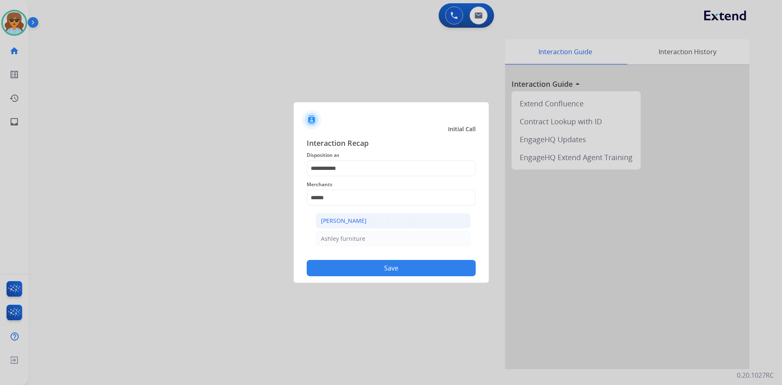
click at [343, 218] on div "[PERSON_NAME]" at bounding box center [344, 221] width 46 height 8
type input "**********"
click at [368, 275] on button "Save" at bounding box center [391, 268] width 169 height 16
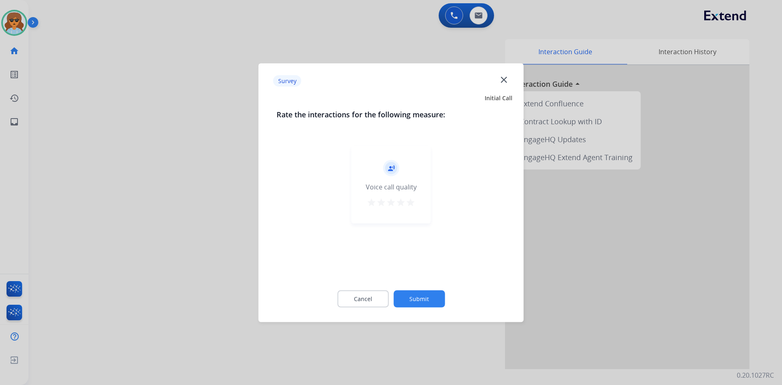
click at [20, 29] on div at bounding box center [391, 192] width 782 height 385
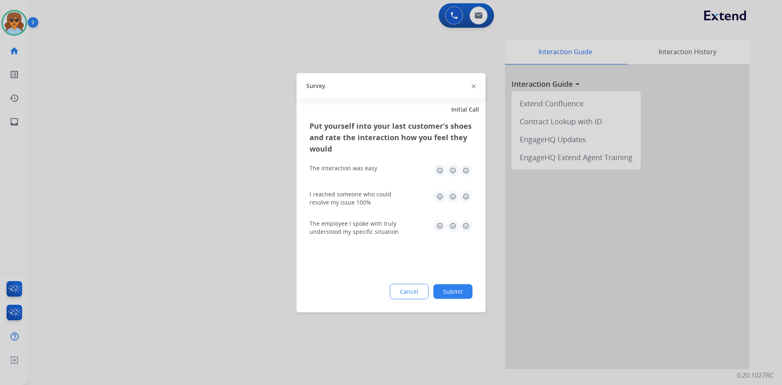
click at [465, 170] on img at bounding box center [466, 170] width 13 height 13
click at [468, 195] on img at bounding box center [466, 196] width 13 height 13
drag, startPoint x: 464, startPoint y: 224, endPoint x: 466, endPoint y: 232, distance: 7.9
click at [465, 224] on img at bounding box center [466, 225] width 13 height 13
click at [457, 288] on button "Submit" at bounding box center [452, 291] width 39 height 15
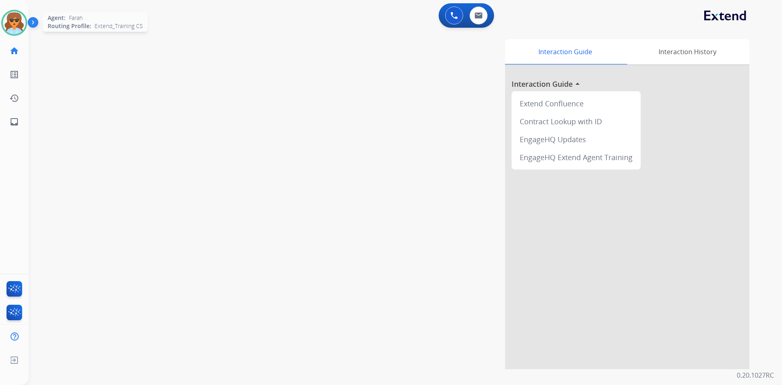
click at [12, 29] on img at bounding box center [14, 22] width 23 height 23
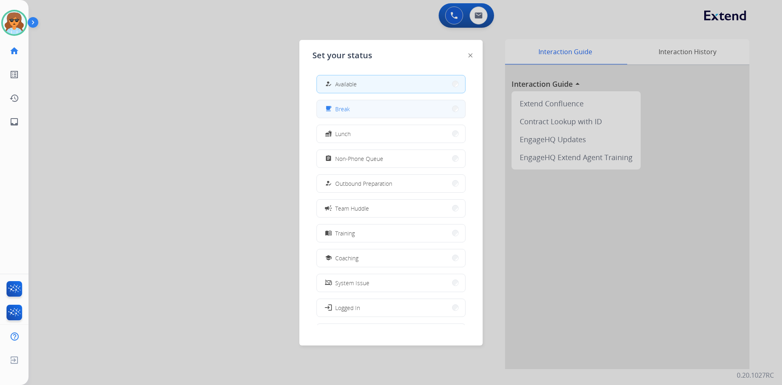
drag, startPoint x: 367, startPoint y: 108, endPoint x: 372, endPoint y: 103, distance: 6.9
click at [372, 103] on button "free_breakfast Break" at bounding box center [391, 109] width 148 height 18
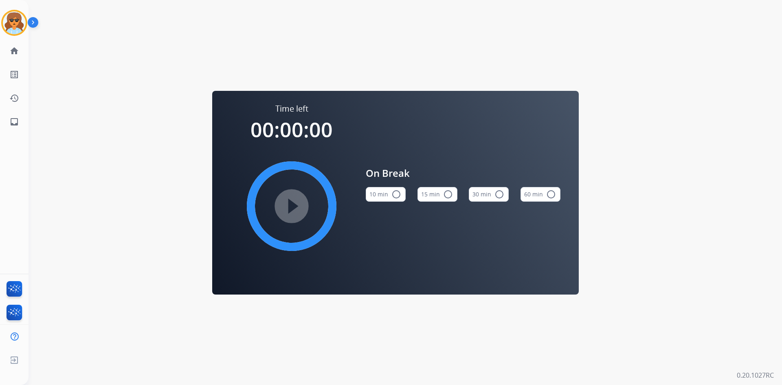
click at [395, 191] on mat-icon "radio_button_unchecked" at bounding box center [397, 194] width 10 height 10
click at [293, 205] on mat-icon "play_circle_filled" at bounding box center [292, 206] width 10 height 10
drag, startPoint x: 20, startPoint y: 28, endPoint x: 14, endPoint y: 32, distance: 6.8
click at [20, 28] on img at bounding box center [14, 22] width 23 height 23
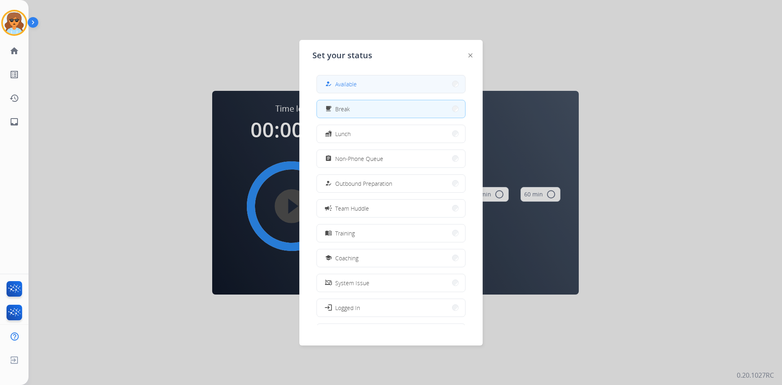
click at [407, 80] on button "how_to_reg Available" at bounding box center [391, 84] width 148 height 18
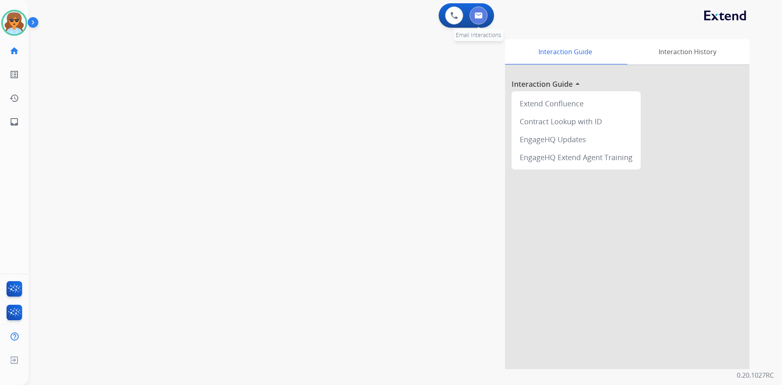
click at [482, 15] on button at bounding box center [479, 16] width 18 height 18
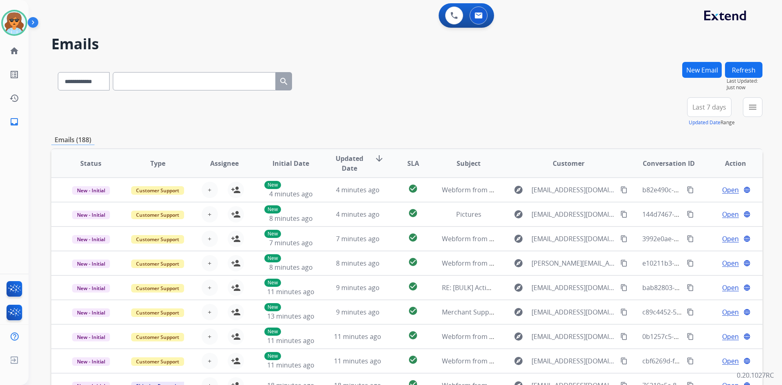
click at [716, 69] on button "New Email" at bounding box center [702, 70] width 40 height 16
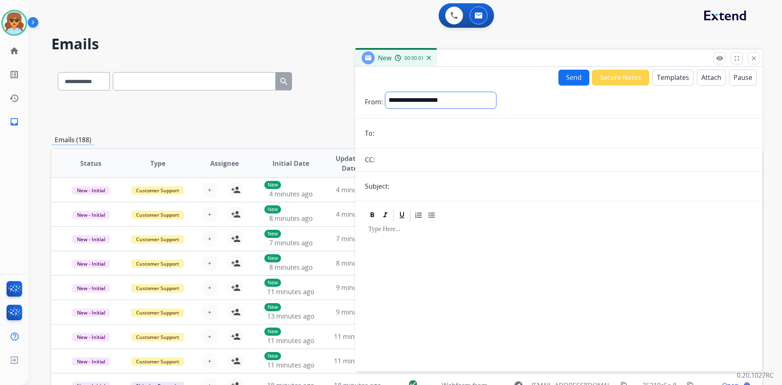
click at [455, 103] on select "**********" at bounding box center [440, 100] width 111 height 16
click at [454, 100] on select "**********" at bounding box center [440, 100] width 111 height 16
click at [449, 104] on select "**********" at bounding box center [440, 100] width 111 height 16
click at [159, 81] on input "text" at bounding box center [194, 81] width 163 height 18
paste input "**********"
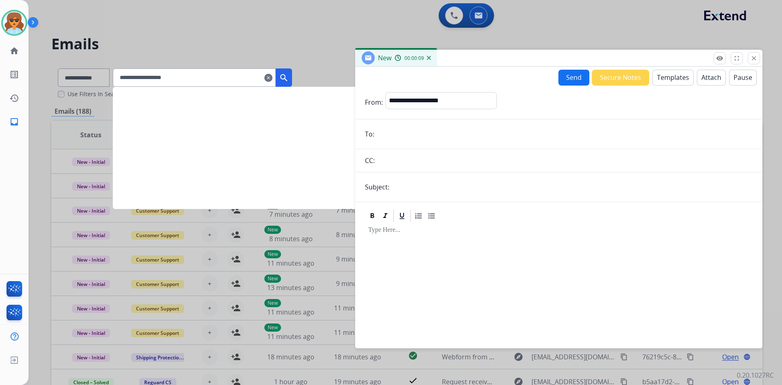
type input "**********"
click at [289, 75] on mat-icon "search" at bounding box center [284, 78] width 10 height 10
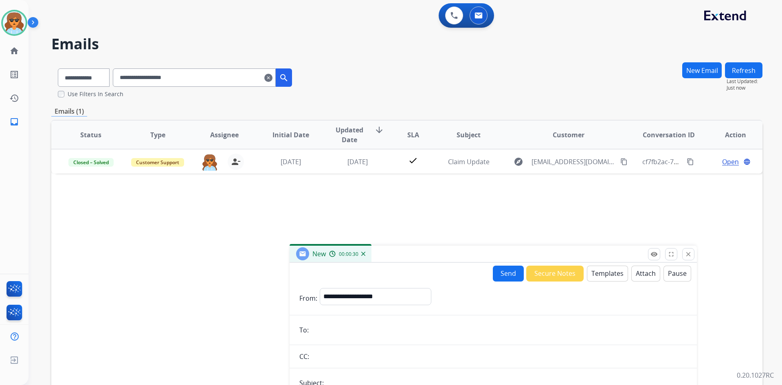
drag, startPoint x: 547, startPoint y: 62, endPoint x: 609, endPoint y: 202, distance: 153.4
click at [481, 255] on div "New 00:00:30" at bounding box center [493, 254] width 407 height 17
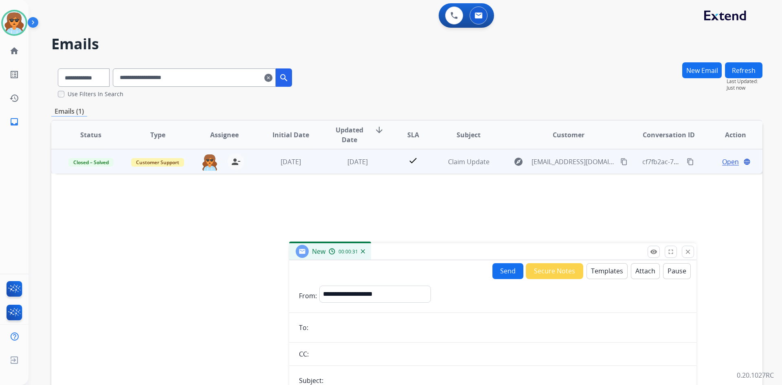
click at [730, 158] on span "Open" at bounding box center [730, 162] width 17 height 10
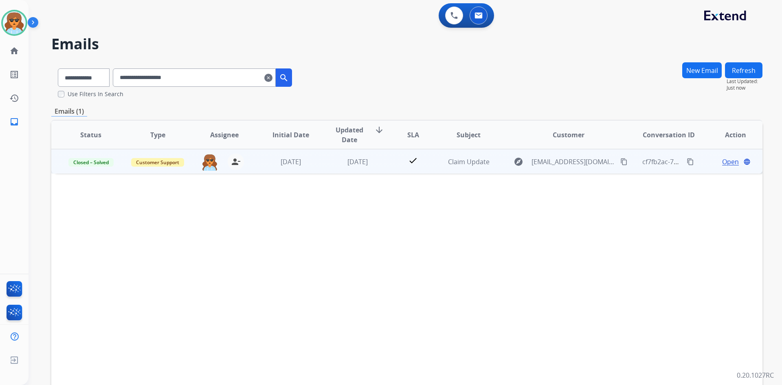
click at [722, 160] on span "Open" at bounding box center [730, 162] width 17 height 10
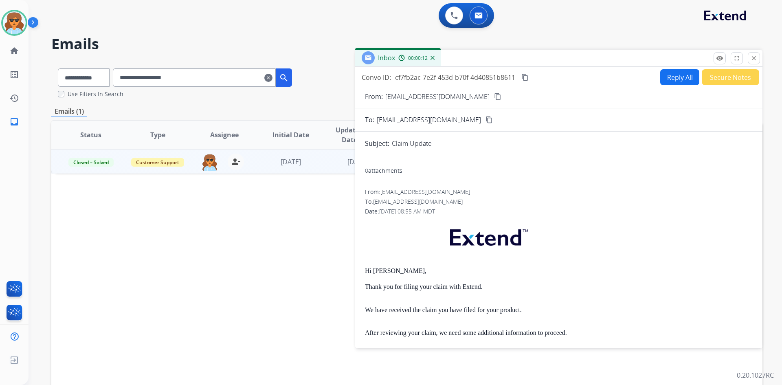
drag, startPoint x: 665, startPoint y: 76, endPoint x: 478, endPoint y: 193, distance: 221.1
click at [666, 73] on button "Reply All" at bounding box center [679, 77] width 39 height 16
click at [664, 80] on button "Reply All" at bounding box center [679, 77] width 39 height 16
click at [672, 71] on button "Reply All" at bounding box center [679, 77] width 39 height 16
click at [672, 74] on button "Reply All" at bounding box center [679, 77] width 39 height 16
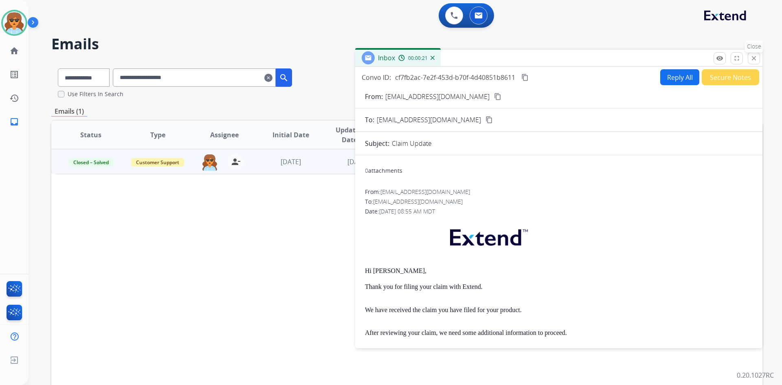
click at [752, 59] on mat-icon "close" at bounding box center [753, 58] width 7 height 7
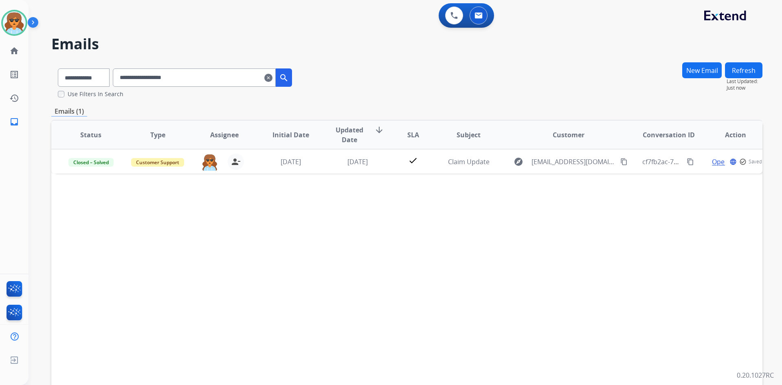
click at [699, 61] on div "**********" at bounding box center [396, 221] width 734 height 385
click at [685, 66] on button "New Email" at bounding box center [702, 70] width 40 height 16
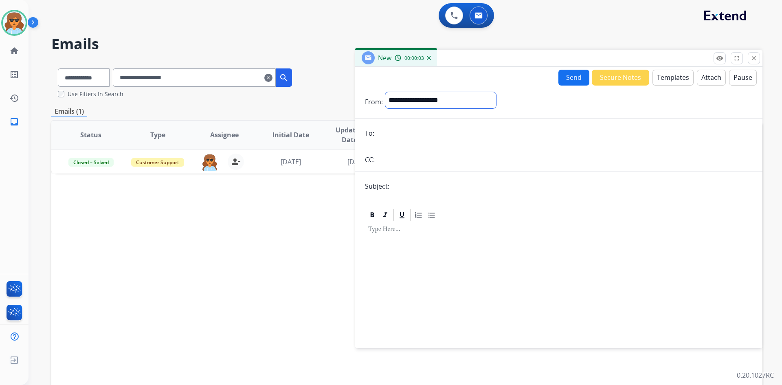
click at [430, 101] on select "**********" at bounding box center [440, 100] width 111 height 16
select select "**********"
click at [385, 92] on select "**********" at bounding box center [440, 100] width 111 height 16
click at [409, 145] on form "**********" at bounding box center [558, 216] width 407 height 260
click at [394, 136] on input "email" at bounding box center [565, 134] width 376 height 16
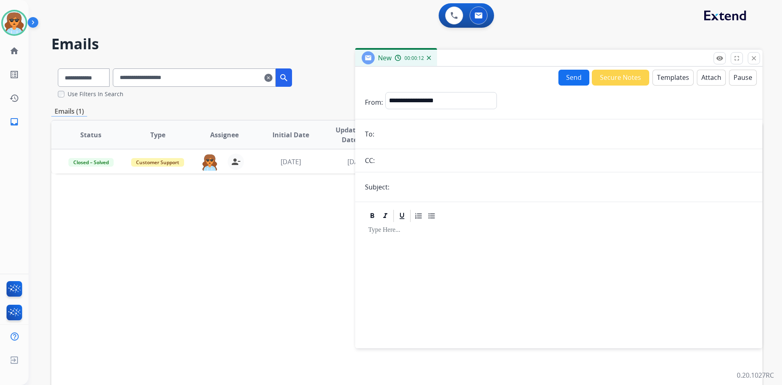
paste input "**********"
type input "**********"
click at [406, 234] on div at bounding box center [559, 281] width 388 height 117
click at [679, 78] on button "Templates" at bounding box center [673, 78] width 41 height 16
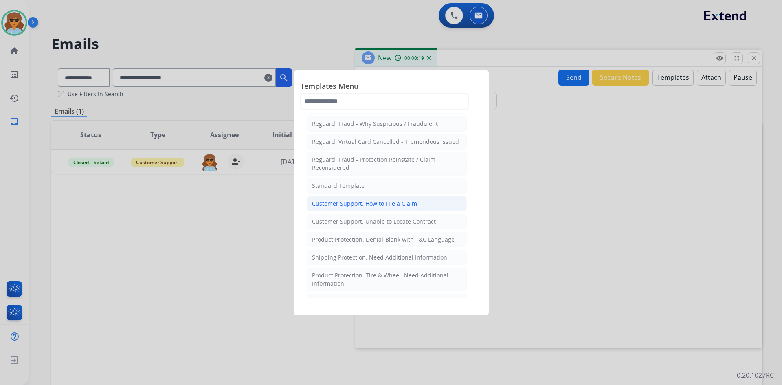
scroll to position [81, 0]
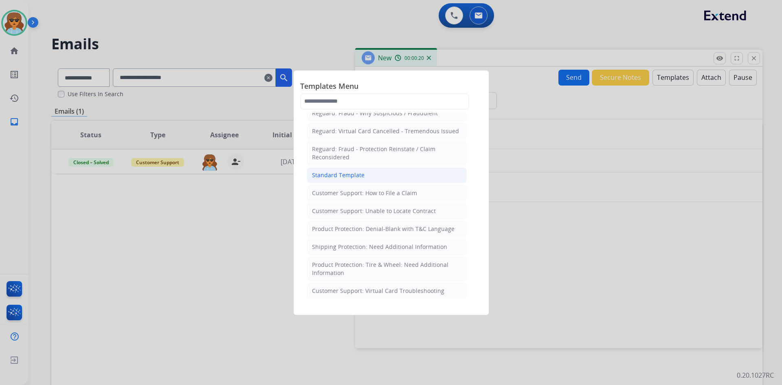
click at [351, 171] on div "Standard Template" at bounding box center [338, 175] width 53 height 8
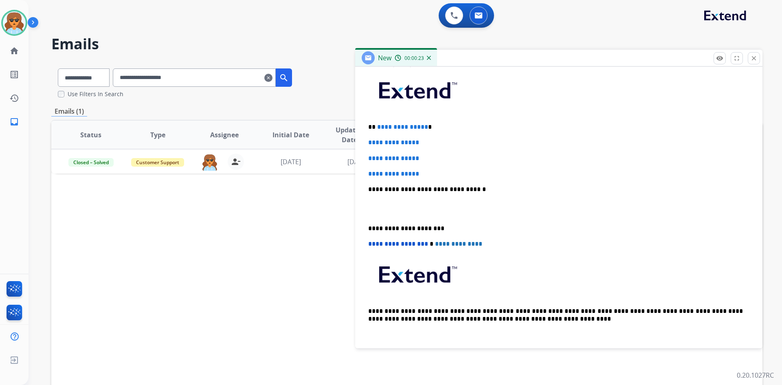
scroll to position [211, 0]
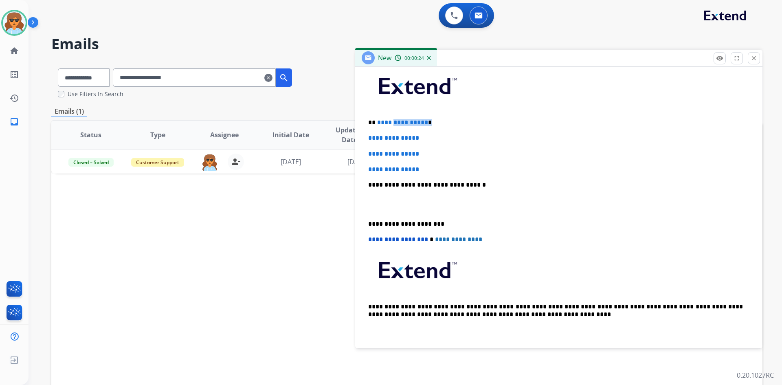
drag, startPoint x: 412, startPoint y: 126, endPoint x: 390, endPoint y: 124, distance: 21.7
click at [390, 124] on p "**********" at bounding box center [555, 122] width 375 height 7
drag, startPoint x: 432, startPoint y: 136, endPoint x: 323, endPoint y: 136, distance: 109.2
click at [323, 136] on div "**********" at bounding box center [406, 248] width 711 height 373
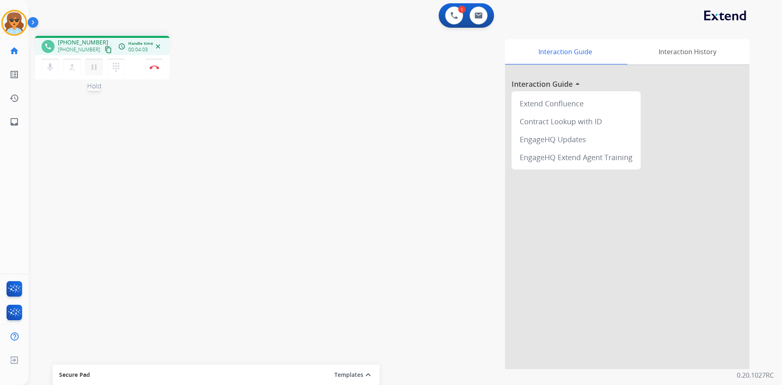
click at [91, 69] on mat-icon "pause" at bounding box center [94, 67] width 10 height 10
drag, startPoint x: 95, startPoint y: 64, endPoint x: 12, endPoint y: 168, distance: 133.0
click at [94, 64] on mat-icon "play_arrow" at bounding box center [94, 67] width 10 height 10
click at [154, 67] on img at bounding box center [155, 67] width 10 height 4
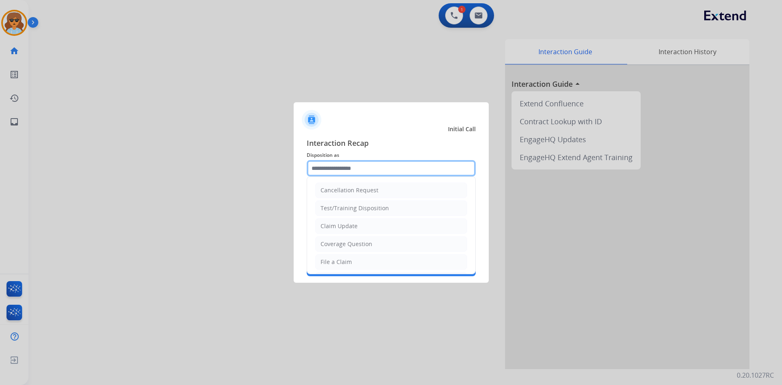
click at [406, 166] on input "text" at bounding box center [391, 168] width 169 height 16
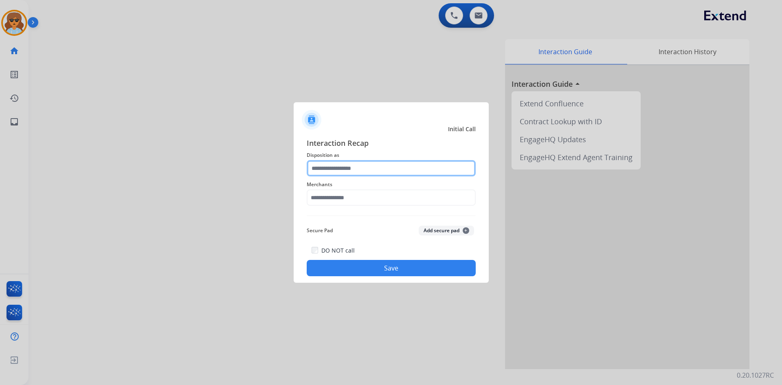
click at [370, 166] on input "text" at bounding box center [391, 168] width 169 height 16
type input "*"
click at [374, 167] on input "text" at bounding box center [391, 168] width 169 height 16
type input "*"
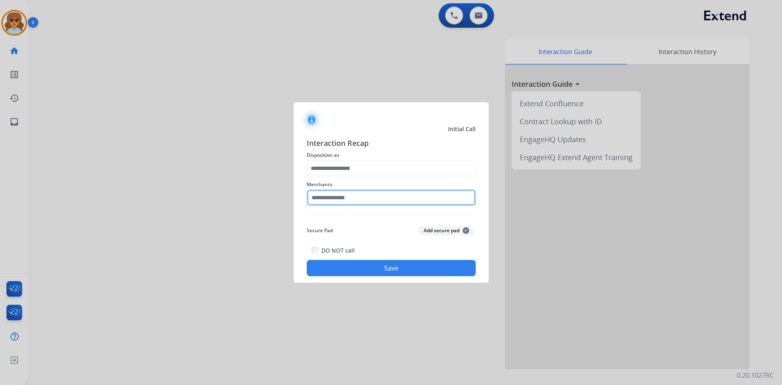
click at [376, 189] on input "text" at bounding box center [391, 197] width 169 height 16
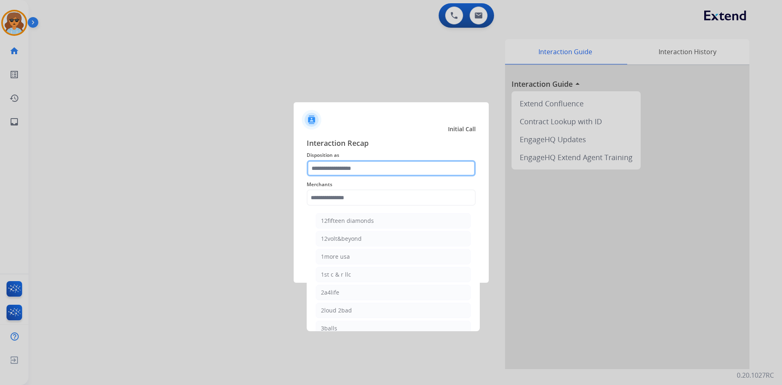
click at [388, 176] on input "text" at bounding box center [391, 168] width 169 height 16
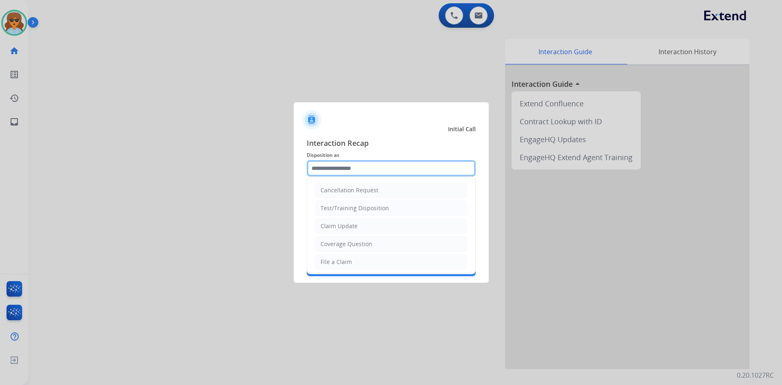
click at [388, 176] on input "text" at bounding box center [391, 168] width 169 height 16
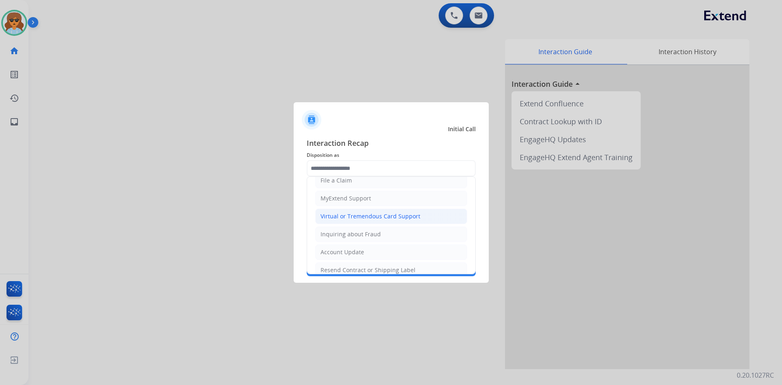
click at [396, 215] on div "Virtual or Tremendous Card Support" at bounding box center [371, 216] width 100 height 8
type input "**********"
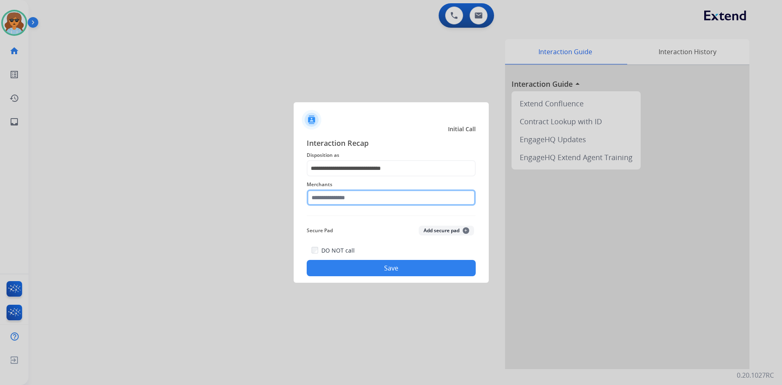
click at [368, 199] on input "text" at bounding box center [391, 197] width 169 height 16
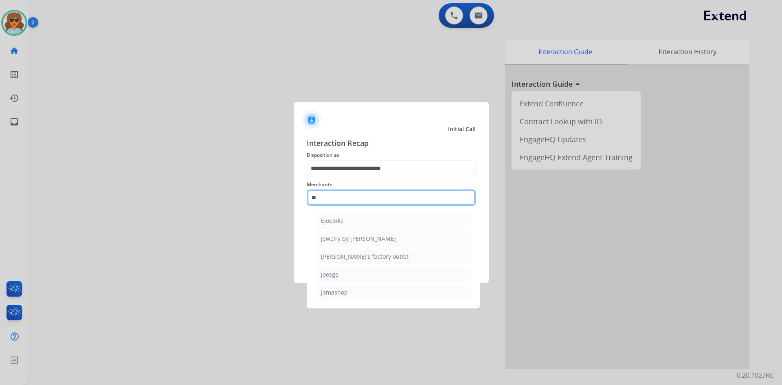
scroll to position [0, 0]
click at [339, 296] on div "Jomashop" at bounding box center [334, 292] width 27 height 8
type input "********"
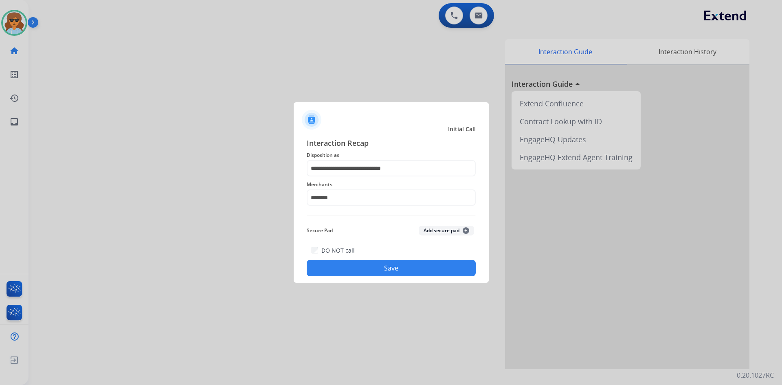
click at [389, 270] on button "Save" at bounding box center [391, 268] width 169 height 16
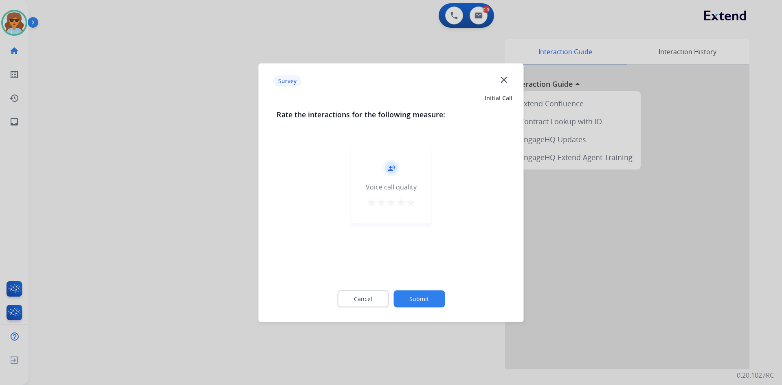
click at [406, 201] on mat-icon "star" at bounding box center [411, 202] width 10 height 10
click at [427, 298] on button "Submit" at bounding box center [419, 298] width 51 height 17
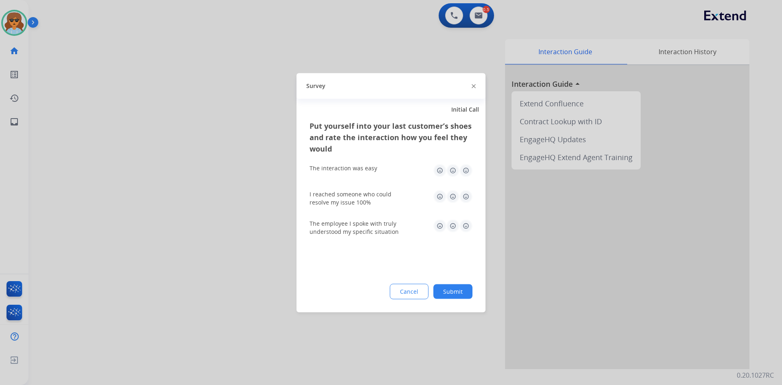
click at [468, 172] on img at bounding box center [466, 170] width 13 height 13
click at [469, 193] on img at bounding box center [466, 196] width 13 height 13
click at [471, 229] on img at bounding box center [466, 225] width 13 height 13
click at [454, 281] on div "Put yourself into your last customer’s shoes and rate the interaction how you f…" at bounding box center [391, 216] width 189 height 192
click at [451, 287] on button "Submit" at bounding box center [452, 291] width 39 height 15
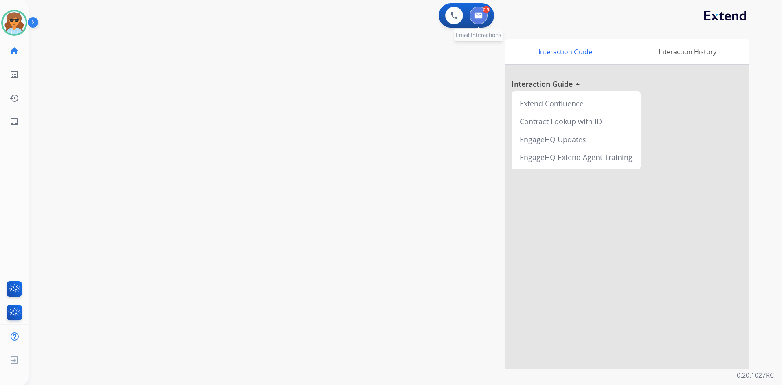
click at [481, 20] on button at bounding box center [479, 16] width 18 height 18
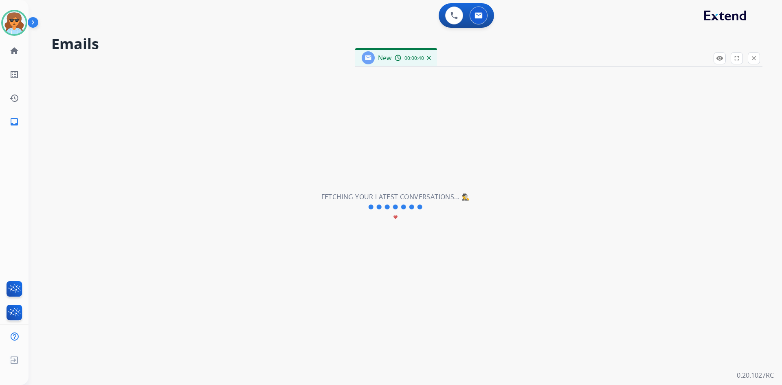
select select "**********"
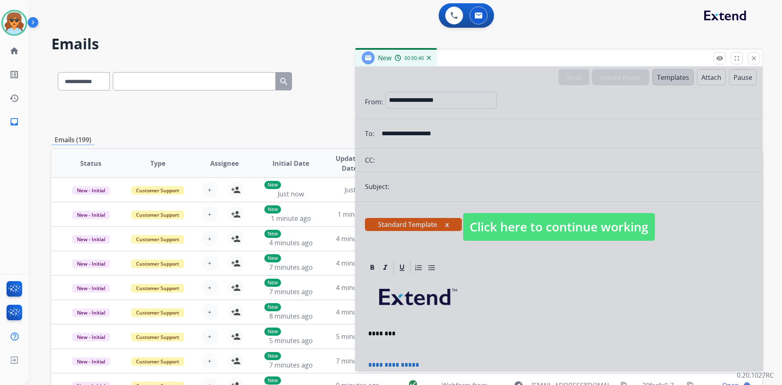
drag, startPoint x: 594, startPoint y: 226, endPoint x: 609, endPoint y: 226, distance: 14.3
click at [600, 223] on span "Click here to continue working" at bounding box center [559, 227] width 192 height 28
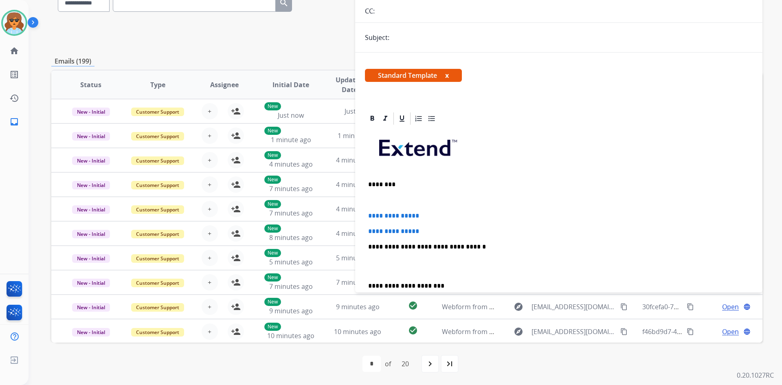
scroll to position [66, 0]
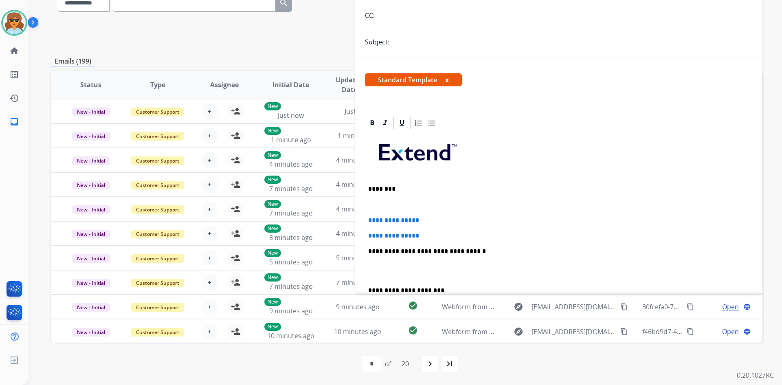
click at [370, 218] on span "**********" at bounding box center [393, 220] width 51 height 6
click at [369, 221] on span "**********" at bounding box center [393, 220] width 51 height 6
drag, startPoint x: 440, startPoint y: 218, endPoint x: 349, endPoint y: 218, distance: 91.3
click at [349, 218] on div "**********" at bounding box center [406, 184] width 711 height 402
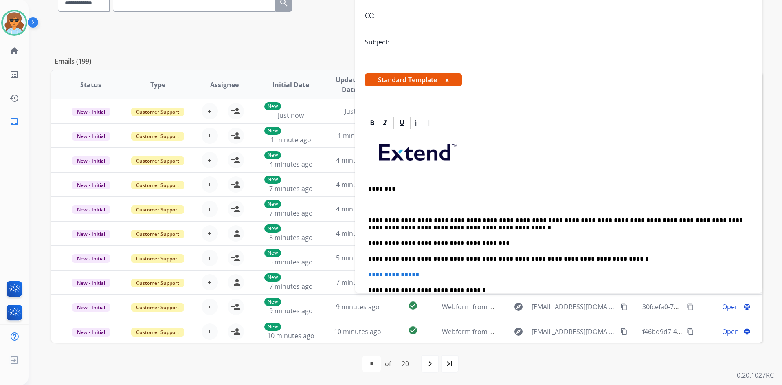
click at [510, 218] on p "**********" at bounding box center [555, 224] width 375 height 15
click at [512, 218] on p "**********" at bounding box center [555, 224] width 375 height 15
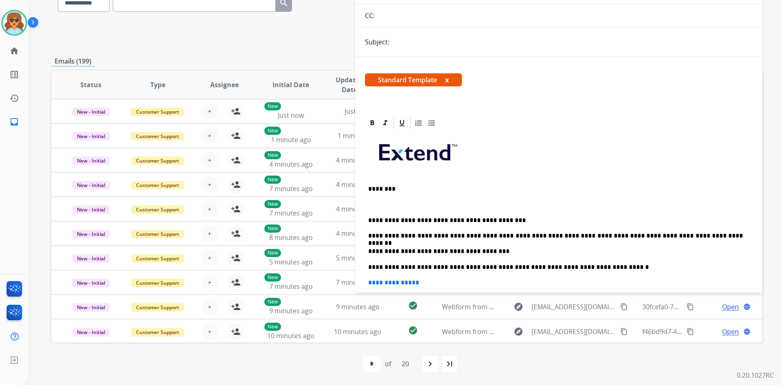
click at [433, 282] on p "**********" at bounding box center [558, 282] width 381 height 7
click at [491, 247] on div "**********" at bounding box center [559, 293] width 388 height 327
click at [364, 234] on div "**********" at bounding box center [558, 286] width 407 height 340
click at [365, 236] on div "**********" at bounding box center [559, 293] width 388 height 327
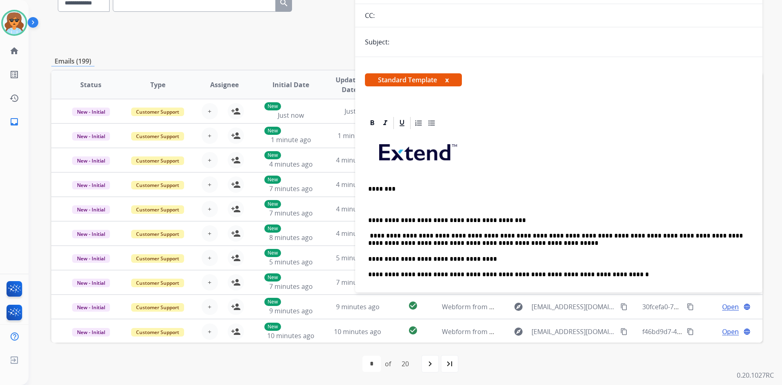
click at [490, 249] on div "**********" at bounding box center [559, 297] width 388 height 335
click at [544, 234] on p "**********" at bounding box center [555, 239] width 375 height 15
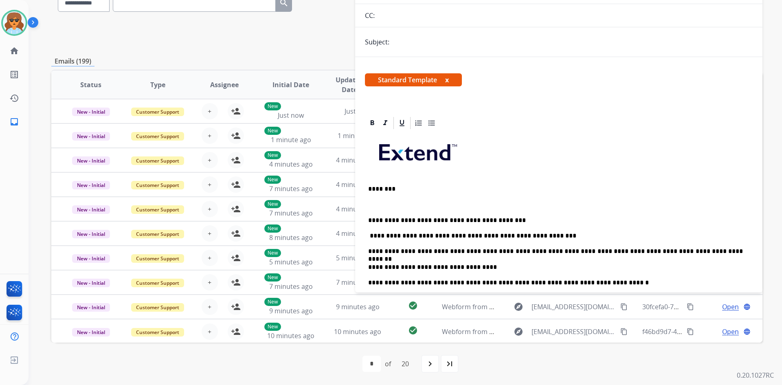
click at [471, 266] on p "**********" at bounding box center [555, 267] width 375 height 7
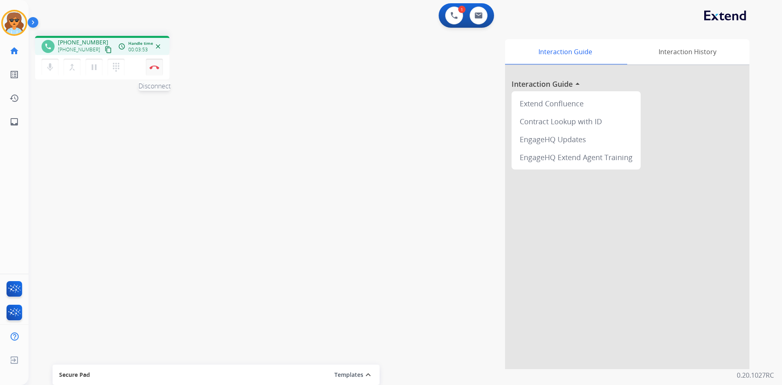
click at [157, 66] on img at bounding box center [155, 67] width 10 height 4
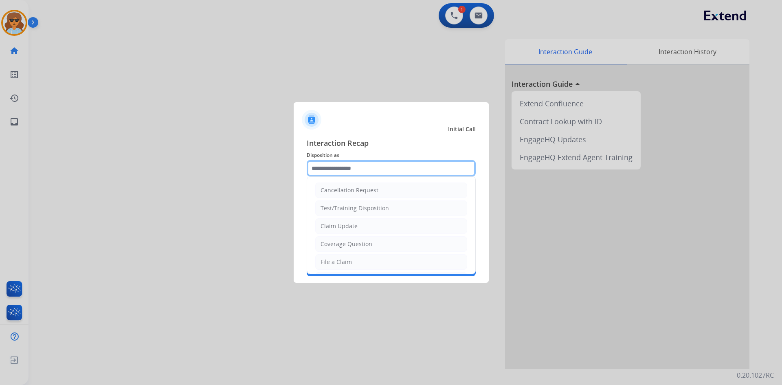
click at [419, 171] on input "text" at bounding box center [391, 168] width 169 height 16
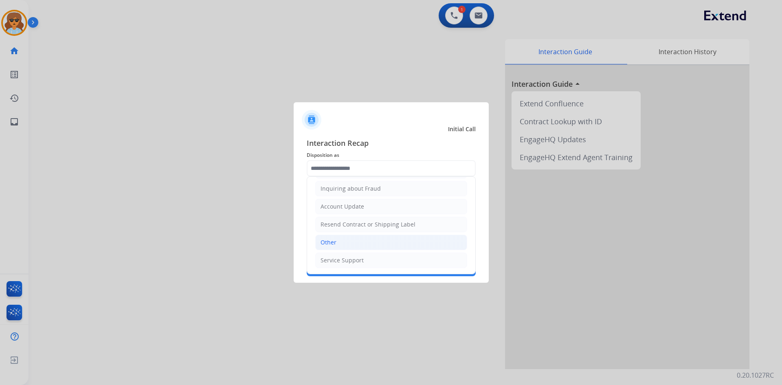
click at [342, 247] on li "Other" at bounding box center [391, 242] width 152 height 15
type input "*****"
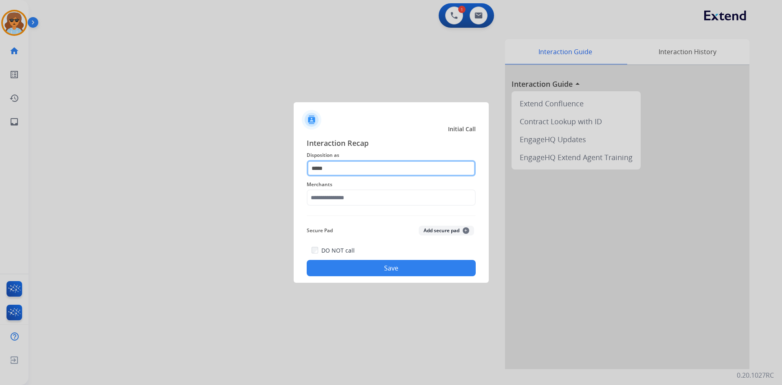
click at [338, 169] on input "*****" at bounding box center [391, 168] width 169 height 16
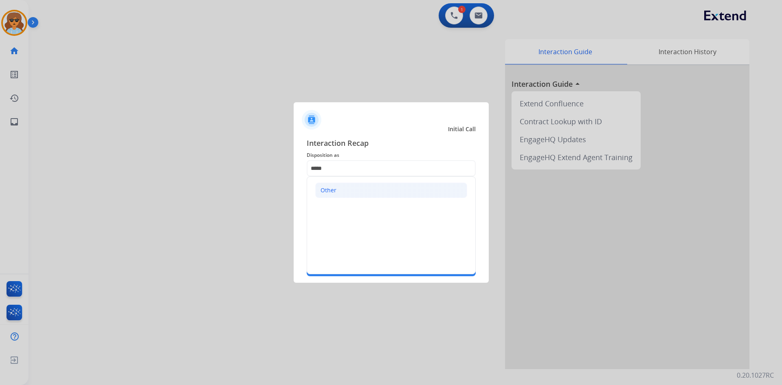
click at [336, 189] on div "Other" at bounding box center [329, 190] width 16 height 8
drag, startPoint x: 344, startPoint y: 171, endPoint x: 260, endPoint y: 167, distance: 84.0
click at [0, 167] on app-contact-recap-modal "Initial Call Interaction Recap Disposition as ***** Other Merchants Secure Pad …" at bounding box center [0, 192] width 0 height 385
drag, startPoint x: 378, startPoint y: 227, endPoint x: 361, endPoint y: 227, distance: 16.7
click at [378, 227] on li "Claim Update" at bounding box center [391, 225] width 152 height 15
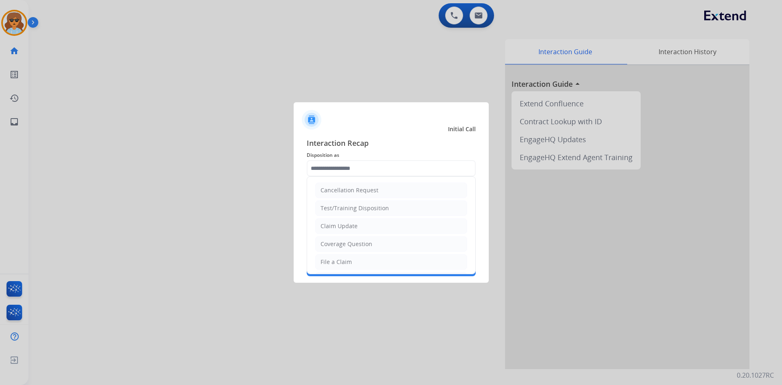
type input "**********"
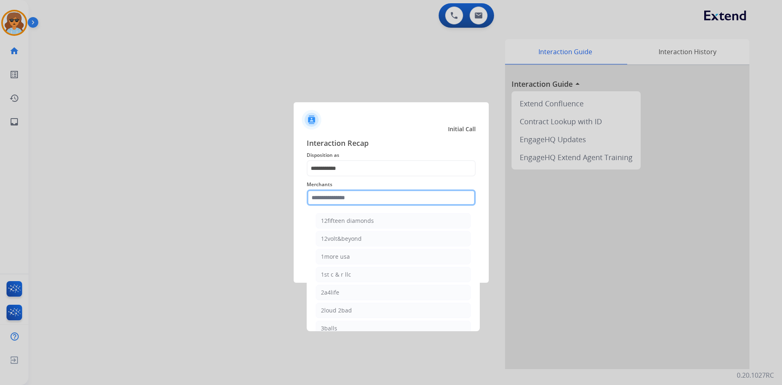
click at [332, 201] on input "text" at bounding box center [391, 197] width 169 height 16
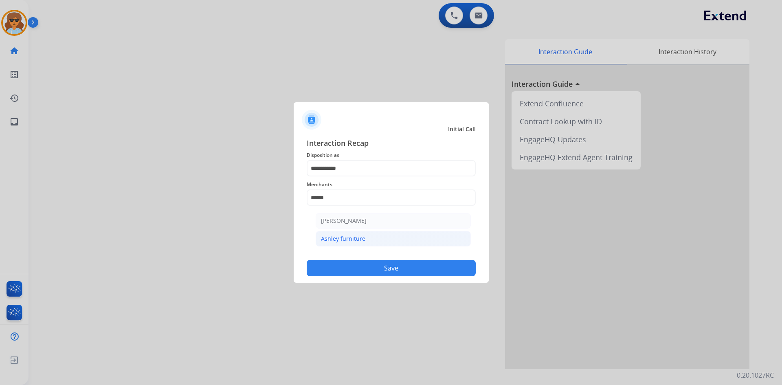
click at [343, 234] on li "Ashley furniture" at bounding box center [393, 238] width 155 height 15
type input "**********"
click at [396, 268] on button "Save" at bounding box center [391, 268] width 169 height 16
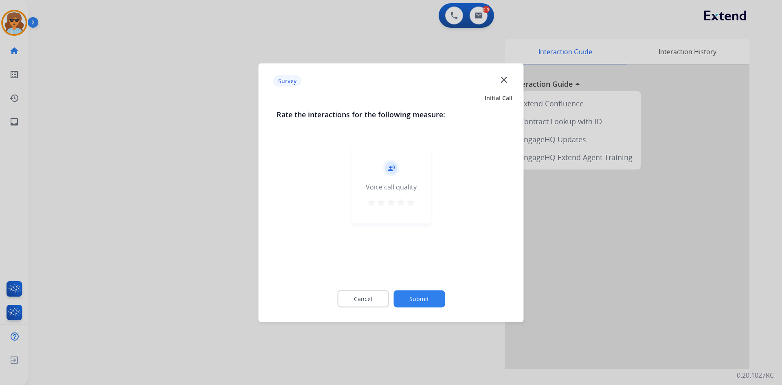
click at [409, 200] on mat-icon "star" at bounding box center [411, 202] width 10 height 10
click at [416, 303] on button "Submit" at bounding box center [419, 298] width 51 height 17
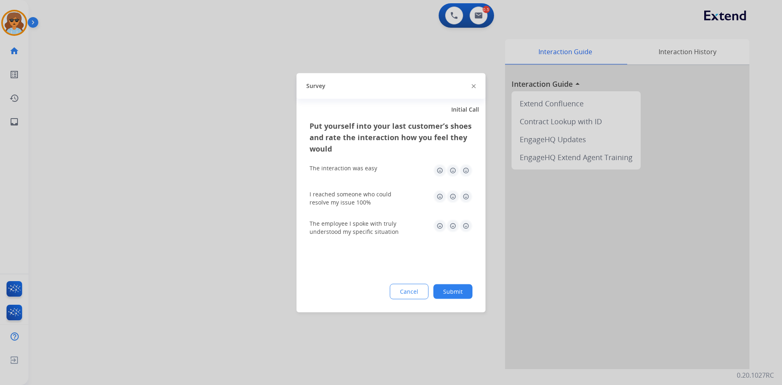
click at [464, 171] on img at bounding box center [466, 170] width 13 height 13
click at [466, 194] on img at bounding box center [466, 196] width 13 height 13
click at [464, 224] on img at bounding box center [466, 225] width 13 height 13
drag, startPoint x: 457, startPoint y: 287, endPoint x: 453, endPoint y: 295, distance: 8.9
click at [458, 287] on button "Submit" at bounding box center [452, 291] width 39 height 15
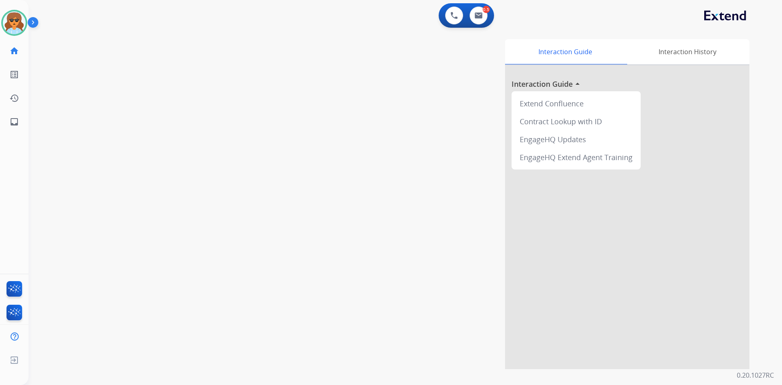
drag, startPoint x: 645, startPoint y: 203, endPoint x: 574, endPoint y: 211, distance: 71.7
click at [645, 204] on div at bounding box center [627, 217] width 244 height 304
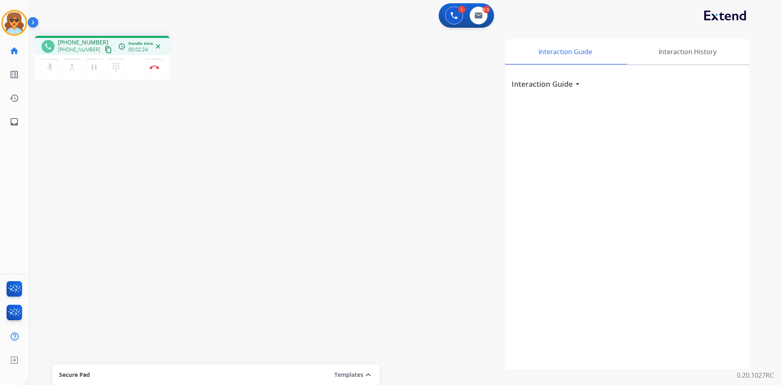
drag, startPoint x: 94, startPoint y: 65, endPoint x: 87, endPoint y: 79, distance: 15.7
click at [94, 65] on mat-icon "pause" at bounding box center [94, 67] width 10 height 10
drag, startPoint x: 96, startPoint y: 65, endPoint x: 83, endPoint y: 73, distance: 15.5
click at [96, 64] on mat-icon "play_arrow" at bounding box center [94, 67] width 10 height 10
click at [95, 64] on mat-icon "pause" at bounding box center [94, 67] width 10 height 10
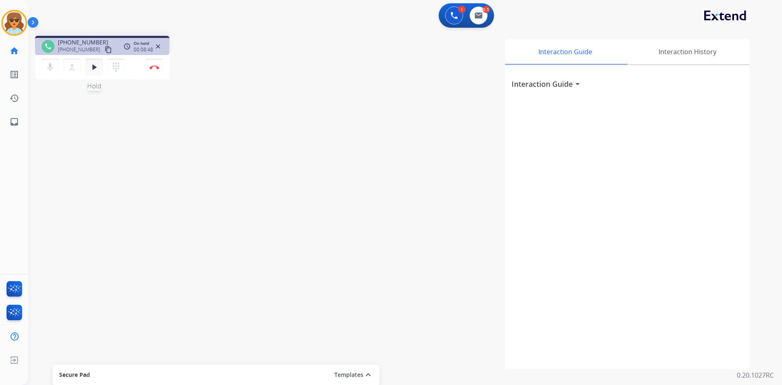
click at [96, 66] on mat-icon "play_arrow" at bounding box center [94, 67] width 10 height 10
click at [156, 64] on button "Disconnect" at bounding box center [154, 67] width 17 height 17
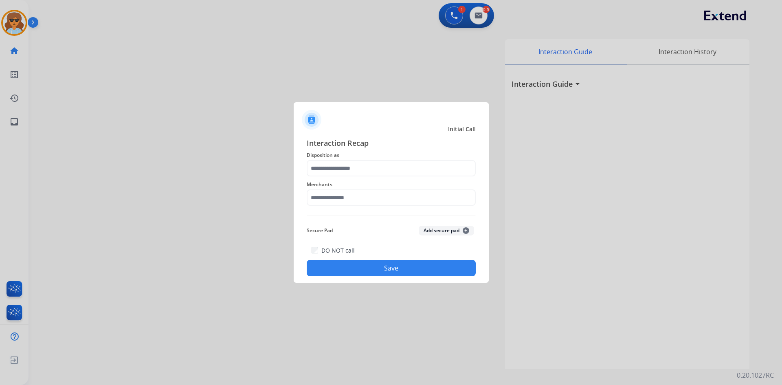
click at [410, 151] on span "Disposition as" at bounding box center [391, 155] width 169 height 10
click at [413, 159] on span "Disposition as" at bounding box center [391, 155] width 169 height 10
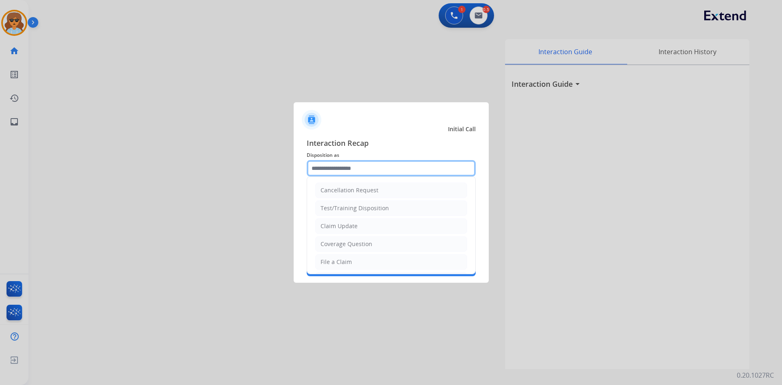
drag, startPoint x: 409, startPoint y: 169, endPoint x: 400, endPoint y: 180, distance: 14.4
click at [409, 169] on input "text" at bounding box center [391, 168] width 169 height 16
click at [360, 171] on input "text" at bounding box center [391, 168] width 169 height 16
type input "*"
drag, startPoint x: 349, startPoint y: 224, endPoint x: 348, endPoint y: 229, distance: 5.0
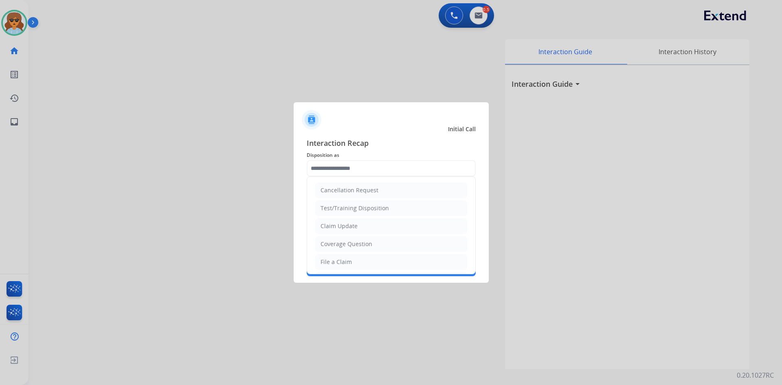
click at [348, 229] on div "Claim Update" at bounding box center [339, 226] width 37 height 8
type input "**********"
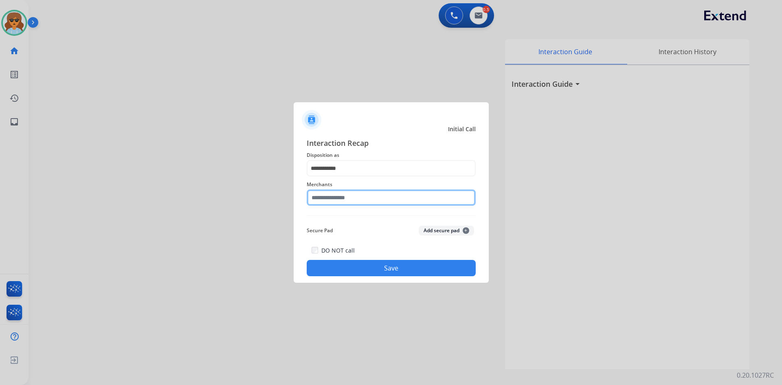
click at [335, 202] on input "text" at bounding box center [391, 197] width 169 height 16
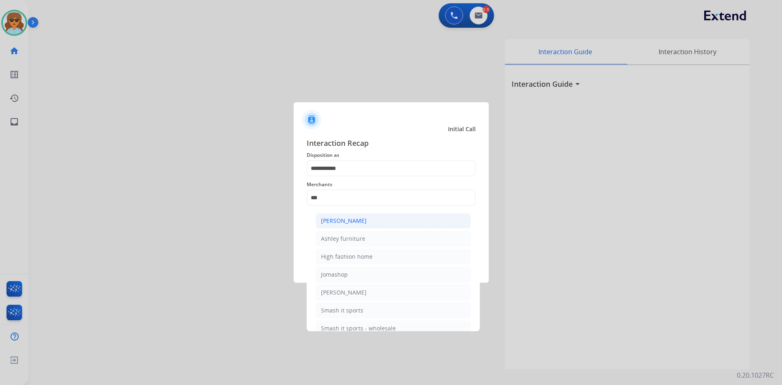
click at [392, 218] on li "[PERSON_NAME]" at bounding box center [393, 220] width 155 height 15
type input "**********"
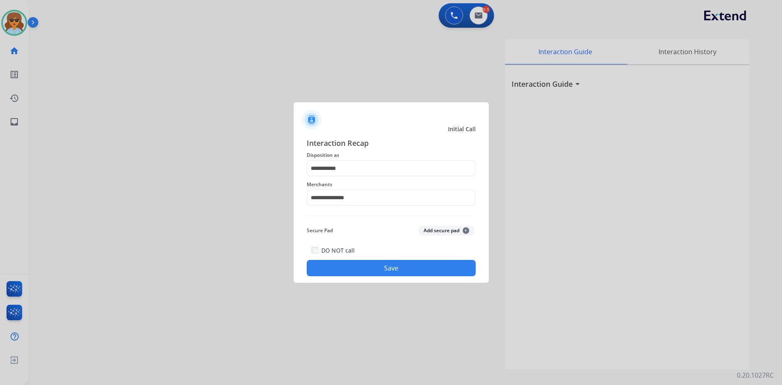
click at [393, 263] on button "Save" at bounding box center [391, 268] width 169 height 16
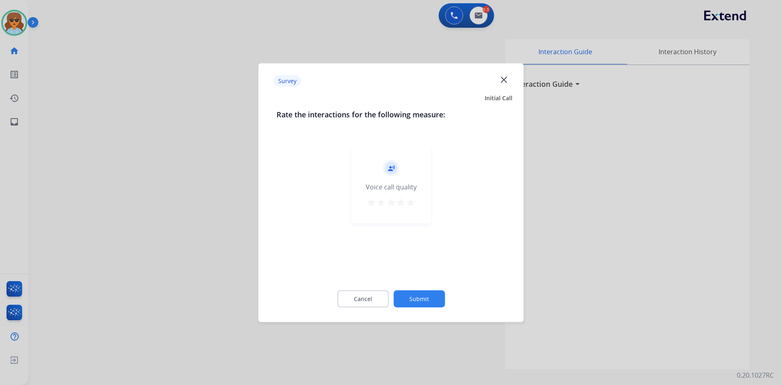
drag, startPoint x: 411, startPoint y: 203, endPoint x: 433, endPoint y: 259, distance: 60.5
click at [411, 203] on mat-icon "star" at bounding box center [411, 202] width 10 height 10
click at [431, 298] on button "Submit" at bounding box center [419, 298] width 51 height 17
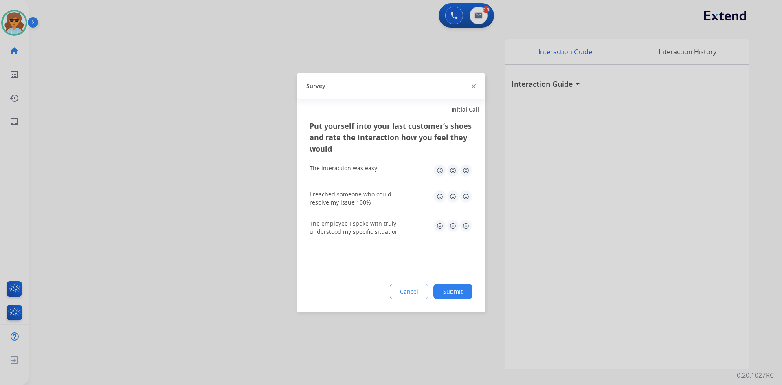
click at [470, 171] on img at bounding box center [466, 170] width 13 height 13
click at [469, 193] on img at bounding box center [466, 196] width 13 height 13
drag, startPoint x: 467, startPoint y: 229, endPoint x: 468, endPoint y: 238, distance: 8.2
click at [467, 229] on img at bounding box center [466, 225] width 13 height 13
drag, startPoint x: 464, startPoint y: 283, endPoint x: 466, endPoint y: 297, distance: 14.4
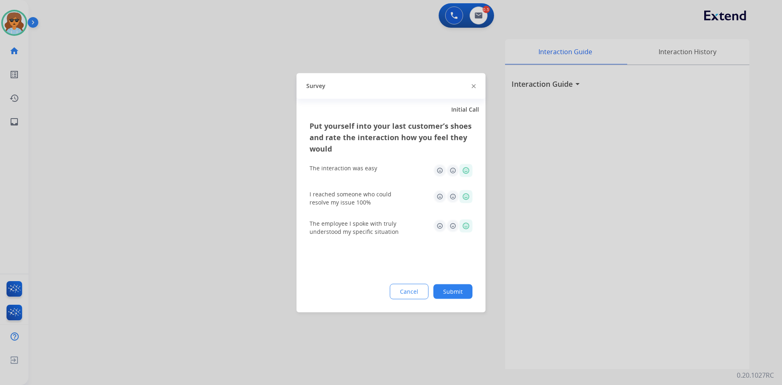
click at [464, 283] on div "Put yourself into your last customer’s shoes and rate the interaction how you f…" at bounding box center [391, 216] width 189 height 192
click at [466, 298] on button "Submit" at bounding box center [452, 291] width 39 height 15
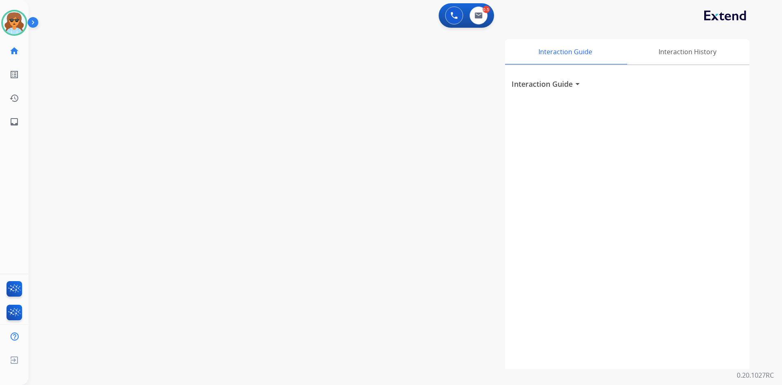
click at [388, 125] on div "Interaction Guide Interaction History Interaction Guide arrow_drop_down" at bounding box center [510, 204] width 480 height 330
click at [389, 127] on div "Interaction Guide Interaction History Interaction Guide arrow_drop_down" at bounding box center [510, 204] width 480 height 330
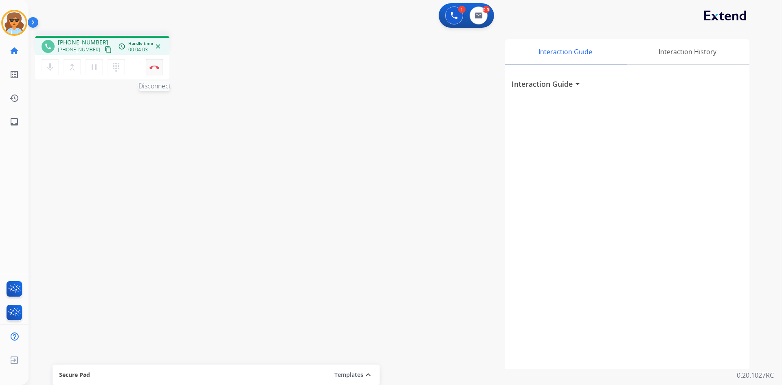
click at [157, 64] on button "Disconnect" at bounding box center [154, 67] width 17 height 17
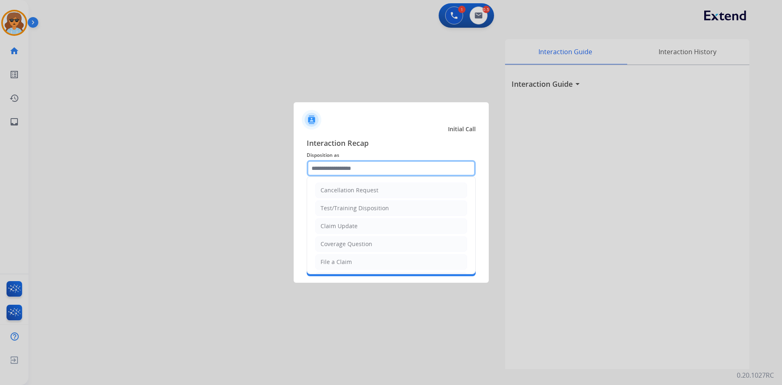
drag, startPoint x: 340, startPoint y: 169, endPoint x: 336, endPoint y: 172, distance: 4.8
click at [340, 169] on input "text" at bounding box center [391, 168] width 169 height 16
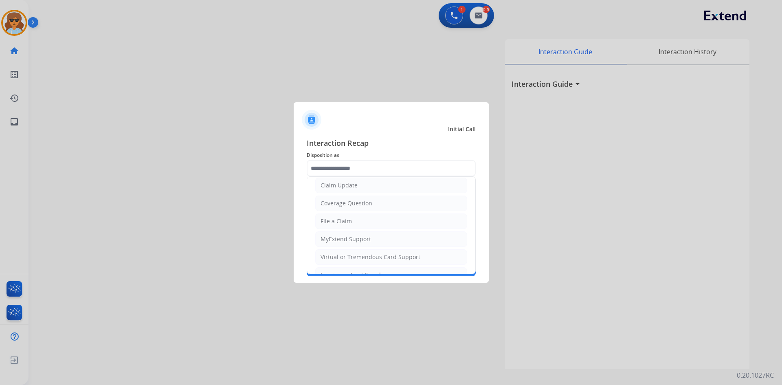
click at [360, 204] on div "Coverage Question" at bounding box center [347, 203] width 52 height 8
type input "**********"
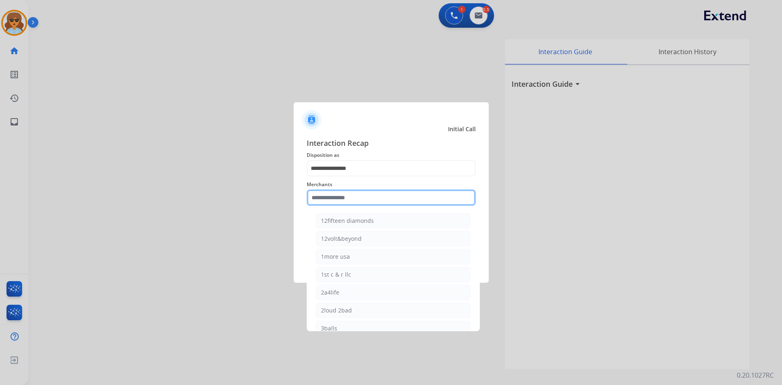
drag, startPoint x: 376, startPoint y: 194, endPoint x: 369, endPoint y: 198, distance: 7.7
click at [376, 194] on input "text" at bounding box center [391, 197] width 169 height 16
drag, startPoint x: 331, startPoint y: 194, endPoint x: 327, endPoint y: 196, distance: 4.2
click at [329, 196] on input "text" at bounding box center [391, 197] width 169 height 16
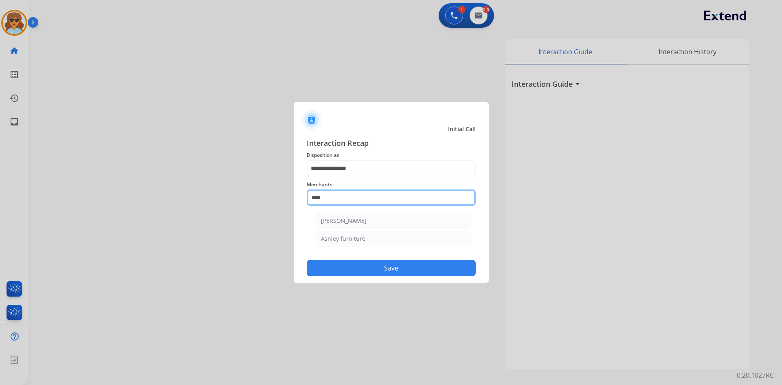
scroll to position [0, 0]
click at [356, 240] on div "Ashley furniture" at bounding box center [343, 239] width 44 height 8
type input "**********"
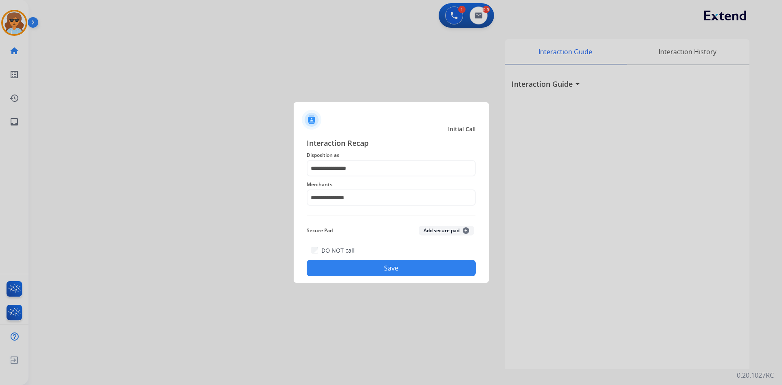
click at [380, 270] on button "Save" at bounding box center [391, 268] width 169 height 16
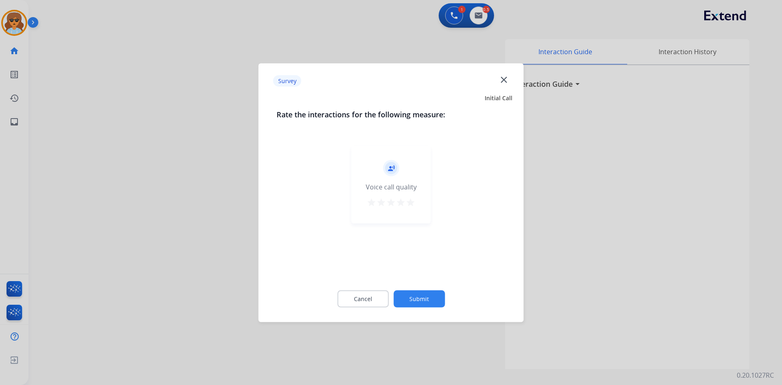
click at [412, 201] on mat-icon "star" at bounding box center [411, 202] width 10 height 10
click at [418, 295] on button "Submit" at bounding box center [419, 298] width 51 height 17
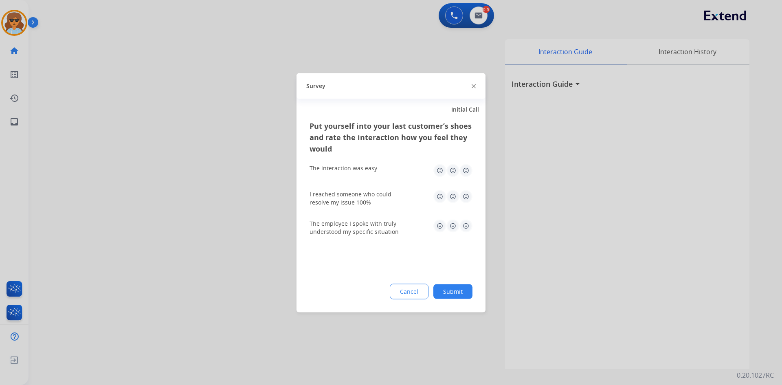
click at [468, 169] on img at bounding box center [466, 170] width 13 height 13
drag, startPoint x: 466, startPoint y: 198, endPoint x: 466, endPoint y: 239, distance: 41.2
click at [466, 197] on img at bounding box center [466, 196] width 13 height 13
click at [466, 219] on div "The employee I spoke with truly understood my specific situation" at bounding box center [391, 227] width 163 height 29
click at [464, 225] on img at bounding box center [466, 225] width 13 height 13
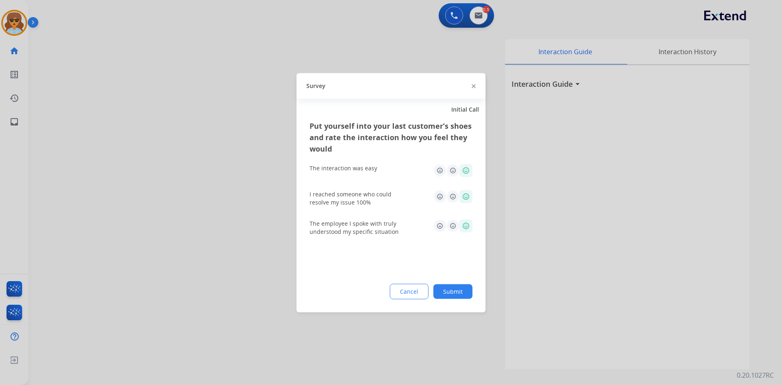
click at [455, 299] on div "Put yourself into your last customer’s shoes and rate the interaction how you f…" at bounding box center [391, 216] width 189 height 192
click at [459, 283] on div "Put yourself into your last customer’s shoes and rate the interaction how you f…" at bounding box center [391, 216] width 189 height 192
click at [457, 285] on div "Put yourself into your last customer’s shoes and rate the interaction how you f…" at bounding box center [391, 216] width 189 height 192
click at [453, 286] on button "Submit" at bounding box center [452, 291] width 39 height 15
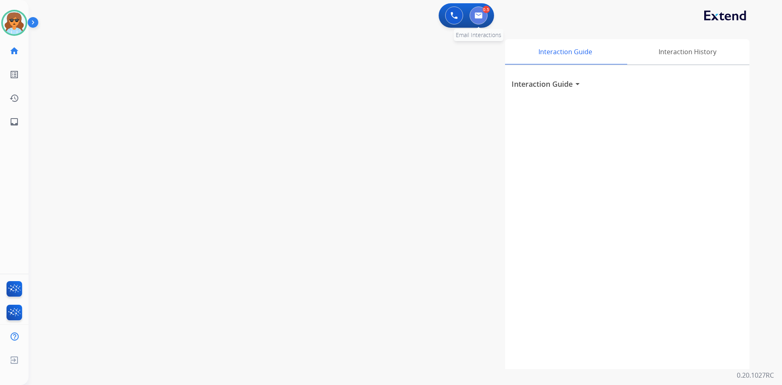
click at [477, 13] on img at bounding box center [479, 15] width 8 height 7
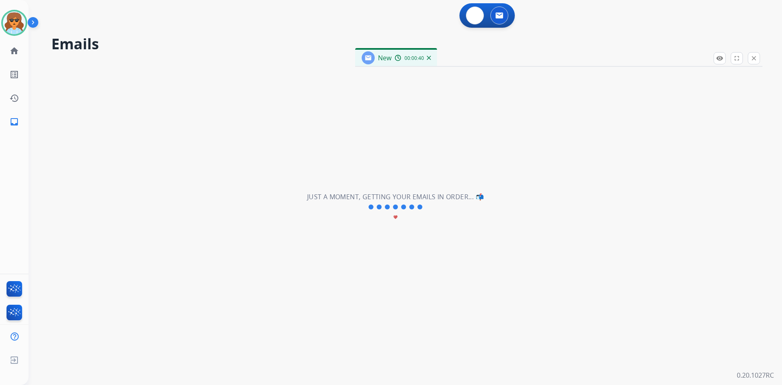
select select "**********"
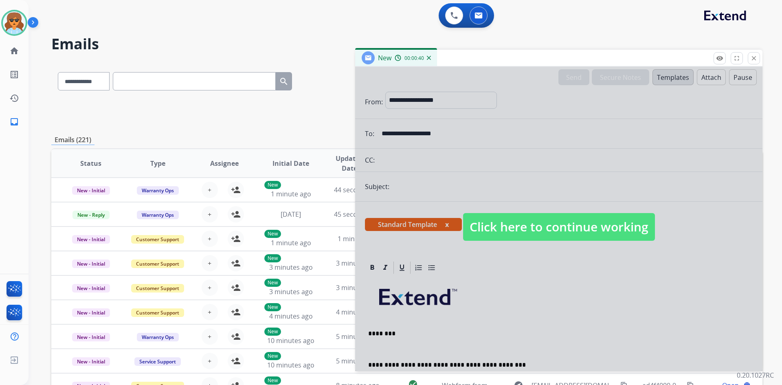
click at [554, 232] on span "Click here to continue working" at bounding box center [559, 227] width 192 height 28
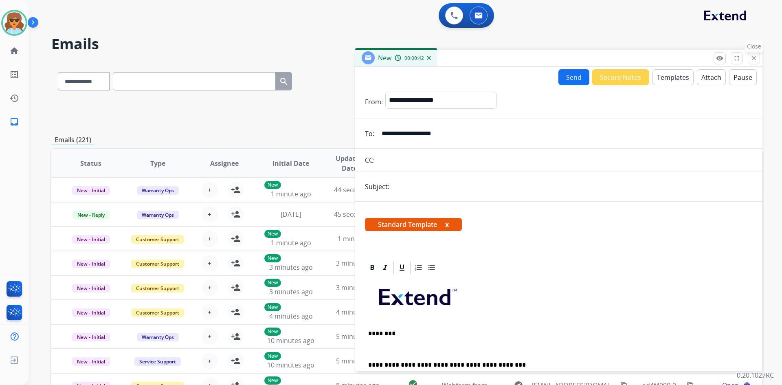
click at [753, 58] on mat-icon "close" at bounding box center [753, 58] width 7 height 7
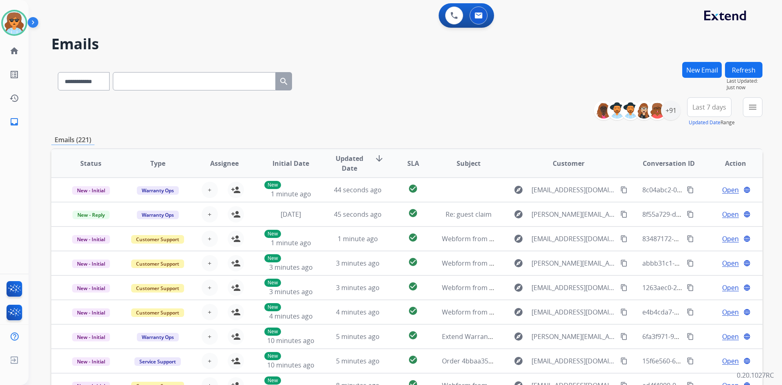
click at [737, 67] on button "Refresh" at bounding box center [743, 70] width 37 height 16
click at [753, 102] on button "menu" at bounding box center [753, 107] width 20 height 20
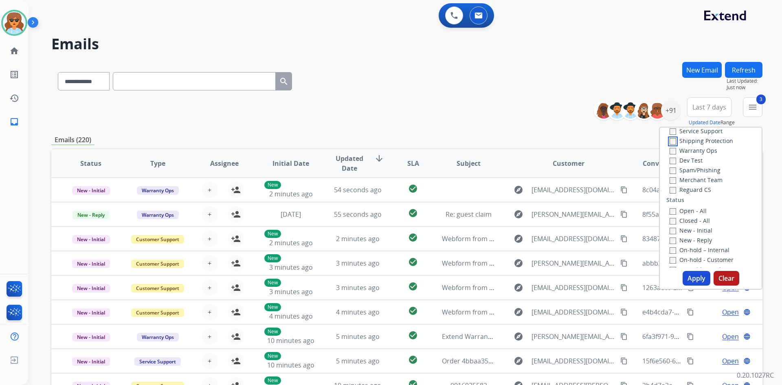
scroll to position [81, 0]
click at [670, 201] on label "New - Reply" at bounding box center [691, 204] width 42 height 8
click at [694, 282] on button "Apply" at bounding box center [697, 278] width 28 height 15
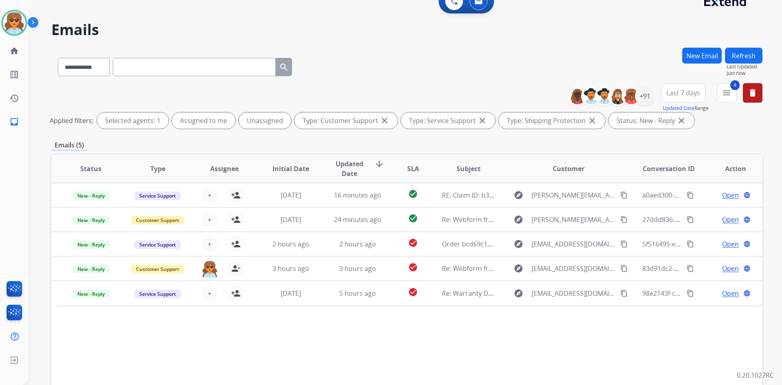
scroll to position [0, 0]
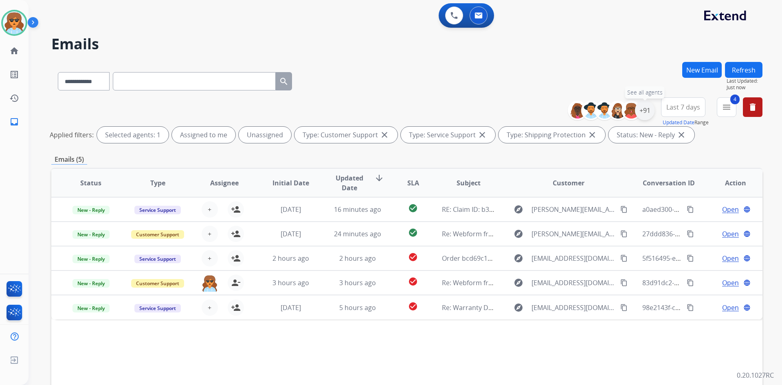
click at [647, 109] on div "+91" at bounding box center [645, 111] width 20 height 20
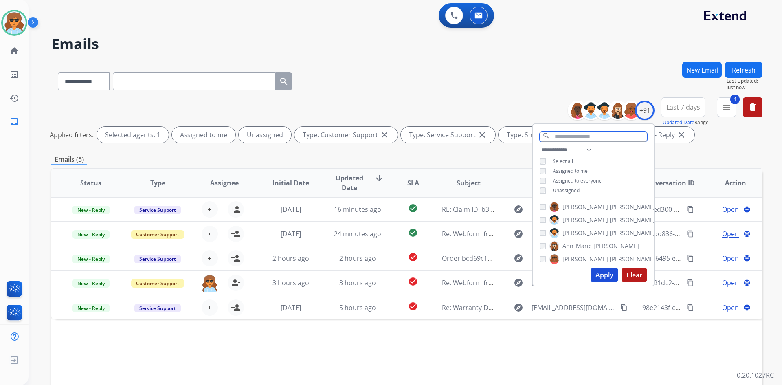
click at [567, 134] on input "text" at bounding box center [594, 137] width 108 height 10
click at [596, 277] on button "Apply" at bounding box center [605, 275] width 28 height 15
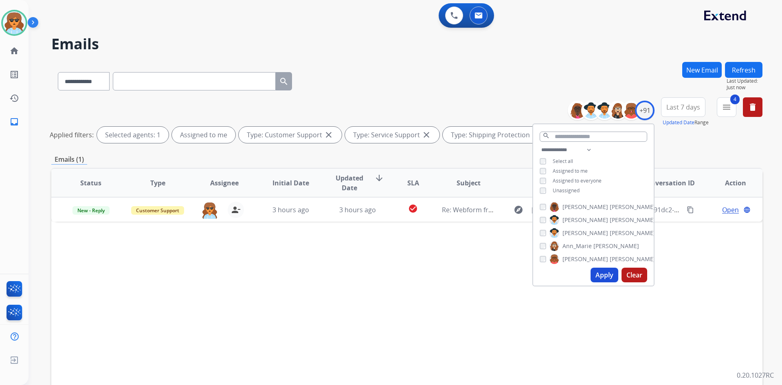
click at [605, 267] on div "Apply Clear" at bounding box center [593, 274] width 121 height 21
click at [604, 272] on button "Apply" at bounding box center [605, 275] width 28 height 15
click at [309, 280] on div "Status Type Assignee Initial Date Updated Date arrow_downward SLA Subject Custo…" at bounding box center [406, 304] width 711 height 273
click at [313, 280] on div "Status Type Assignee Initial Date Updated Date arrow_downward SLA Subject Custo…" at bounding box center [406, 304] width 711 height 273
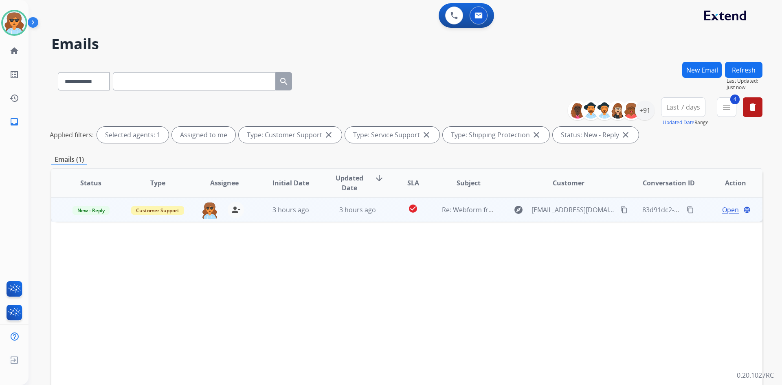
click at [728, 210] on span "Open" at bounding box center [730, 210] width 17 height 10
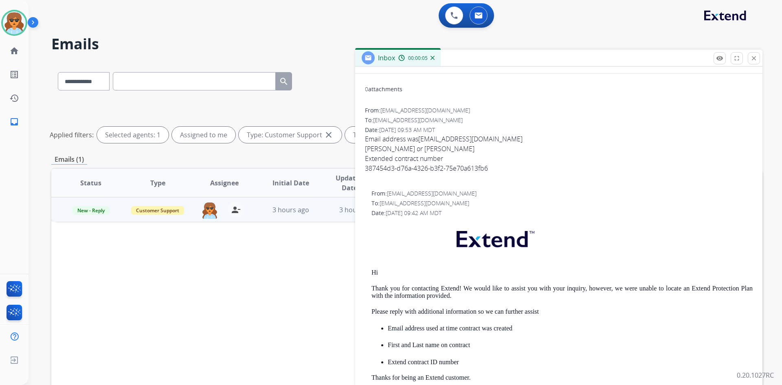
scroll to position [41, 0]
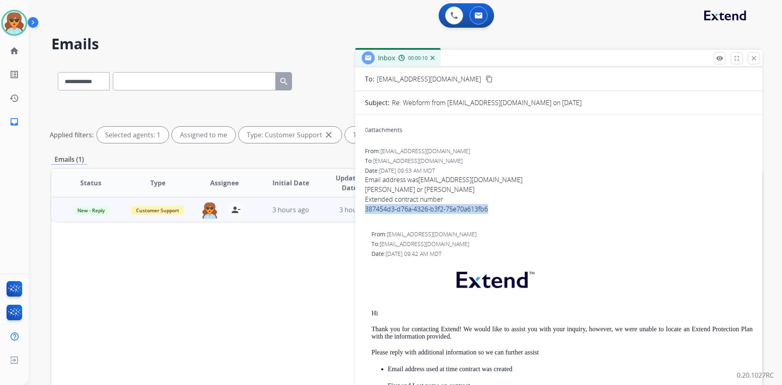
drag, startPoint x: 495, startPoint y: 210, endPoint x: 390, endPoint y: 213, distance: 105.1
click at [364, 208] on div "0 attachments From: mad830.mf@gmail.com To: support@extend.com Date: 08/11/2025…" at bounding box center [558, 362] width 407 height 483
drag, startPoint x: 396, startPoint y: 214, endPoint x: 375, endPoint y: 207, distance: 22.3
copy div "387454d3-d76a-4326-b3f2-75e70a613fb6"
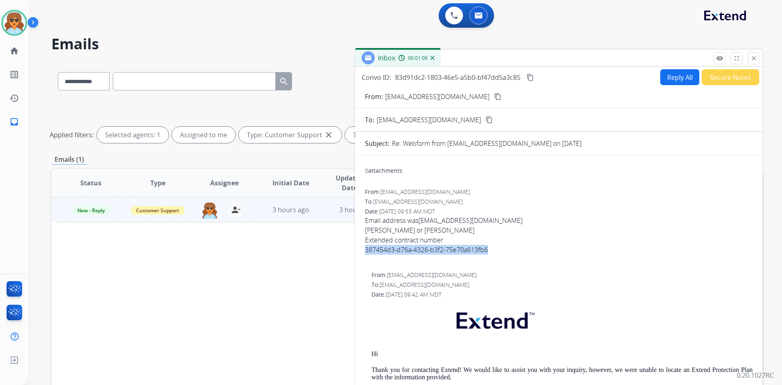
click at [682, 78] on button "Reply All" at bounding box center [679, 77] width 39 height 16
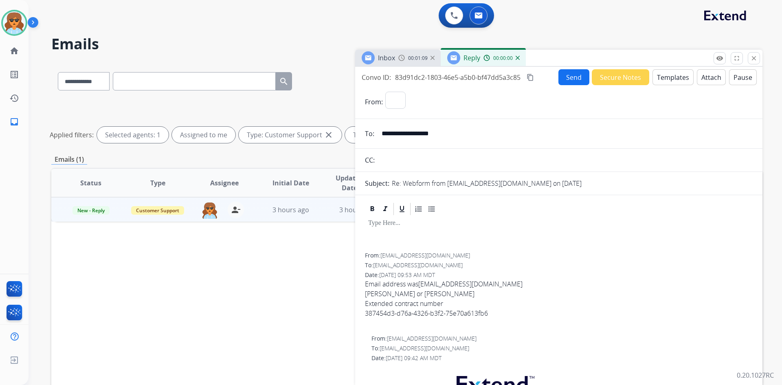
select select "**********"
click at [671, 76] on button "Templates" at bounding box center [673, 77] width 41 height 16
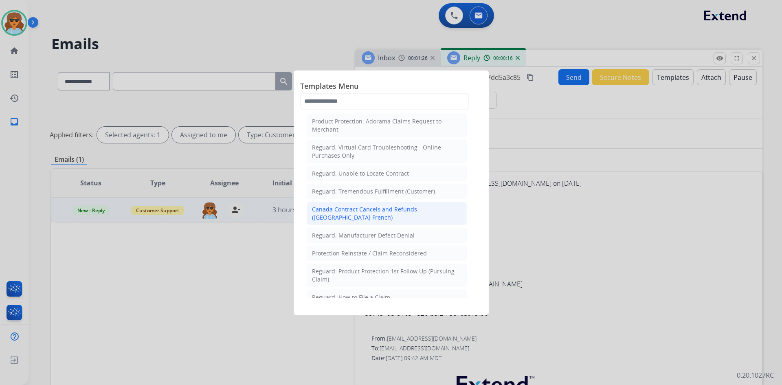
scroll to position [733, 0]
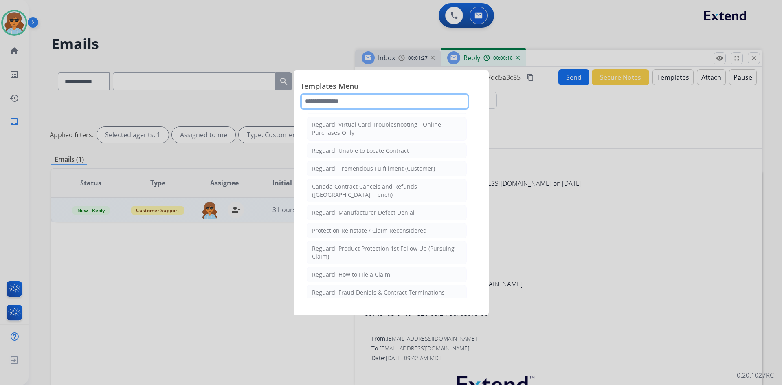
click at [327, 101] on input "text" at bounding box center [384, 101] width 169 height 16
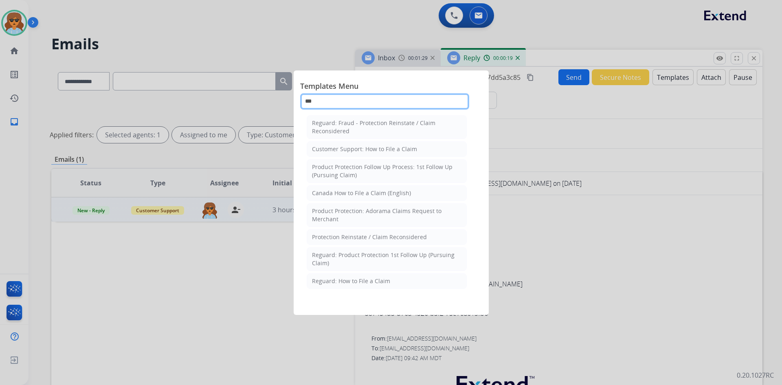
scroll to position [0, 0]
type input "****"
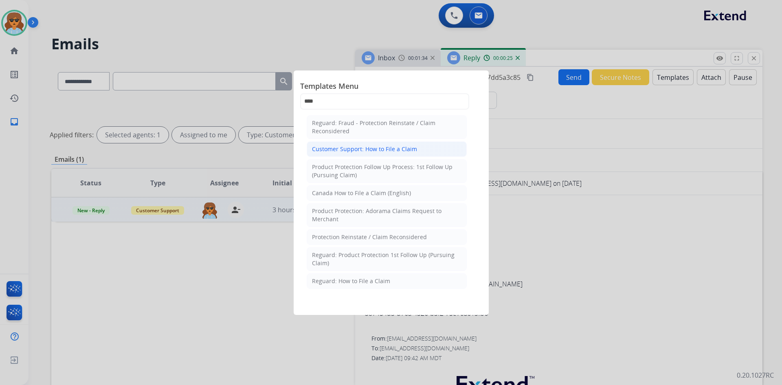
click at [352, 148] on div "Customer Support: How to File a Claim" at bounding box center [364, 149] width 105 height 8
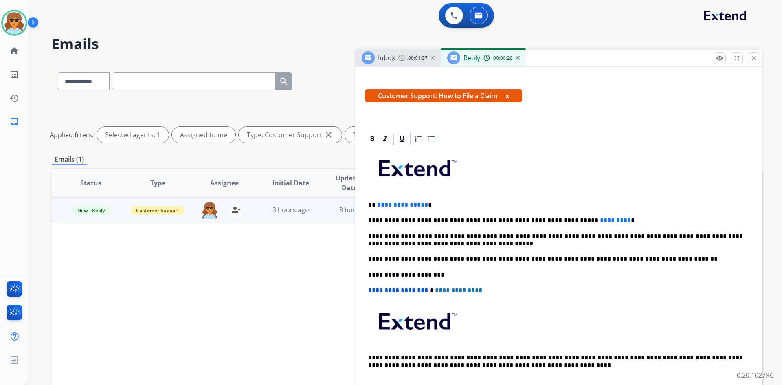
scroll to position [81, 0]
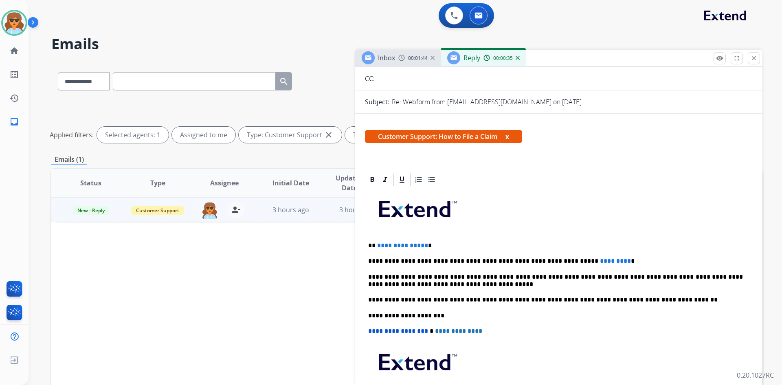
click at [426, 246] on p "**********" at bounding box center [555, 245] width 375 height 7
drag, startPoint x: 422, startPoint y: 245, endPoint x: 378, endPoint y: 246, distance: 44.4
click at [378, 246] on span "**********" at bounding box center [402, 245] width 51 height 6
click at [376, 245] on p "****" at bounding box center [555, 245] width 375 height 7
click at [417, 243] on p "**********" at bounding box center [555, 245] width 375 height 7
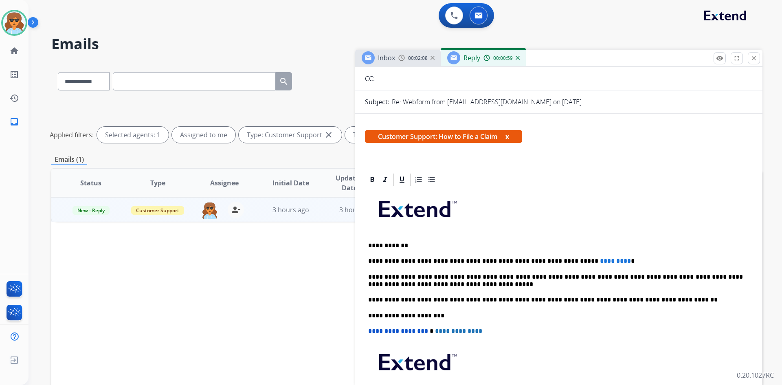
scroll to position [163, 0]
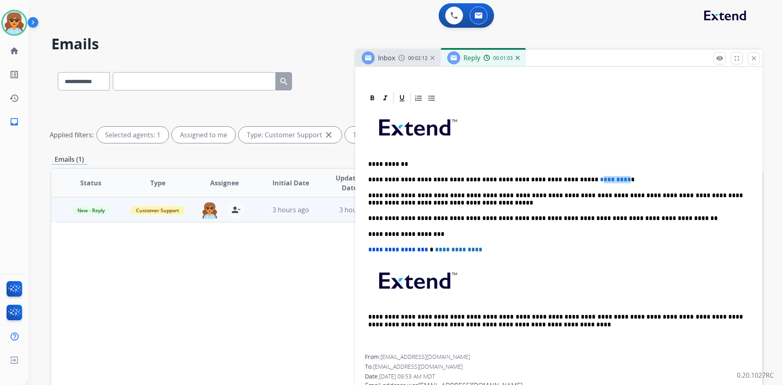
drag, startPoint x: 590, startPoint y: 178, endPoint x: 557, endPoint y: 178, distance: 32.2
click at [600, 178] on span "*********" at bounding box center [615, 179] width 31 height 6
click at [554, 178] on p "**********" at bounding box center [555, 179] width 375 height 7
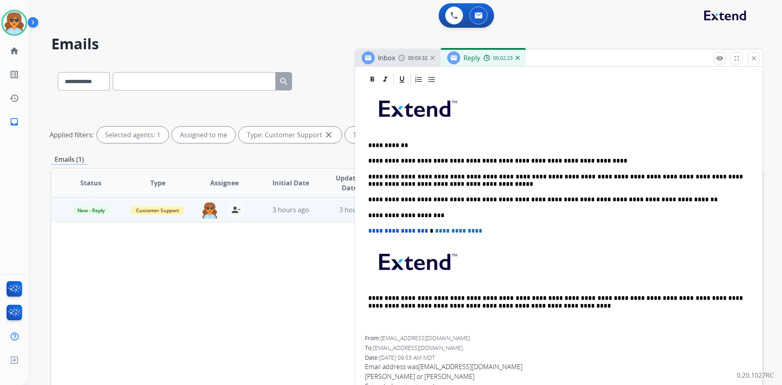
scroll to position [0, 0]
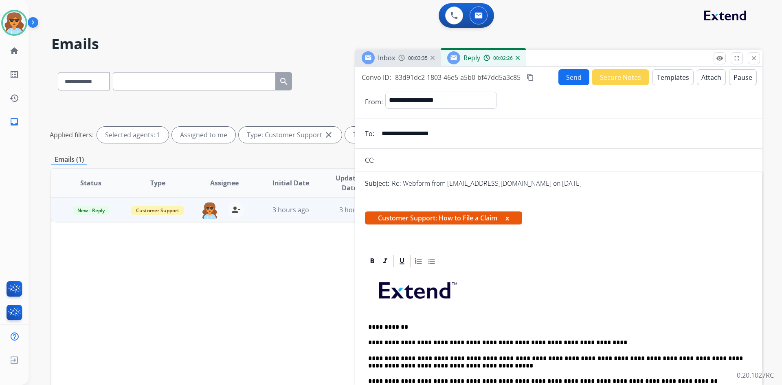
click at [576, 73] on button "Send" at bounding box center [574, 77] width 31 height 16
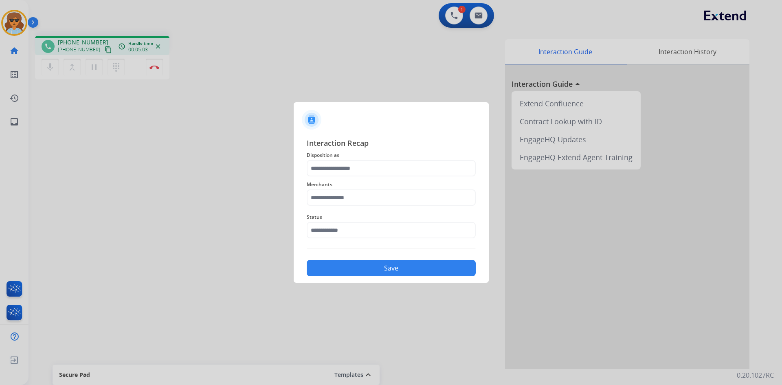
click at [89, 69] on div at bounding box center [391, 192] width 782 height 385
click at [90, 69] on div at bounding box center [391, 192] width 782 height 385
click at [101, 72] on div at bounding box center [391, 192] width 782 height 385
click at [101, 70] on div at bounding box center [391, 192] width 782 height 385
drag, startPoint x: 101, startPoint y: 70, endPoint x: 97, endPoint y: 67, distance: 4.6
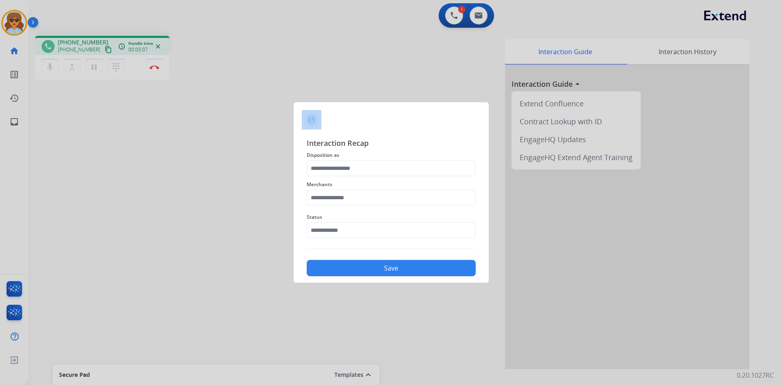
click at [100, 70] on div at bounding box center [391, 192] width 782 height 385
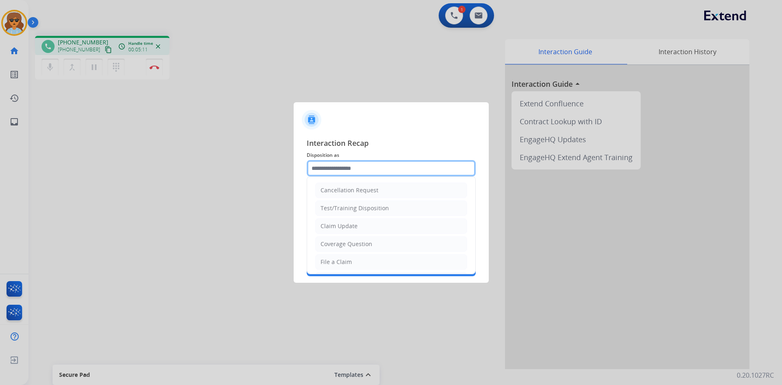
click at [379, 168] on input "text" at bounding box center [391, 168] width 169 height 16
click at [114, 69] on div at bounding box center [391, 192] width 782 height 385
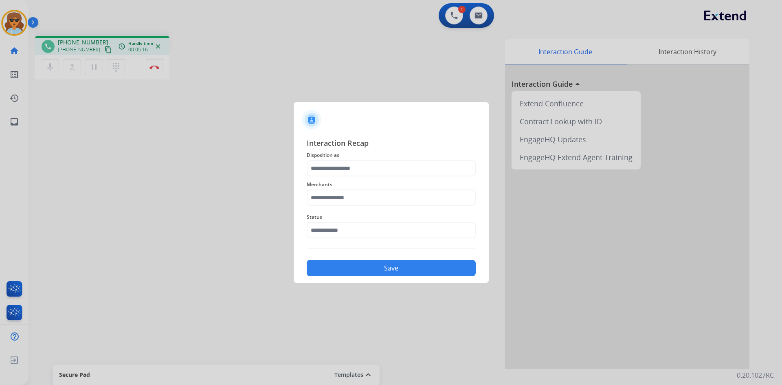
click at [112, 70] on div at bounding box center [391, 192] width 782 height 385
click at [370, 173] on input "text" at bounding box center [391, 168] width 169 height 16
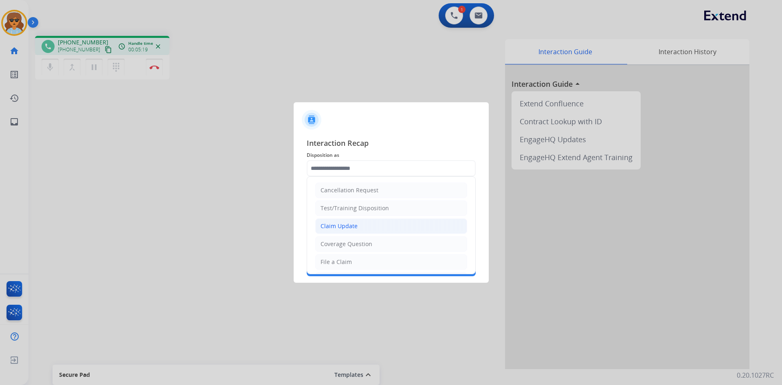
click at [361, 227] on li "Claim Update" at bounding box center [391, 225] width 152 height 15
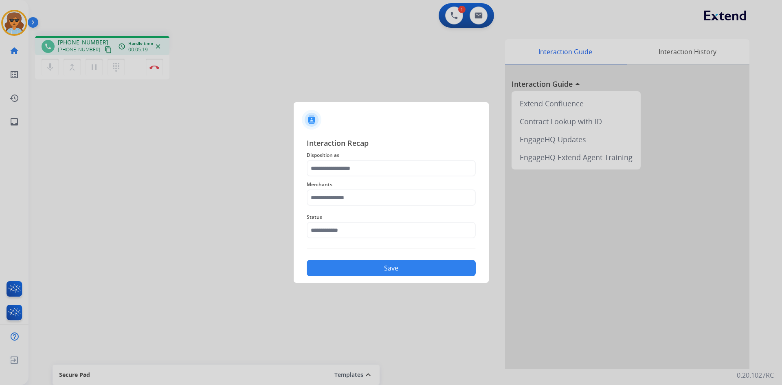
type input "**********"
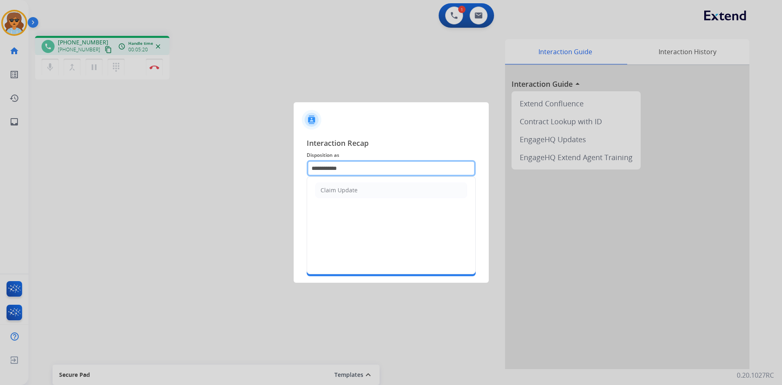
click at [369, 167] on input "**********" at bounding box center [391, 168] width 169 height 16
click at [365, 188] on li "Claim Update" at bounding box center [391, 190] width 152 height 15
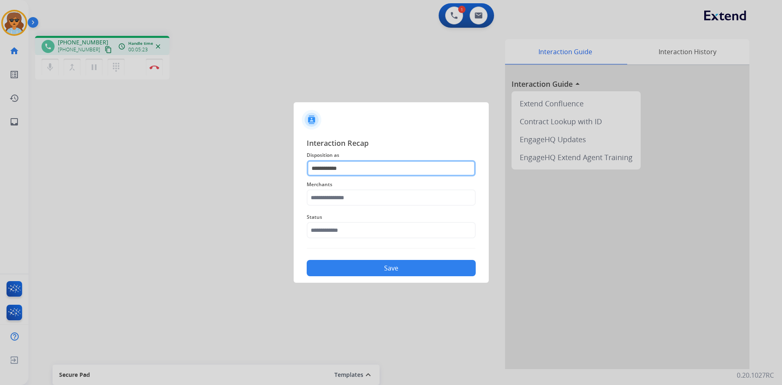
click at [361, 170] on input "**********" at bounding box center [391, 168] width 169 height 16
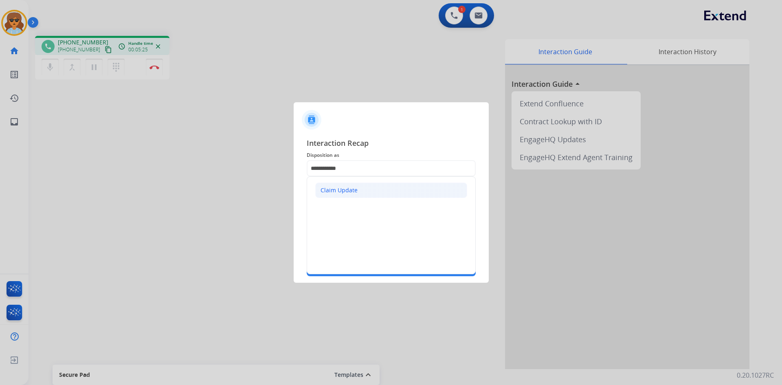
click at [353, 191] on div "Claim Update" at bounding box center [339, 190] width 37 height 8
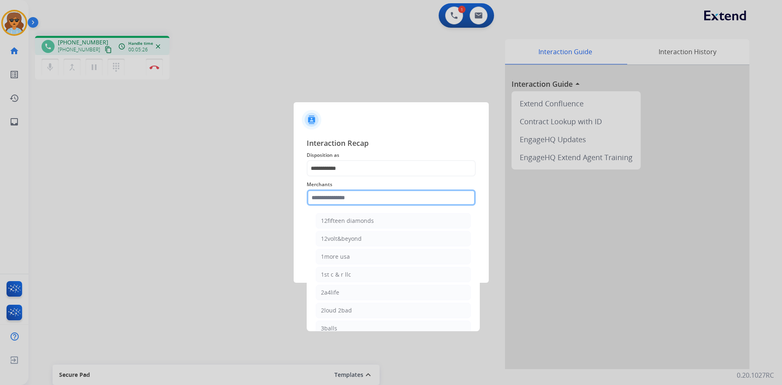
click at [381, 199] on input "text" at bounding box center [391, 197] width 169 height 16
click at [374, 236] on li "Ashley furniture" at bounding box center [393, 238] width 155 height 15
type input "**********"
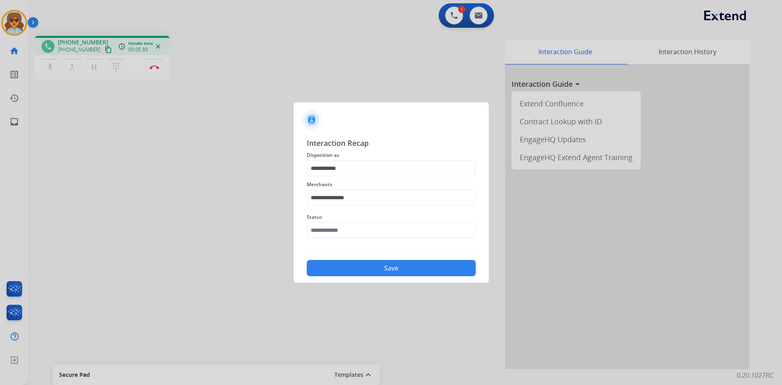
click at [400, 264] on button "Save" at bounding box center [391, 268] width 169 height 16
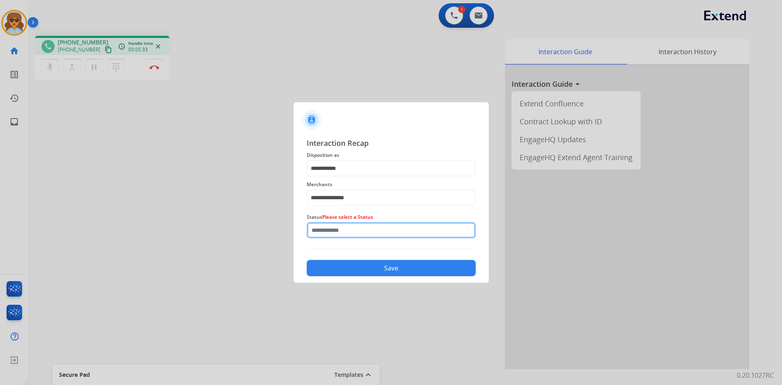
click at [339, 231] on input "text" at bounding box center [391, 230] width 169 height 16
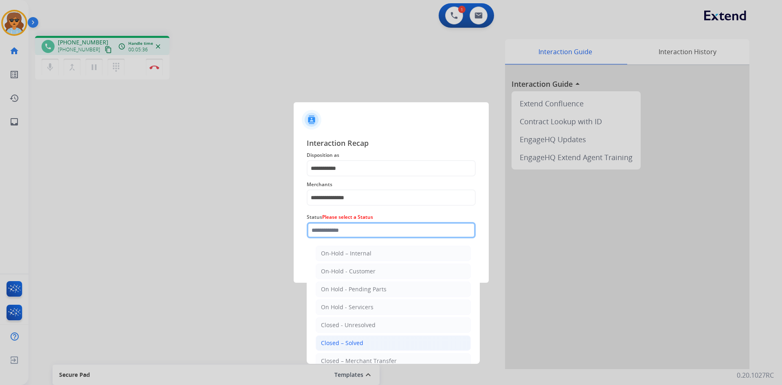
scroll to position [41, 0]
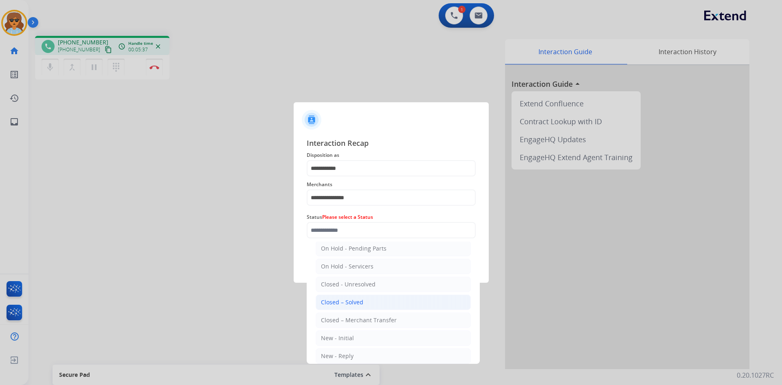
click at [352, 301] on div "Closed – Solved" at bounding box center [342, 302] width 42 height 8
type input "**********"
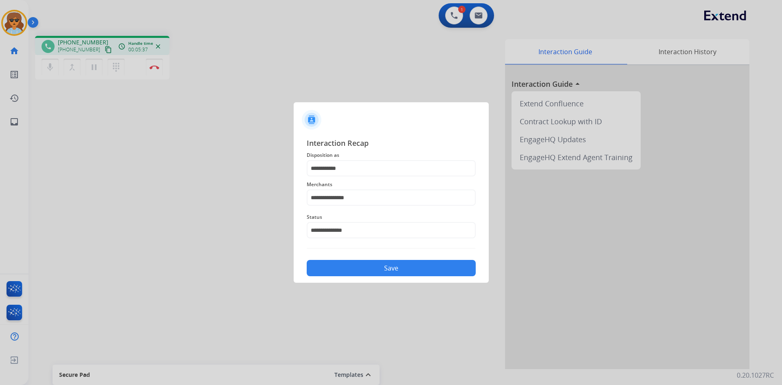
click at [409, 259] on div "Save" at bounding box center [391, 265] width 169 height 21
drag, startPoint x: 412, startPoint y: 273, endPoint x: 411, endPoint y: 267, distance: 5.8
click at [412, 271] on button "Save" at bounding box center [391, 268] width 169 height 16
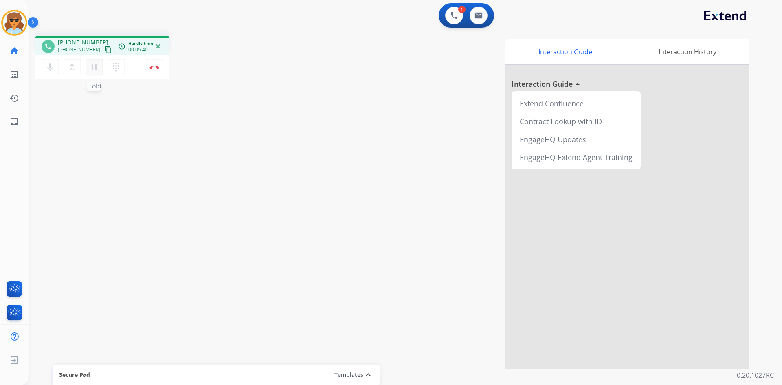
click at [95, 67] on mat-icon "pause" at bounding box center [94, 67] width 10 height 10
click at [94, 67] on mat-icon "play_arrow" at bounding box center [94, 67] width 10 height 10
click at [96, 66] on mat-icon "pause" at bounding box center [94, 67] width 10 height 10
drag, startPoint x: 94, startPoint y: 63, endPoint x: 87, endPoint y: 70, distance: 9.5
click at [92, 64] on mat-icon "play_arrow" at bounding box center [94, 67] width 10 height 10
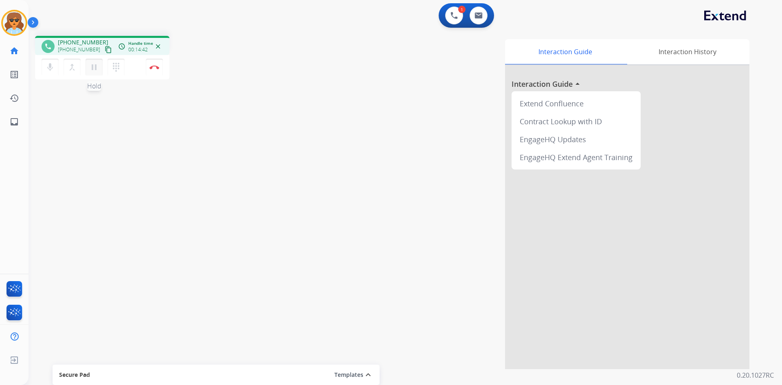
click at [94, 66] on mat-icon "pause" at bounding box center [94, 67] width 10 height 10
drag, startPoint x: 91, startPoint y: 68, endPoint x: 95, endPoint y: 85, distance: 17.1
click at [91, 69] on mat-icon "play_arrow" at bounding box center [94, 67] width 10 height 10
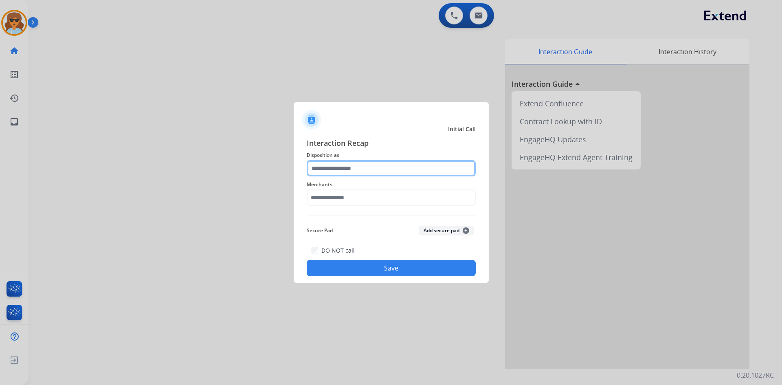
click at [400, 161] on input "text" at bounding box center [391, 168] width 169 height 16
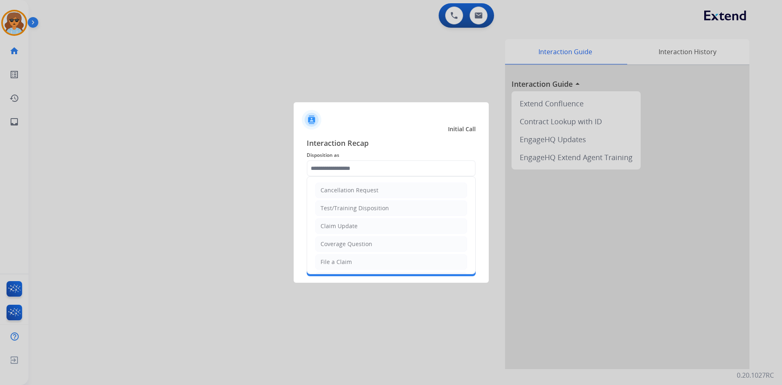
click at [344, 223] on div "Claim Update" at bounding box center [339, 226] width 37 height 8
type input "**********"
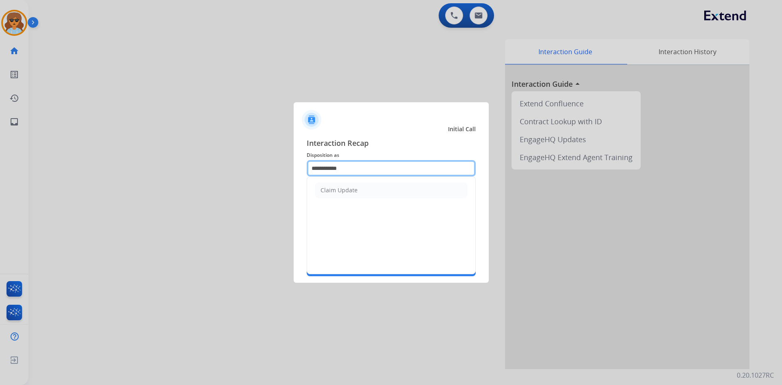
click at [424, 175] on input "**********" at bounding box center [391, 168] width 169 height 16
drag, startPoint x: 356, startPoint y: 170, endPoint x: 113, endPoint y: 172, distance: 242.8
click at [0, 172] on app-contact-recap-modal "**********" at bounding box center [0, 192] width 0 height 385
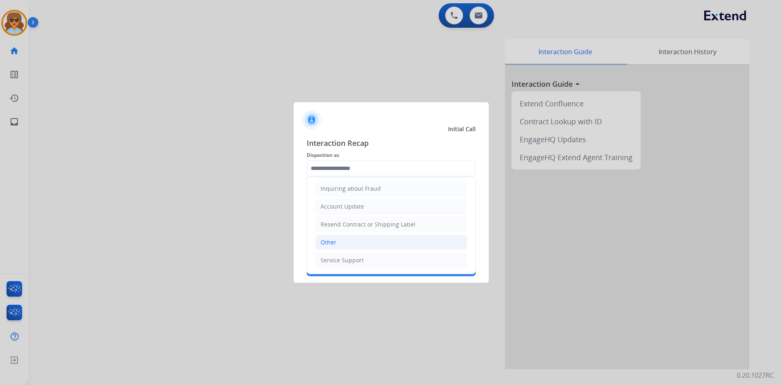
click at [359, 241] on li "Other" at bounding box center [391, 242] width 152 height 15
type input "*****"
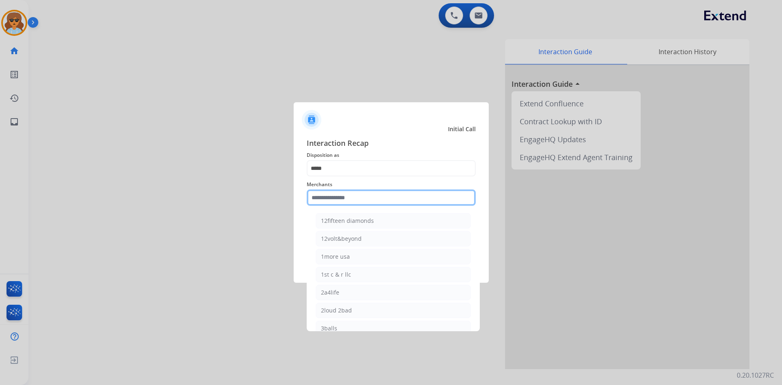
click at [363, 198] on input "text" at bounding box center [391, 197] width 169 height 16
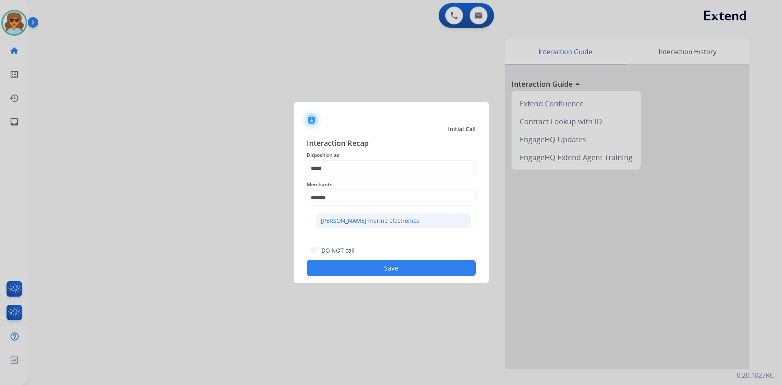
click at [366, 222] on div "[PERSON_NAME] marine electronics" at bounding box center [370, 221] width 98 height 8
type input "**********"
click at [378, 255] on div "DO NOT call Save" at bounding box center [391, 260] width 169 height 31
click at [374, 273] on button "Save" at bounding box center [391, 268] width 169 height 16
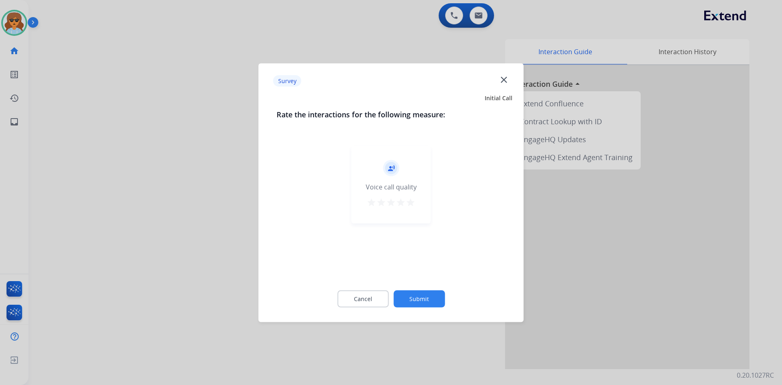
click at [426, 301] on button "Submit" at bounding box center [419, 298] width 51 height 17
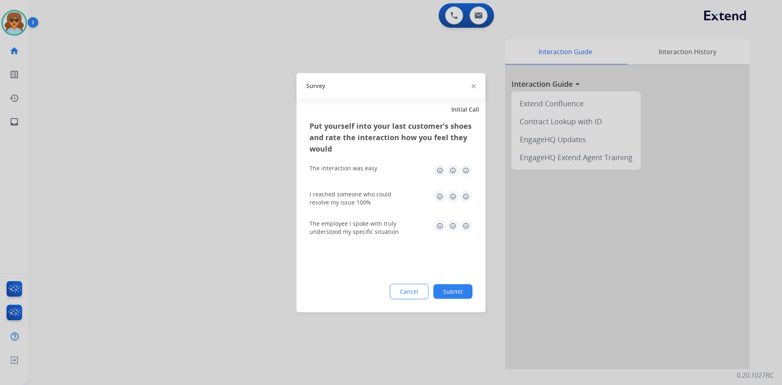
click at [469, 172] on img at bounding box center [466, 170] width 13 height 13
click at [468, 199] on img at bounding box center [466, 196] width 13 height 13
click at [469, 225] on img at bounding box center [466, 225] width 13 height 13
click at [451, 289] on div "Put yourself into your last customer’s shoes and rate the interaction how you f…" at bounding box center [391, 216] width 189 height 192
click at [452, 294] on button "Submit" at bounding box center [452, 291] width 39 height 15
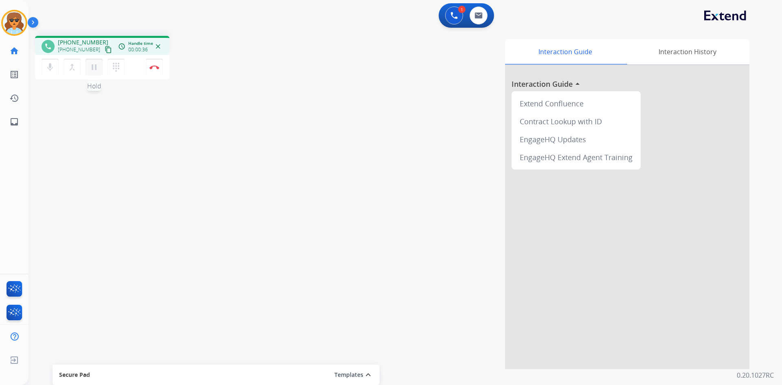
click at [95, 69] on mat-icon "pause" at bounding box center [94, 67] width 10 height 10
click at [113, 67] on mat-icon "dialpad" at bounding box center [116, 67] width 10 height 10
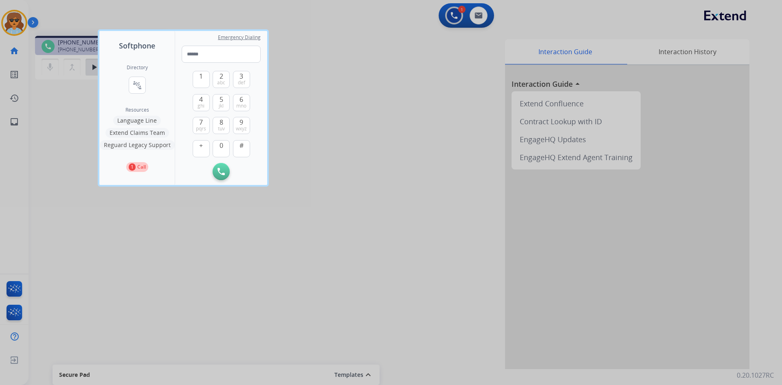
click at [130, 119] on button "Language Line" at bounding box center [137, 121] width 48 height 10
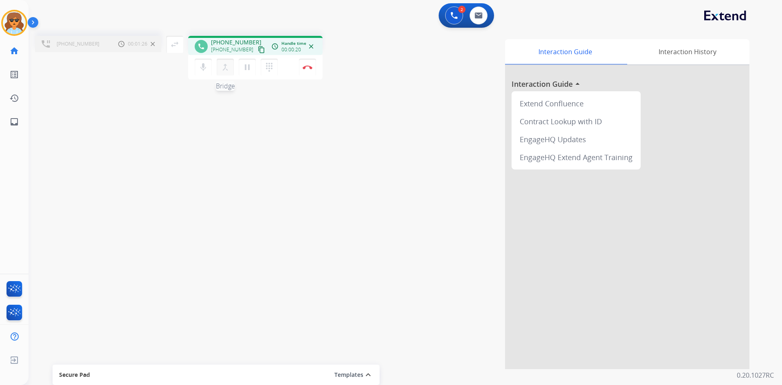
click at [225, 65] on mat-icon "merge_type" at bounding box center [225, 67] width 10 height 10
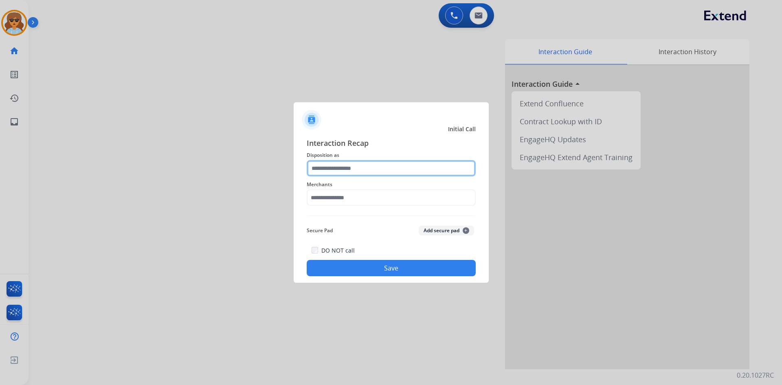
click at [359, 169] on input "text" at bounding box center [391, 168] width 169 height 16
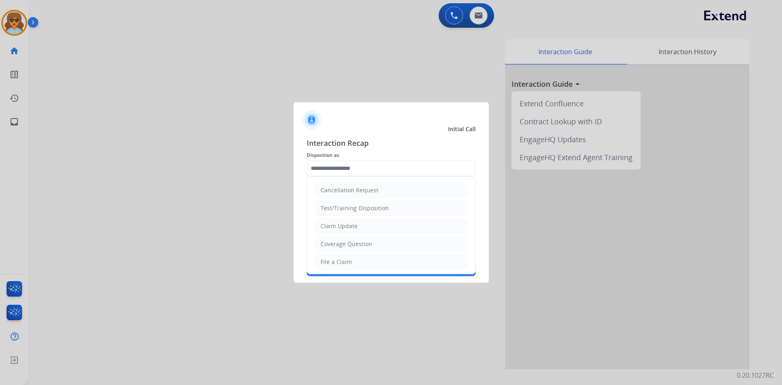
click at [338, 266] on div "File a Claim" at bounding box center [336, 262] width 31 height 8
type input "**********"
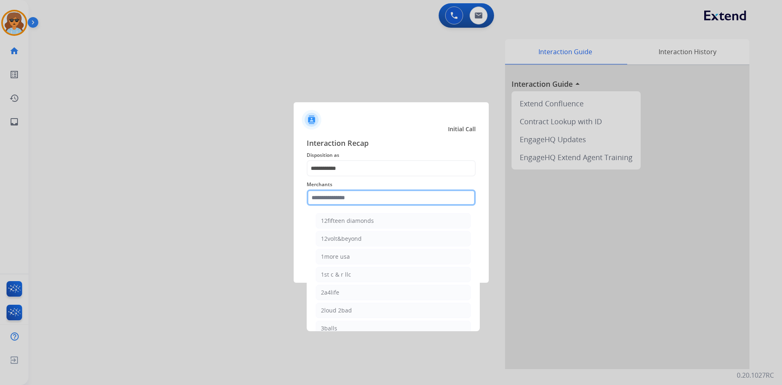
click at [396, 205] on input "text" at bounding box center [391, 197] width 169 height 16
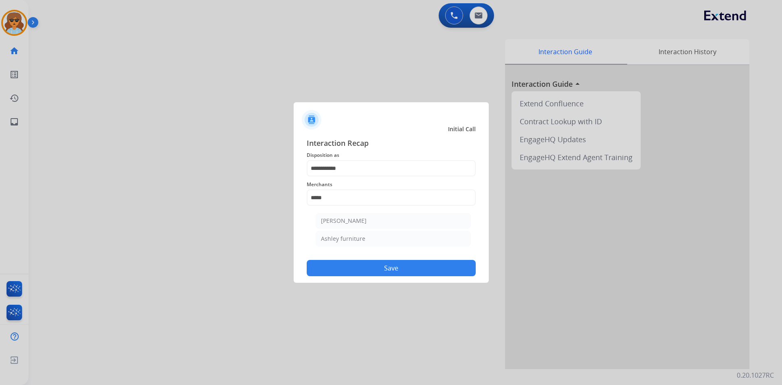
drag, startPoint x: 354, startPoint y: 222, endPoint x: 341, endPoint y: 242, distance: 23.3
click at [356, 222] on div "[PERSON_NAME]" at bounding box center [344, 221] width 46 height 8
type input "**********"
click at [389, 268] on button "Save" at bounding box center [391, 268] width 169 height 16
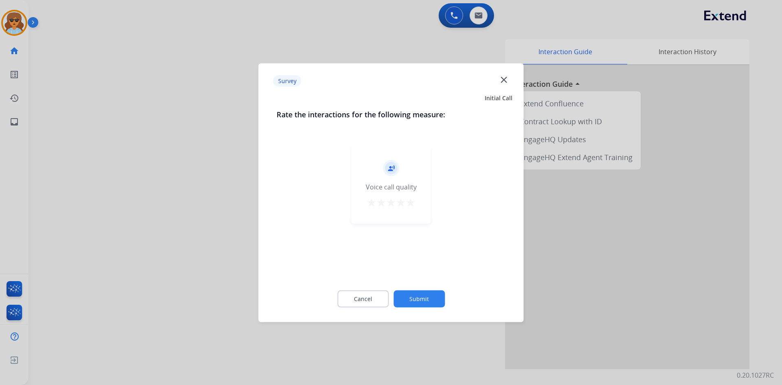
click at [411, 203] on mat-icon "star" at bounding box center [411, 202] width 10 height 10
click at [428, 304] on button "Submit" at bounding box center [419, 298] width 51 height 17
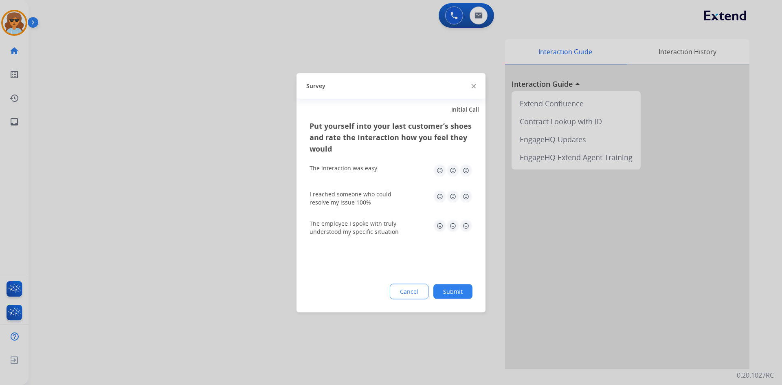
click at [463, 166] on img at bounding box center [466, 170] width 13 height 13
click at [465, 195] on img at bounding box center [466, 196] width 13 height 13
click at [466, 231] on img at bounding box center [466, 225] width 13 height 13
drag, startPoint x: 466, startPoint y: 288, endPoint x: 467, endPoint y: 292, distance: 4.6
click at [466, 288] on div "Put yourself into your last customer’s shoes and rate the interaction how you f…" at bounding box center [391, 216] width 189 height 192
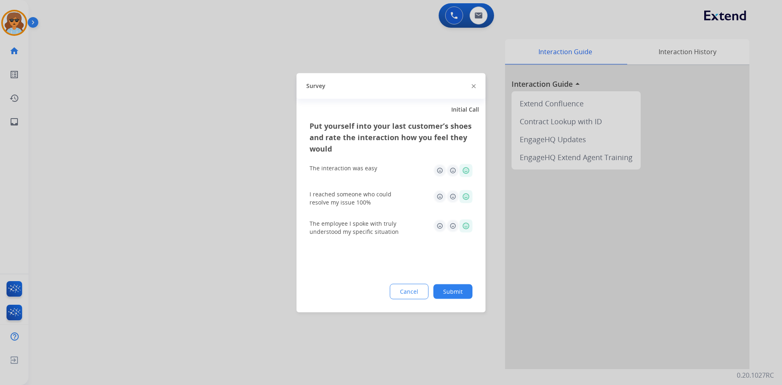
click at [469, 298] on button "Submit" at bounding box center [452, 291] width 39 height 15
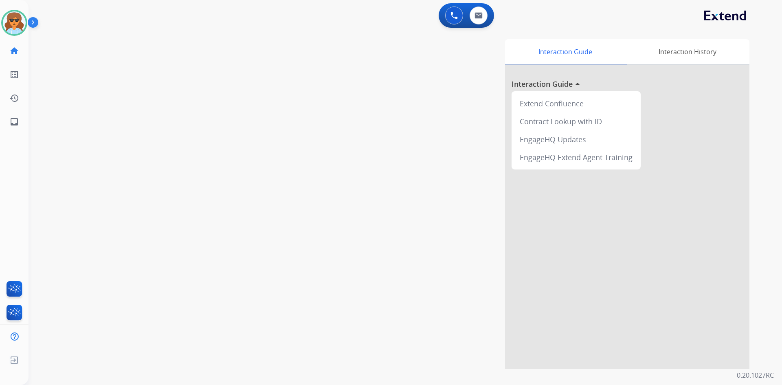
click at [0, 24] on div "Farah Available Edit Avatar Agent: Farah Routing Profile: Extend_Training CS" at bounding box center [14, 23] width 29 height 26
click at [7, 22] on img at bounding box center [14, 22] width 23 height 23
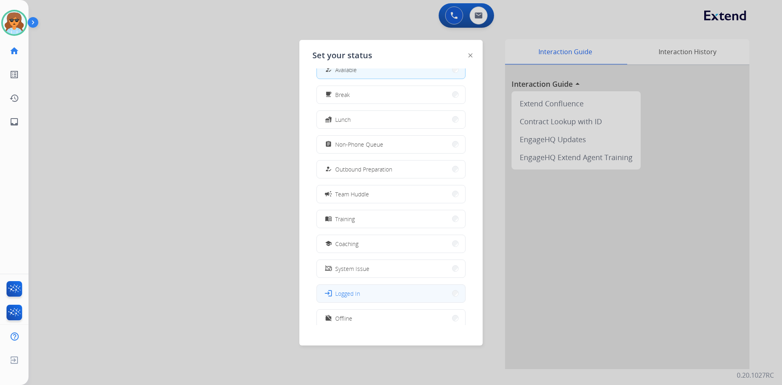
scroll to position [27, 0]
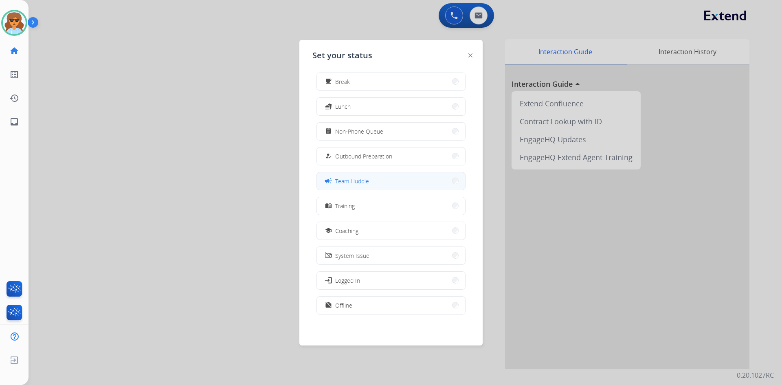
click at [360, 182] on span "Team Huddle" at bounding box center [352, 181] width 34 height 9
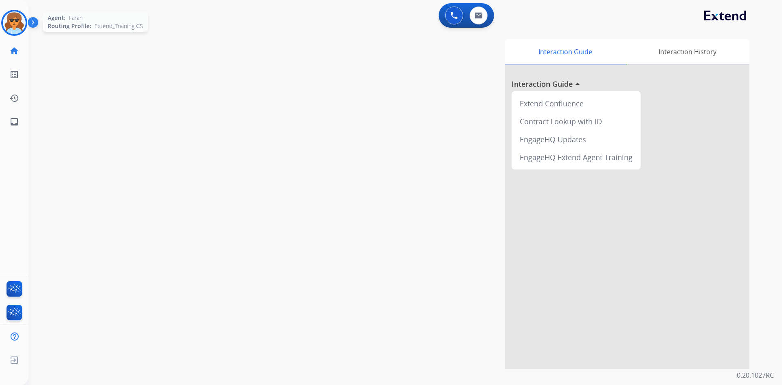
click at [13, 31] on img at bounding box center [14, 22] width 23 height 23
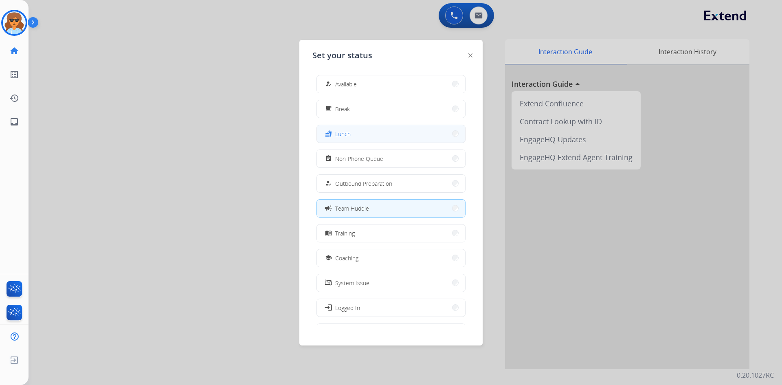
click at [354, 135] on button "fastfood Lunch" at bounding box center [391, 134] width 148 height 18
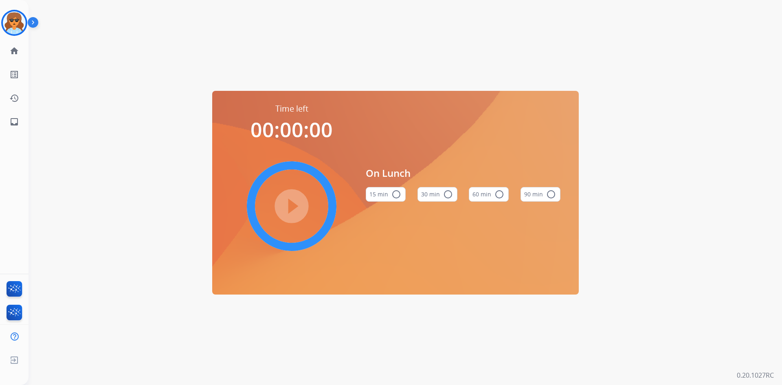
drag, startPoint x: 448, startPoint y: 193, endPoint x: 442, endPoint y: 192, distance: 5.4
click at [447, 193] on mat-icon "radio_button_unchecked" at bounding box center [448, 194] width 10 height 10
click at [288, 205] on mat-icon "play_circle_filled" at bounding box center [292, 206] width 10 height 10
click at [396, 39] on div "Time left 00:29:54 pause_circle_filled On Lunch 15 min radio_button_unchecked 3…" at bounding box center [396, 192] width 734 height 385
